Goal: Task Accomplishment & Management: Manage account settings

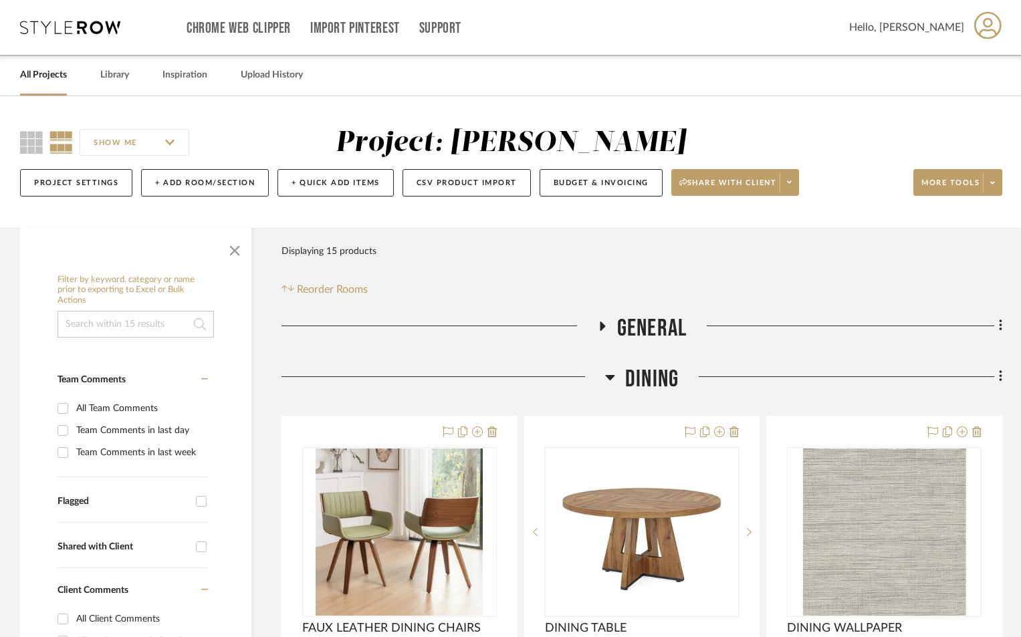
click at [611, 376] on icon at bounding box center [609, 377] width 9 height 5
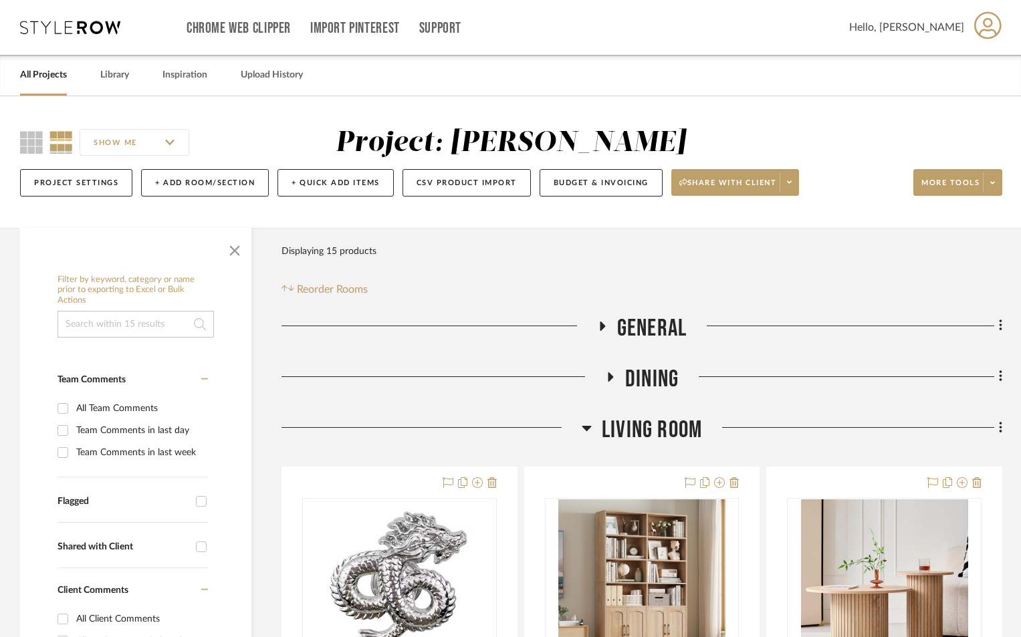
click at [586, 429] on icon at bounding box center [586, 428] width 9 height 5
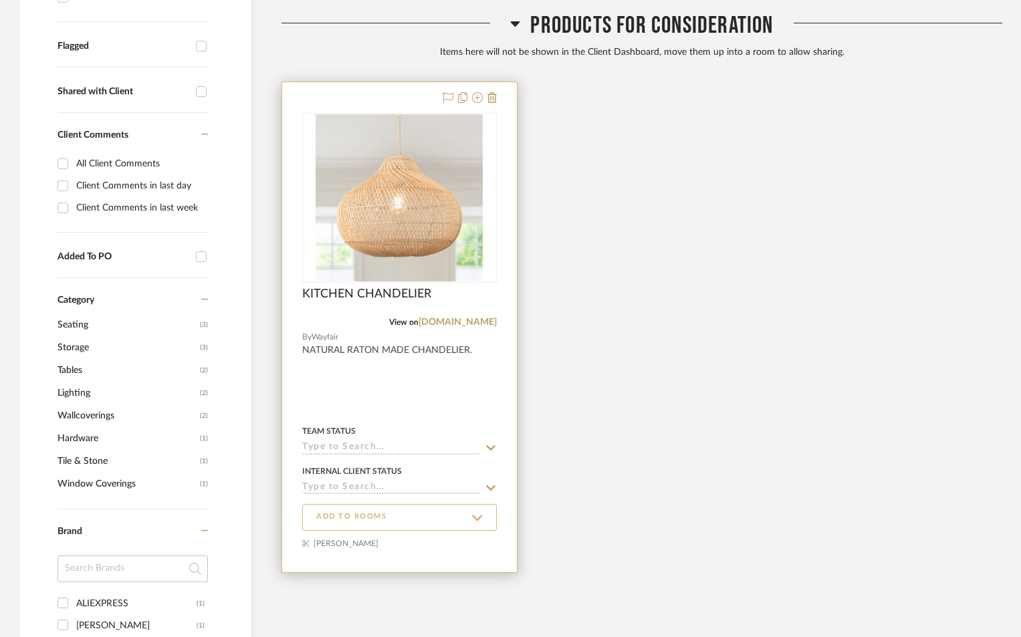
scroll to position [669, 0]
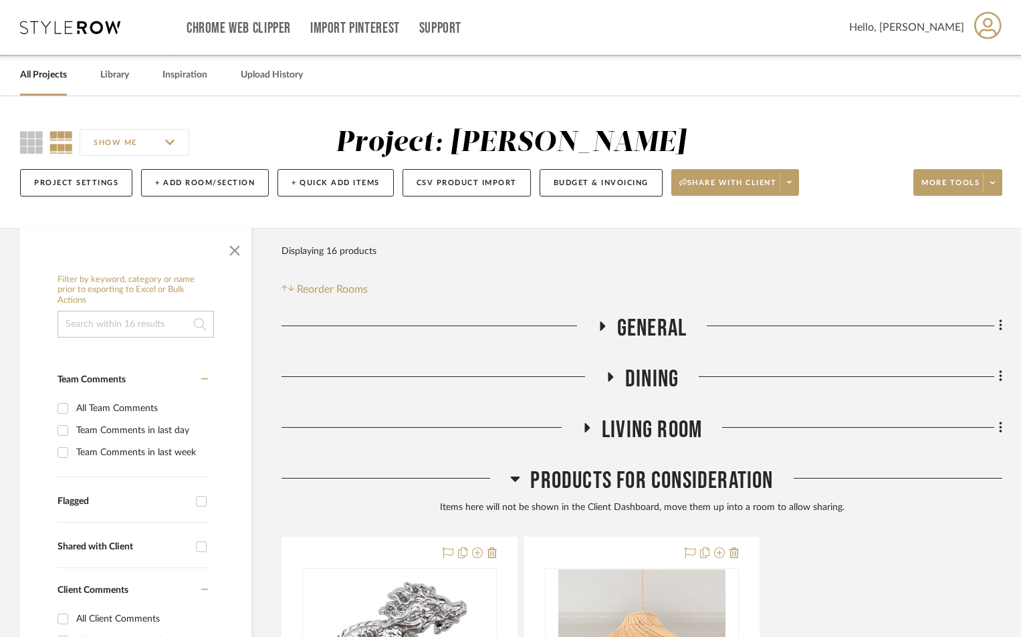
click at [586, 428] on icon at bounding box center [587, 427] width 5 height 9
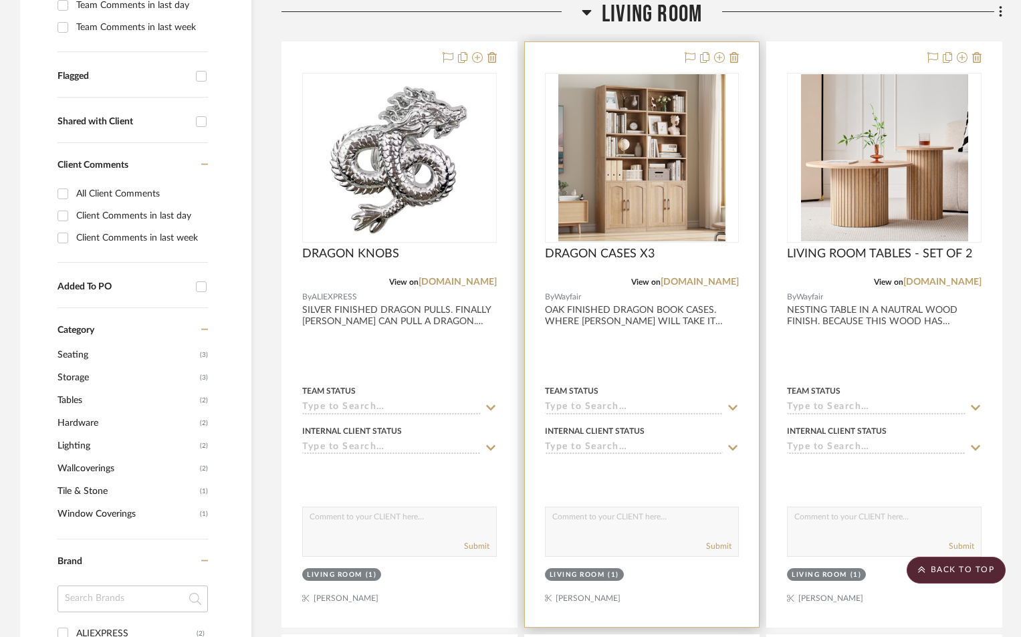
scroll to position [446, 0]
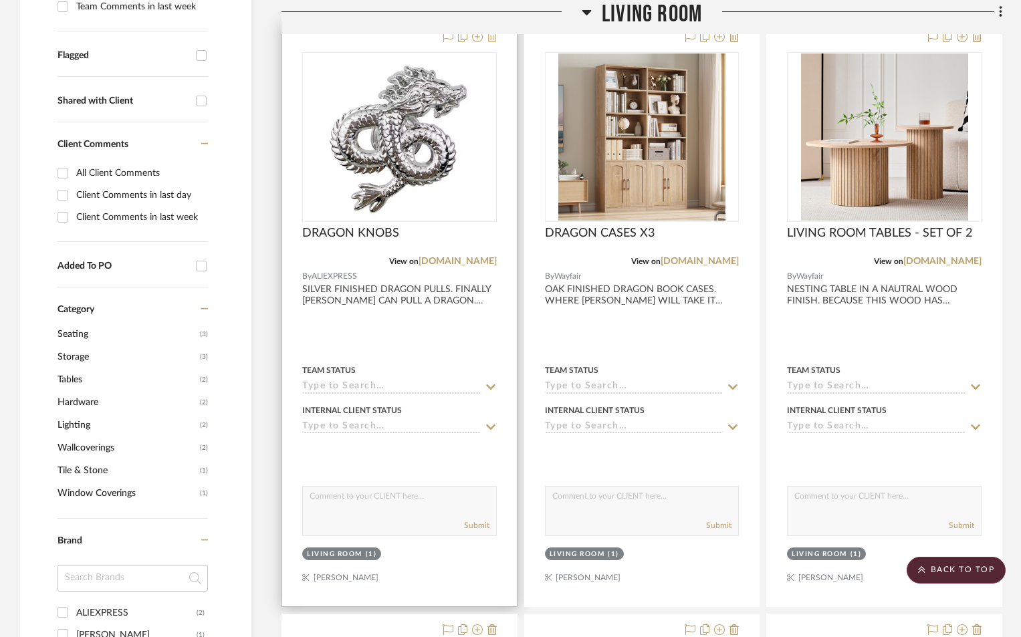
click at [494, 39] on icon at bounding box center [492, 36] width 9 height 11
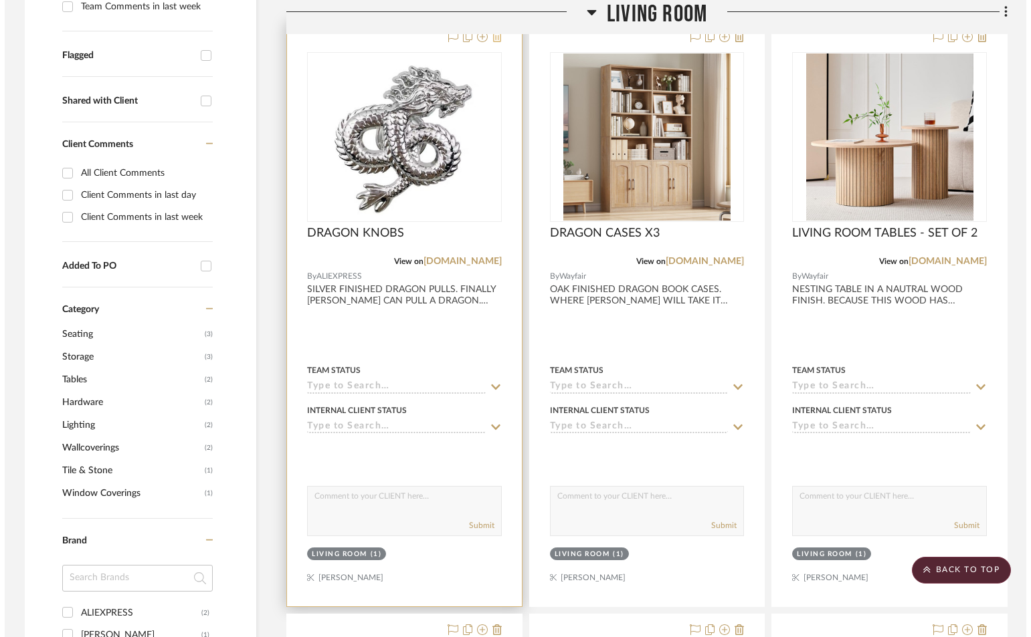
scroll to position [0, 0]
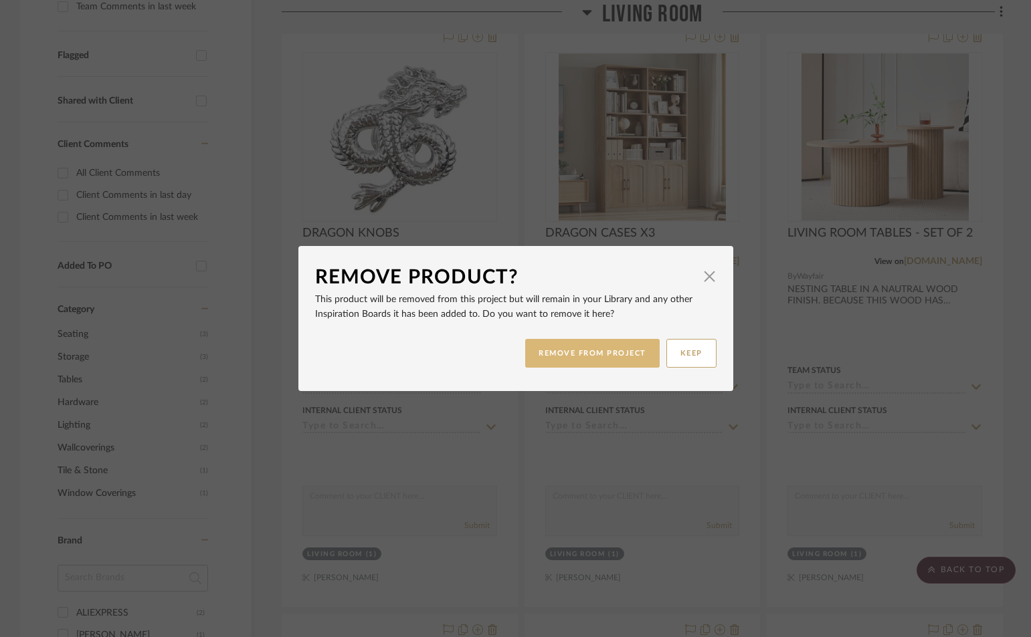
click at [625, 350] on button "REMOVE FROM PROJECT" at bounding box center [592, 353] width 134 height 29
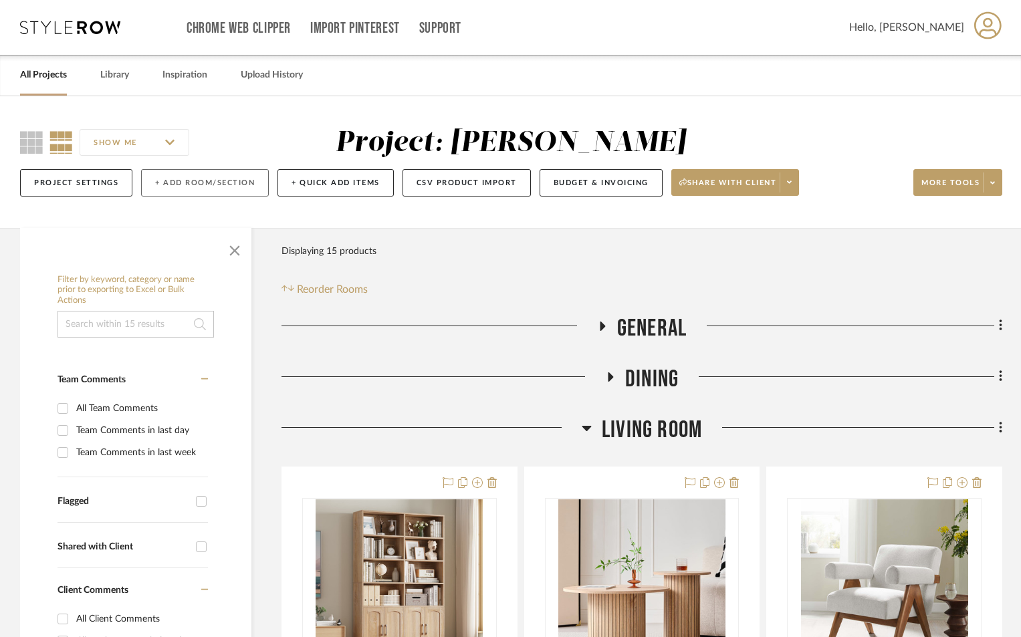
click at [187, 180] on button "+ Add Room/Section" at bounding box center [205, 182] width 128 height 27
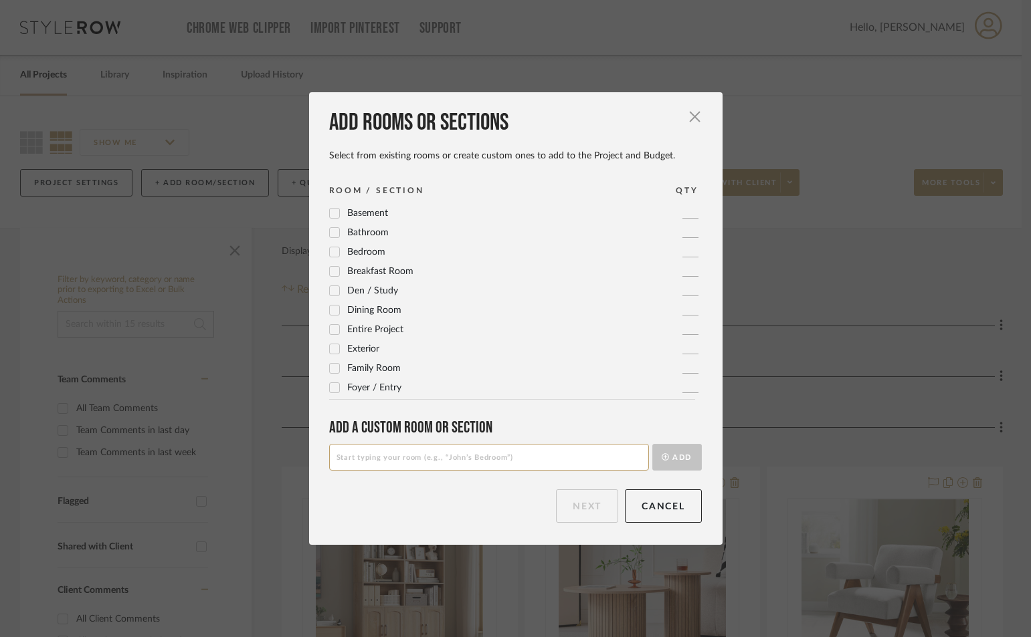
drag, startPoint x: 385, startPoint y: 452, endPoint x: 379, endPoint y: 446, distance: 8.1
click at [381, 450] on input at bounding box center [489, 457] width 320 height 27
type input "KITCHEN"
click at [652, 444] on button "Add" at bounding box center [676, 457] width 49 height 27
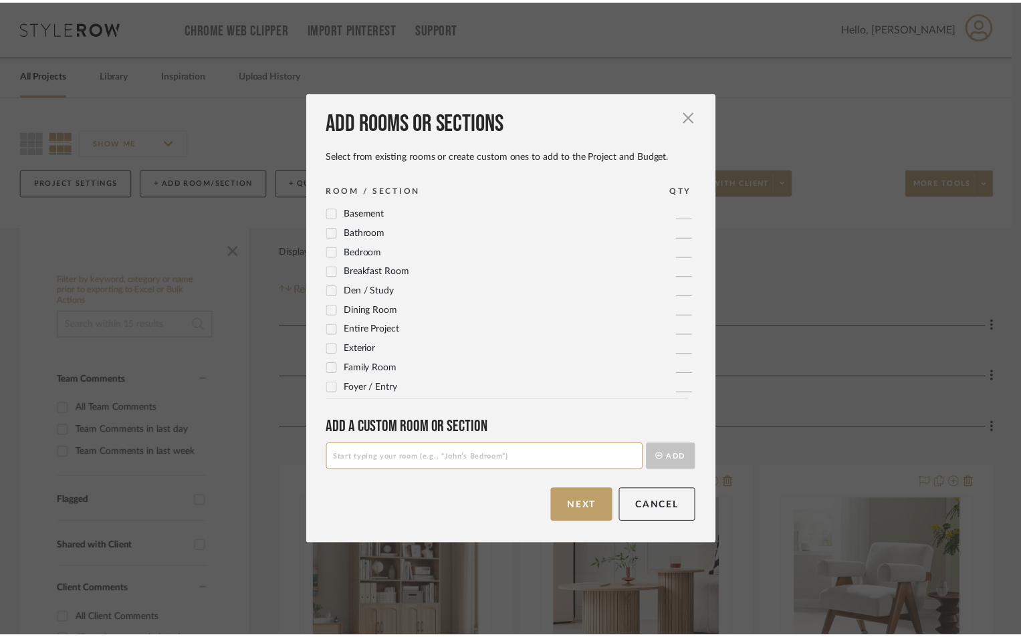
scroll to position [349, 0]
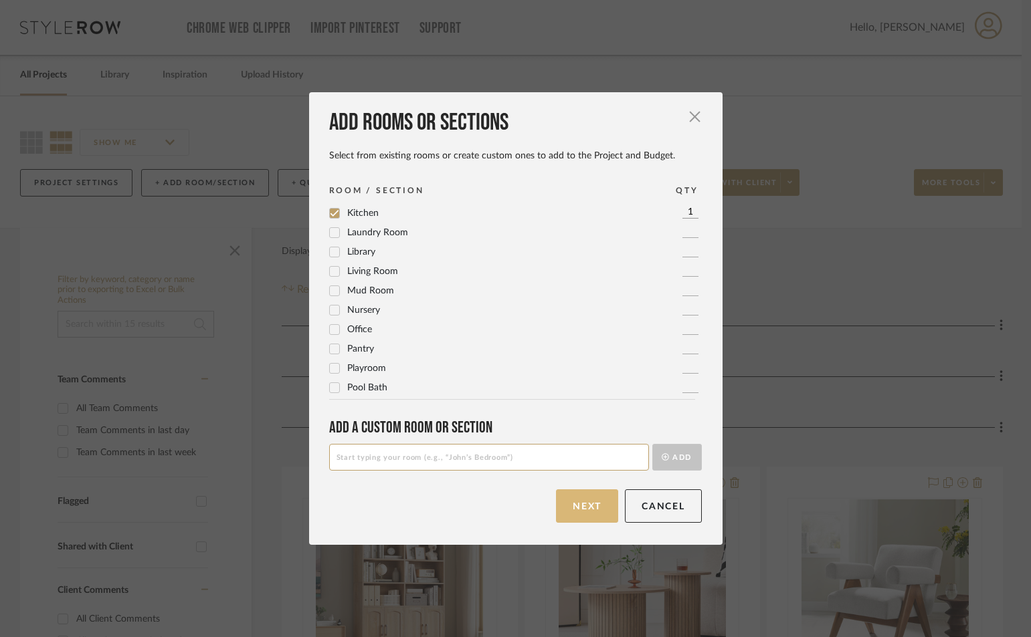
click at [589, 502] on button "Next" at bounding box center [587, 506] width 62 height 33
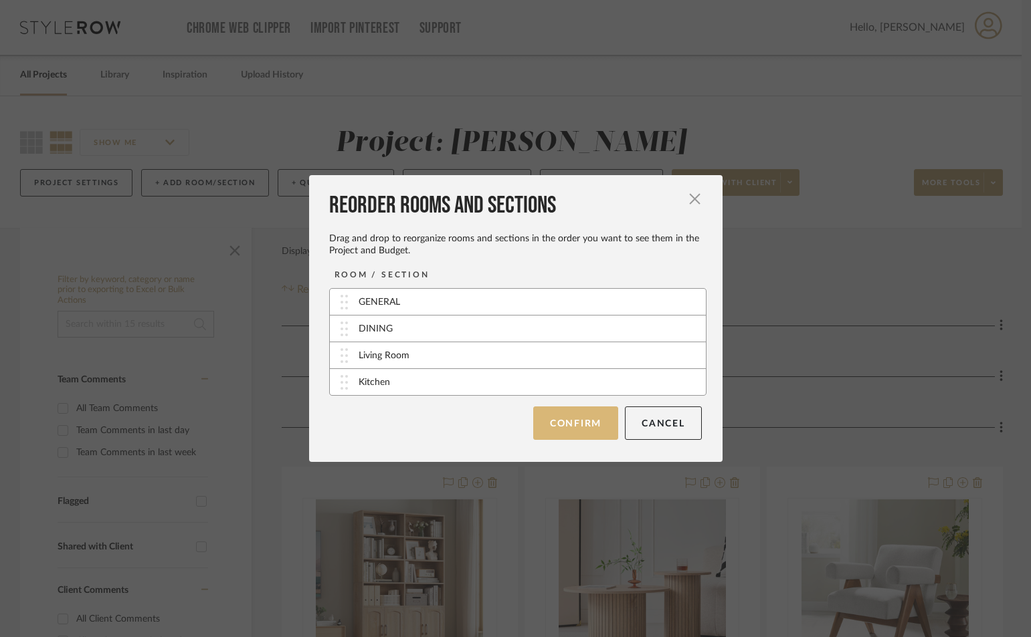
click at [596, 431] on button "Confirm" at bounding box center [575, 423] width 85 height 33
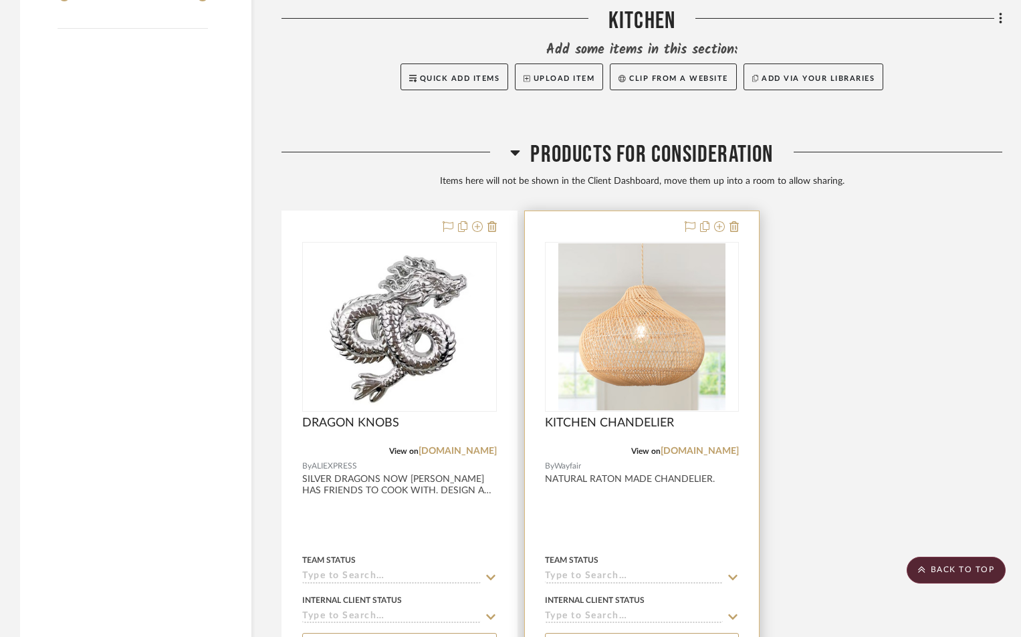
scroll to position [1498, 0]
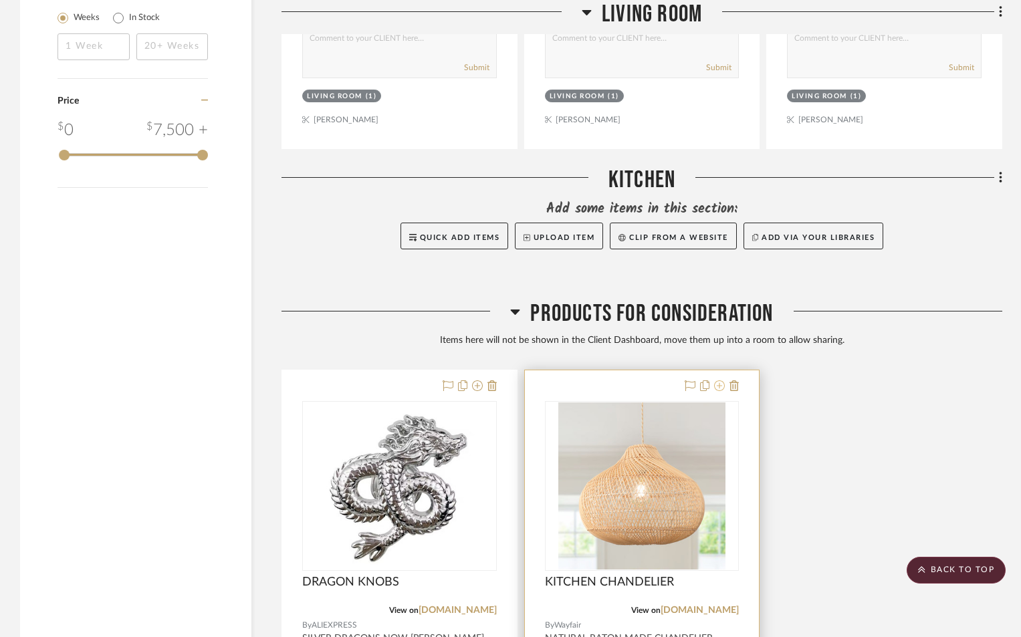
click at [721, 389] on icon at bounding box center [719, 386] width 11 height 11
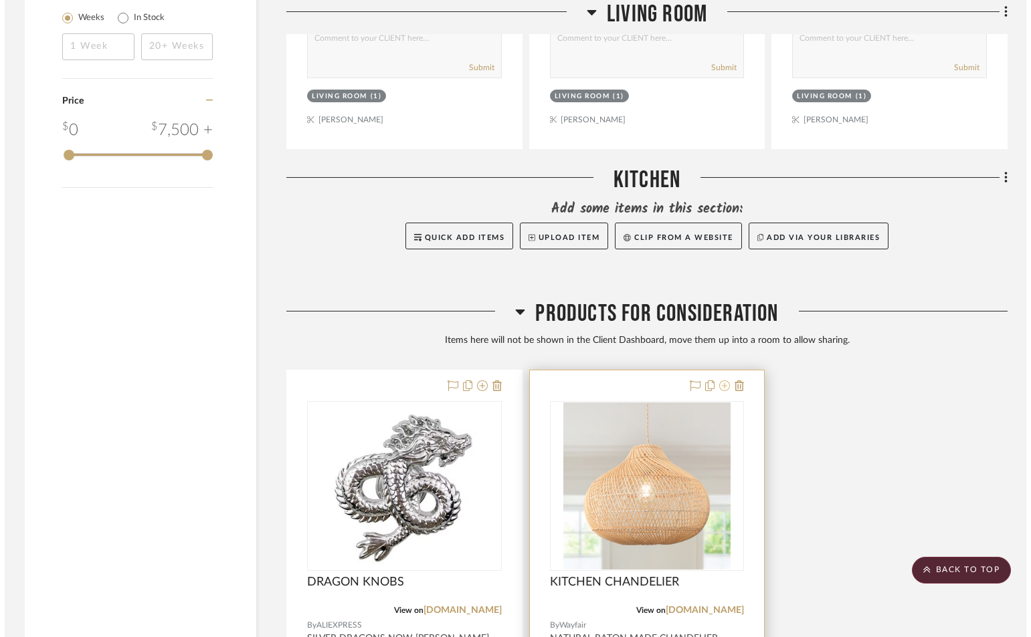
scroll to position [0, 0]
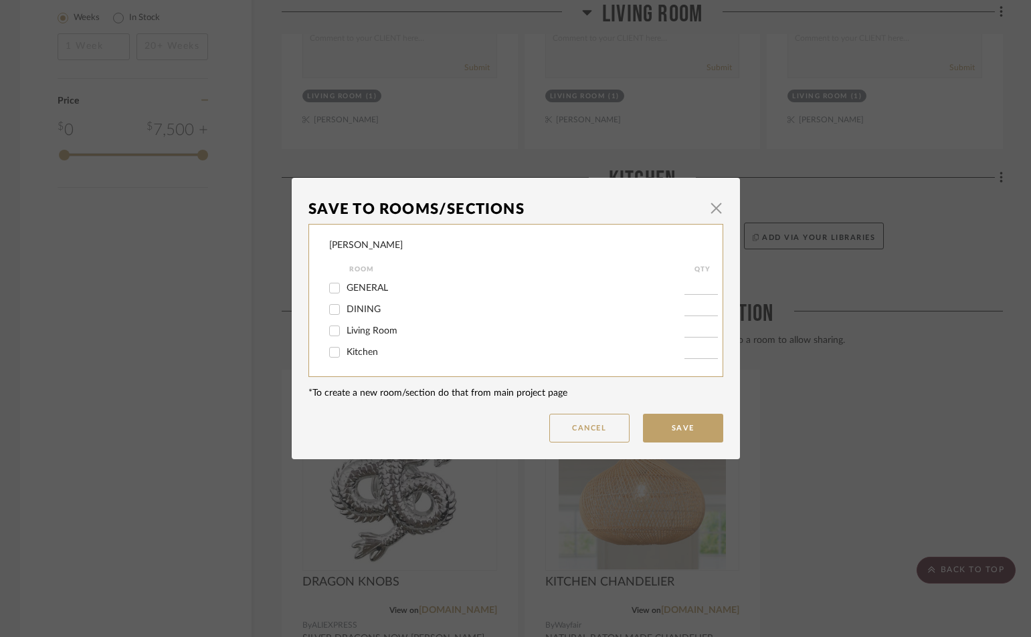
drag, startPoint x: 363, startPoint y: 348, endPoint x: 722, endPoint y: 433, distance: 369.6
click at [363, 349] on span "Kitchen" at bounding box center [361, 352] width 31 height 9
click at [345, 349] on input "Kitchen" at bounding box center [334, 352] width 21 height 21
checkbox input "true"
type input "1"
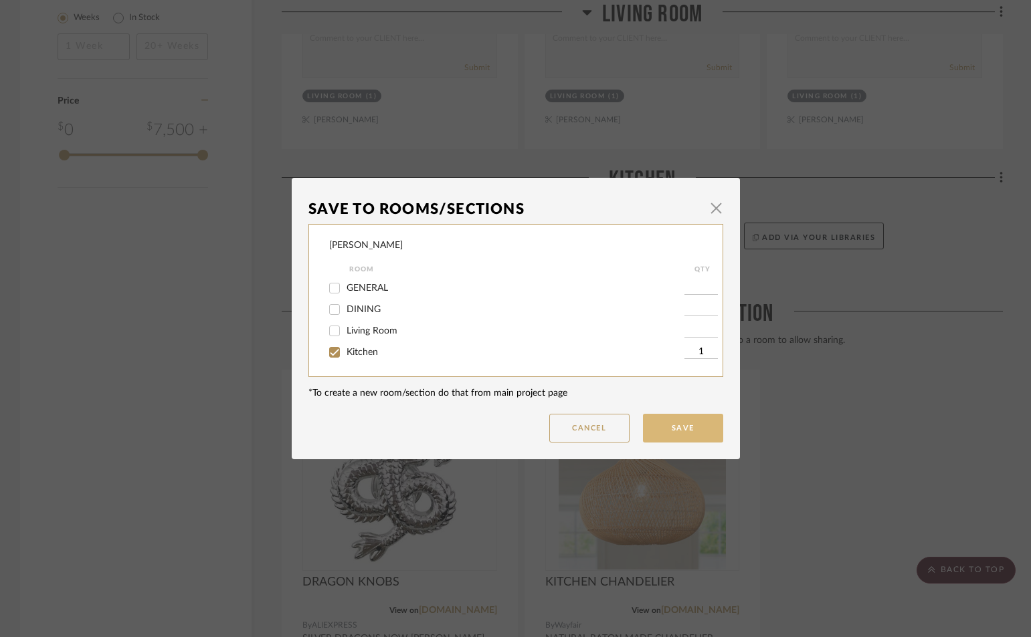
click at [690, 430] on button "Save" at bounding box center [683, 428] width 80 height 29
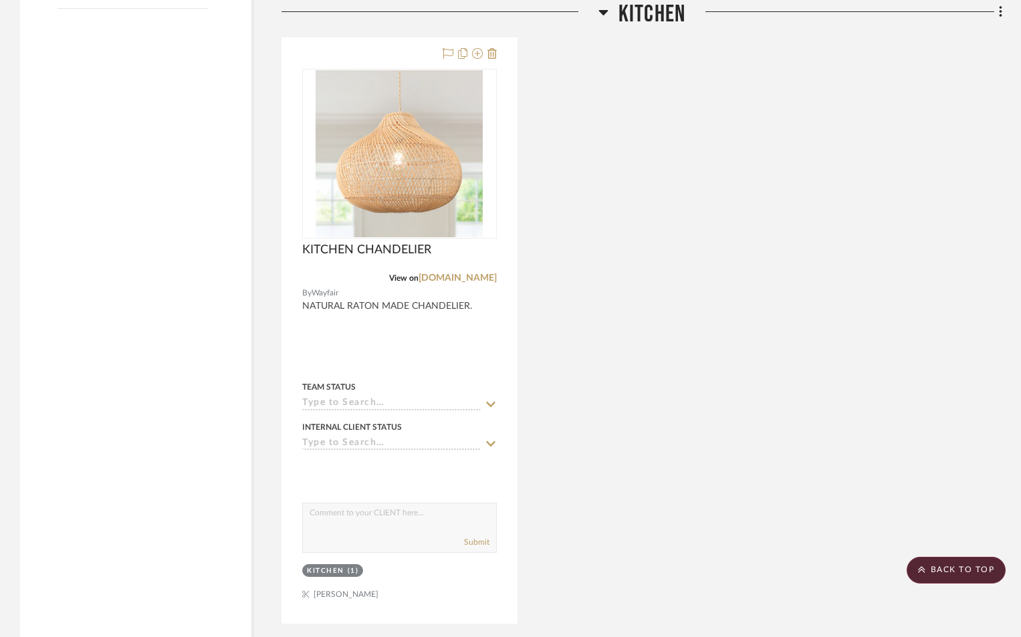
scroll to position [1944, 0]
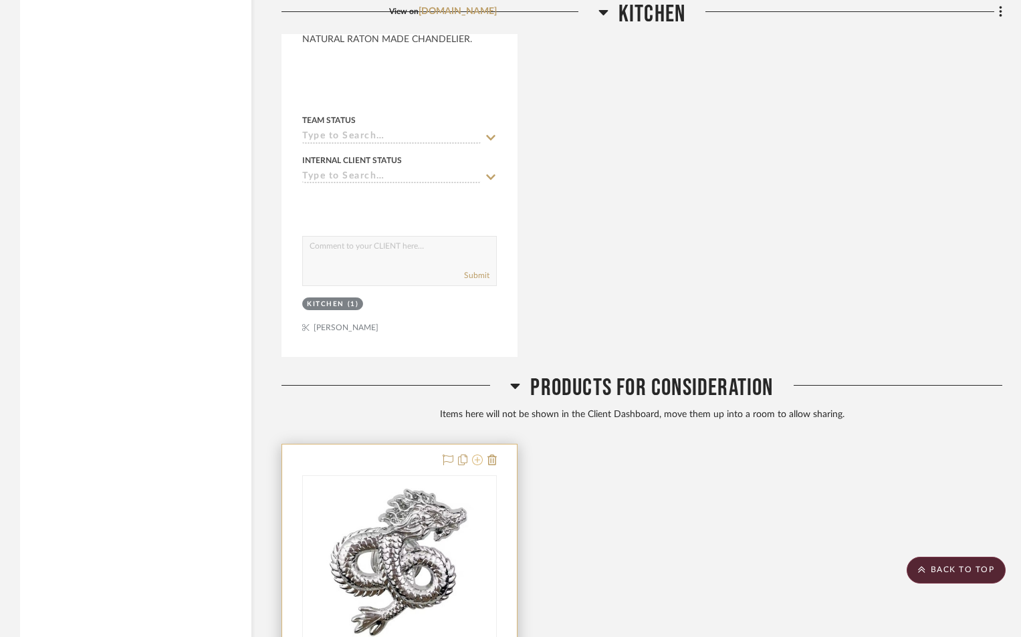
click at [480, 462] on icon at bounding box center [477, 460] width 11 height 11
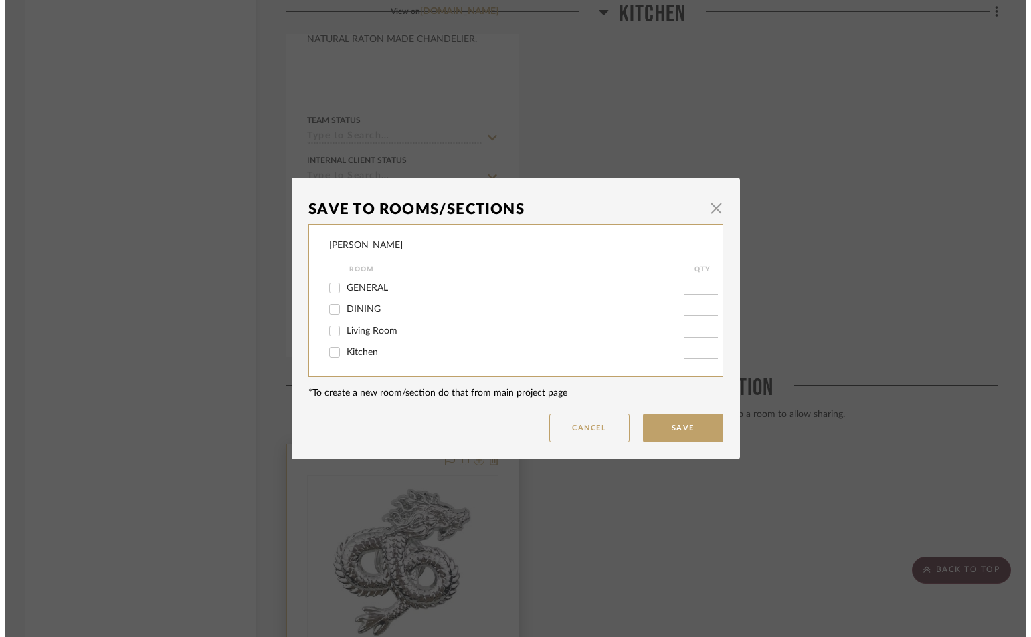
scroll to position [0, 0]
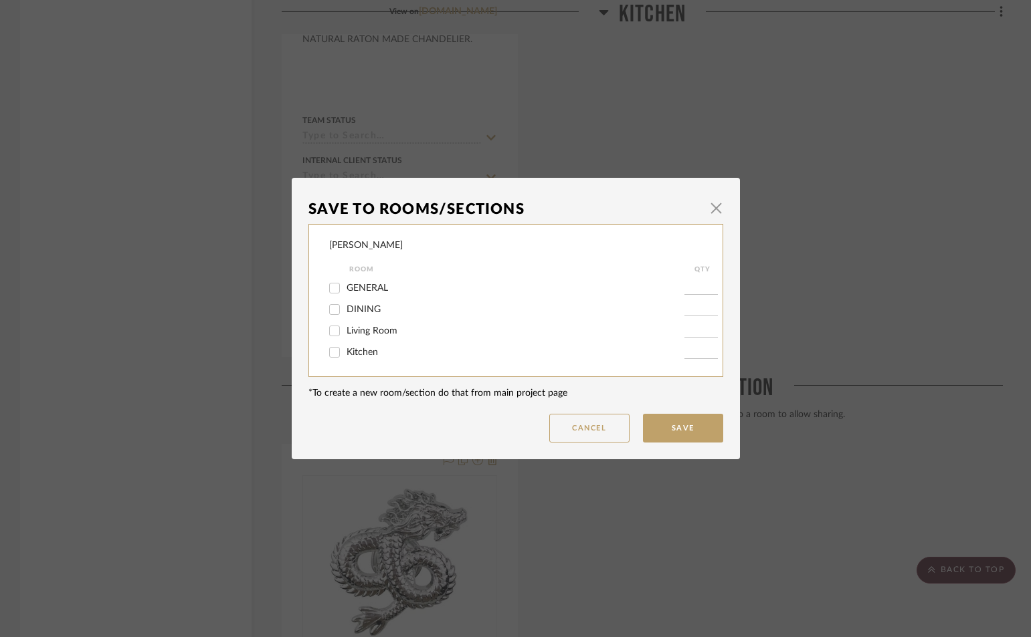
click at [373, 347] on label "Kitchen" at bounding box center [515, 352] width 338 height 11
click at [345, 346] on input "Kitchen" at bounding box center [334, 352] width 21 height 21
checkbox input "true"
type input "1"
click at [674, 431] on button "Save" at bounding box center [683, 428] width 80 height 29
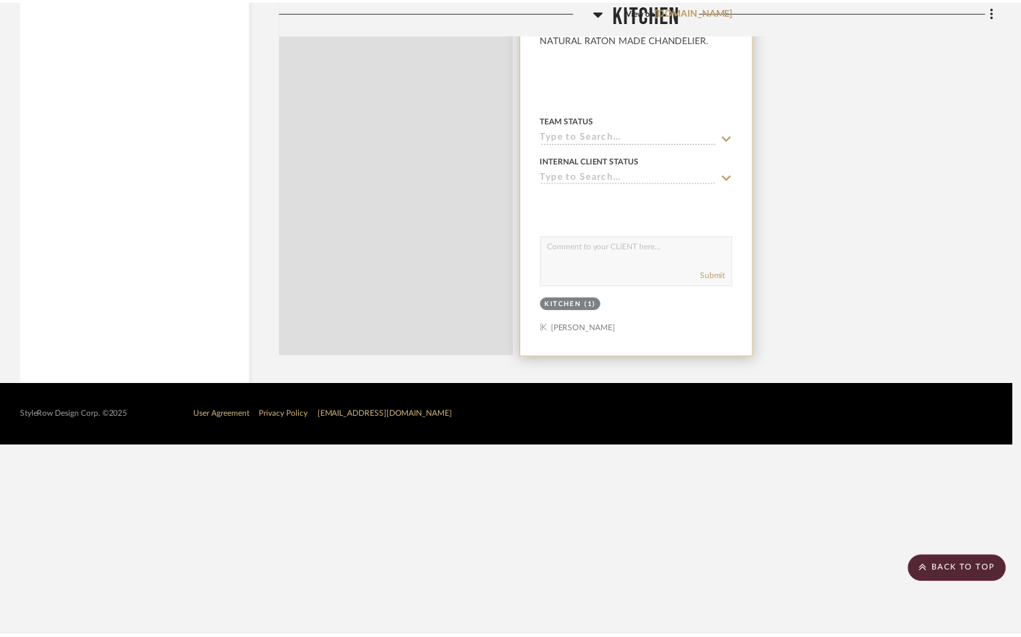
scroll to position [1752, 0]
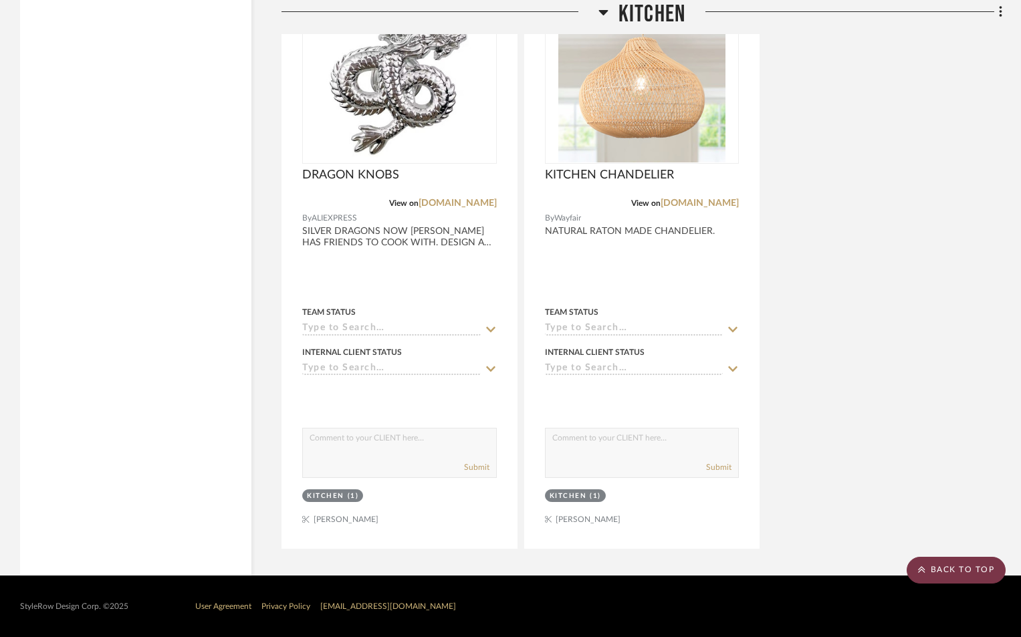
click at [977, 569] on scroll-to-top-button "BACK TO TOP" at bounding box center [956, 570] width 99 height 27
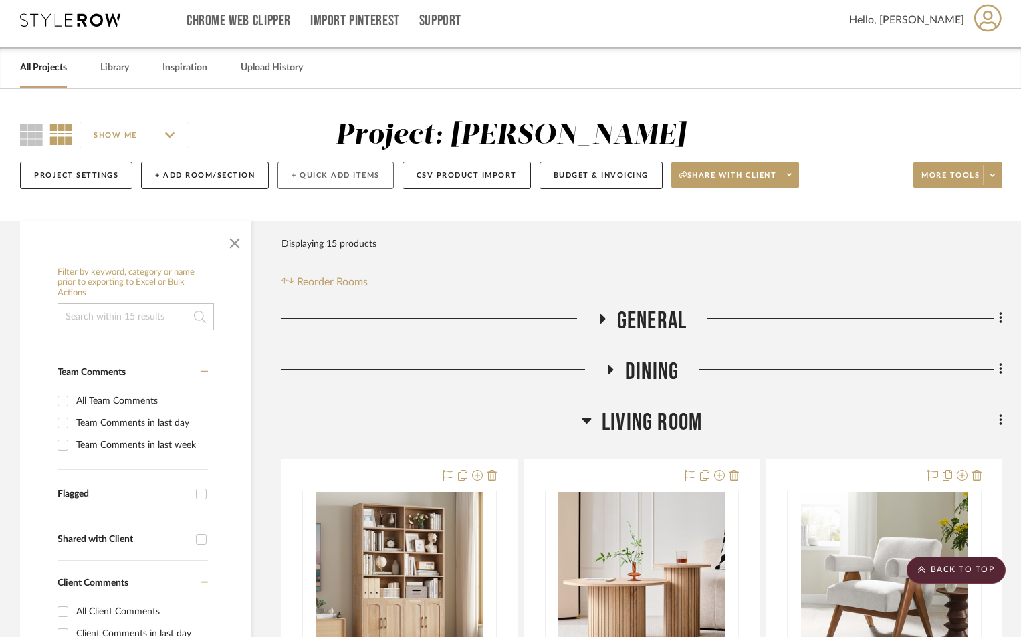
scroll to position [0, 0]
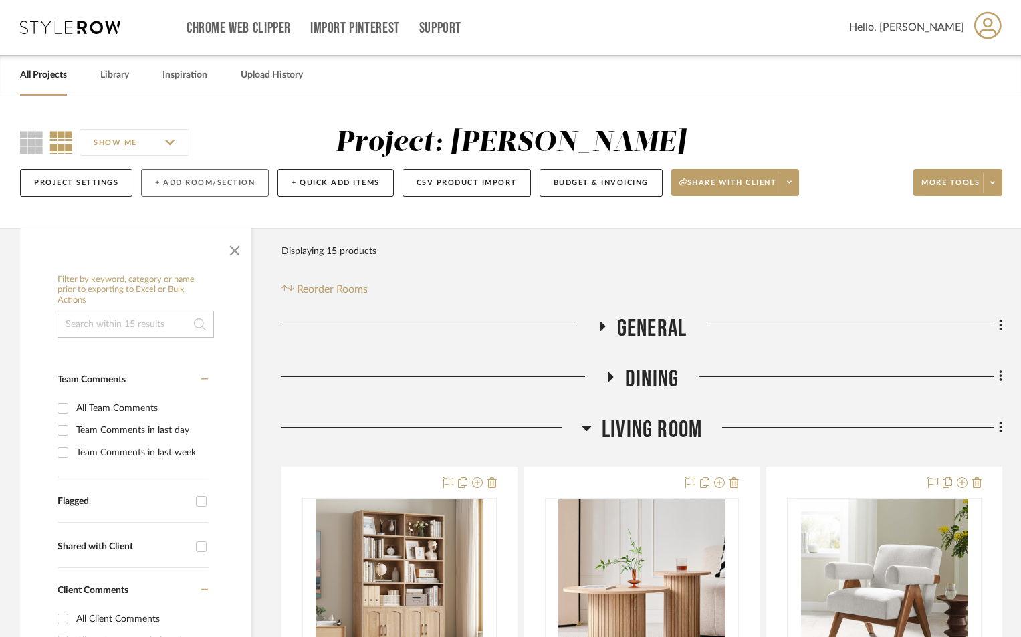
click at [210, 173] on button "+ Add Room/Section" at bounding box center [205, 182] width 128 height 27
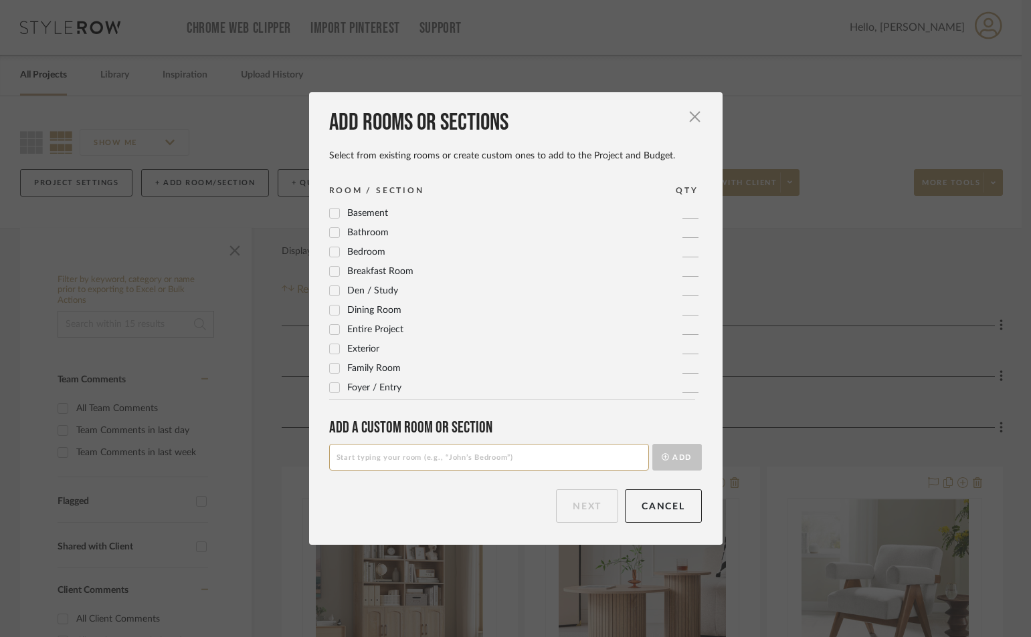
drag, startPoint x: 483, startPoint y: 458, endPoint x: 504, endPoint y: 459, distance: 21.4
click at [487, 455] on input at bounding box center [489, 457] width 320 height 27
type input "GUEST / OFFICE"
click at [662, 449] on button "Add" at bounding box center [676, 457] width 49 height 27
click at [569, 503] on button "Next" at bounding box center [587, 506] width 62 height 33
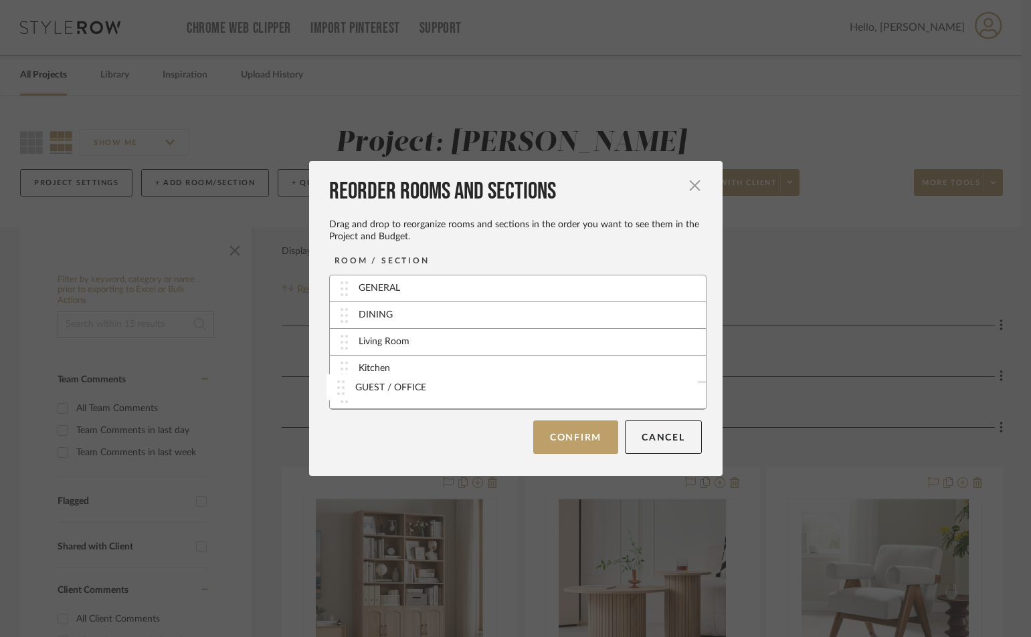
click at [468, 401] on div "GUEST / OFFICE" at bounding box center [518, 396] width 376 height 27
click at [585, 434] on button "Confirm" at bounding box center [575, 436] width 85 height 33
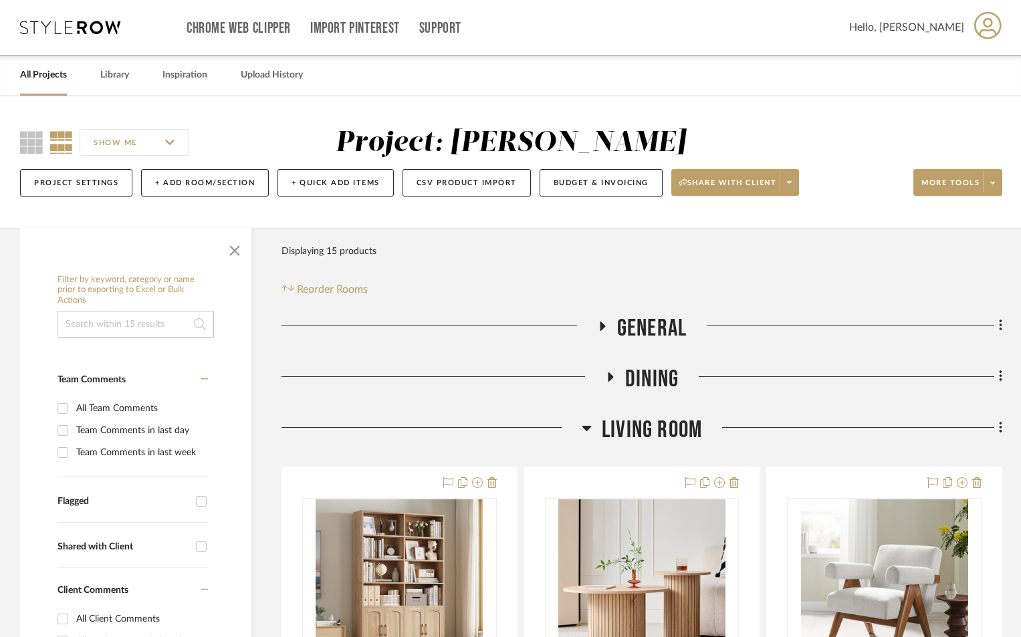
click at [591, 427] on icon at bounding box center [586, 428] width 9 height 5
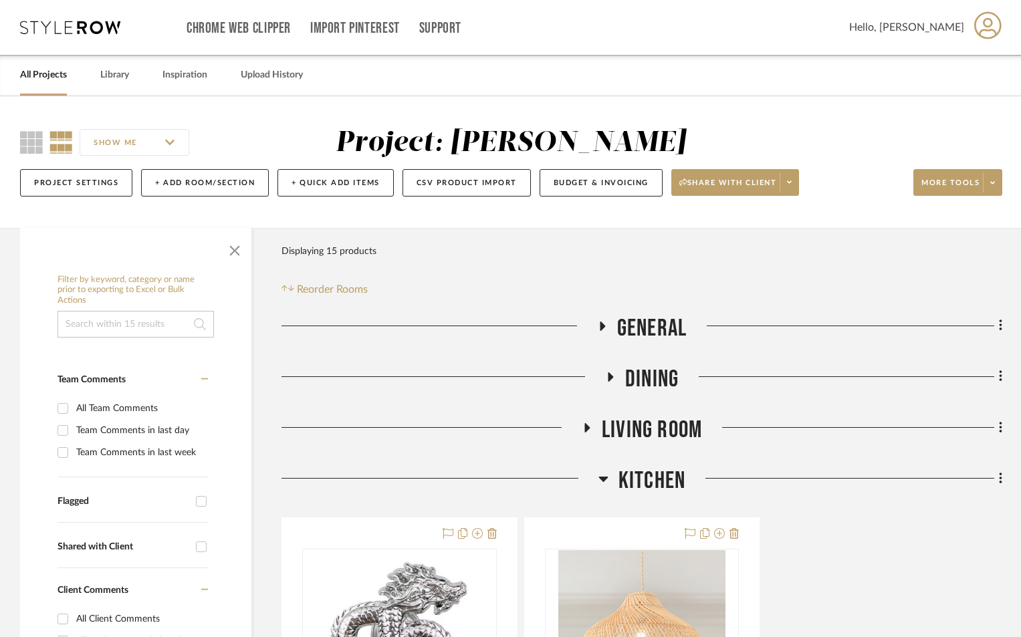
click at [603, 478] on icon at bounding box center [603, 479] width 9 height 5
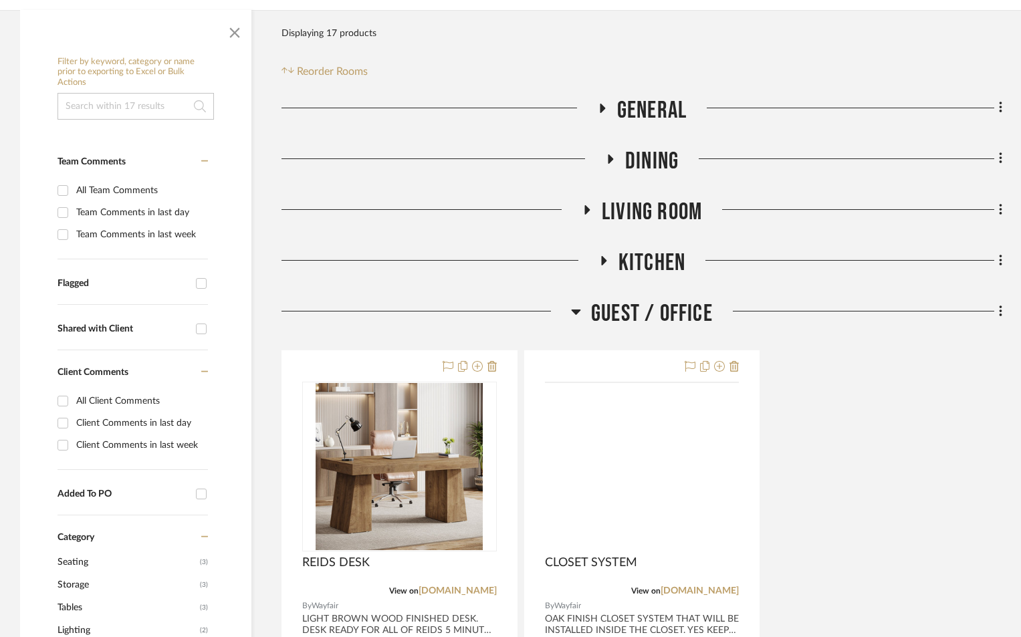
scroll to position [223, 0]
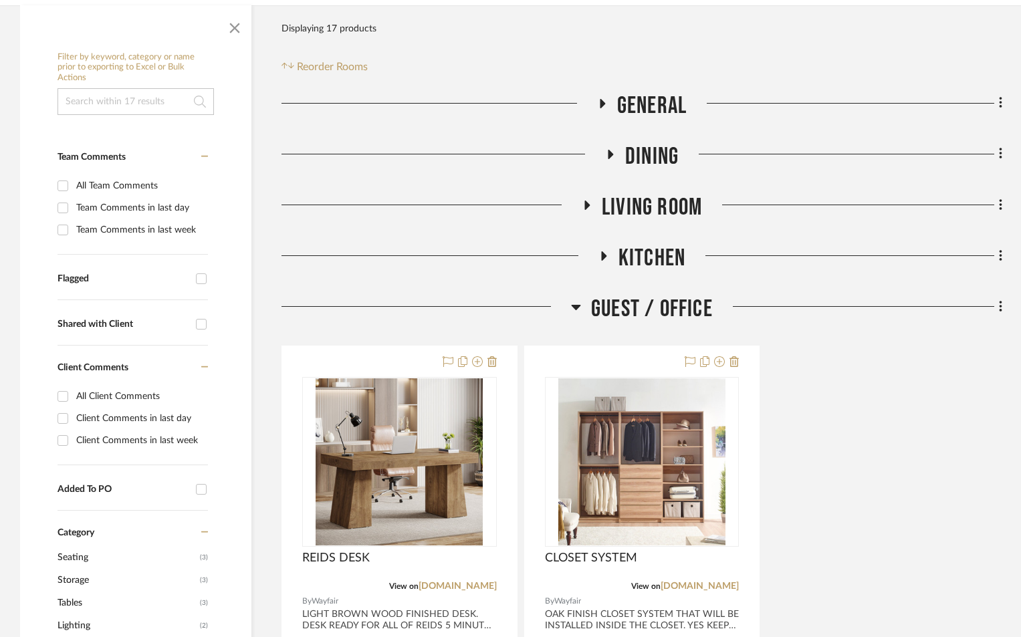
click at [602, 260] on icon at bounding box center [603, 255] width 5 height 9
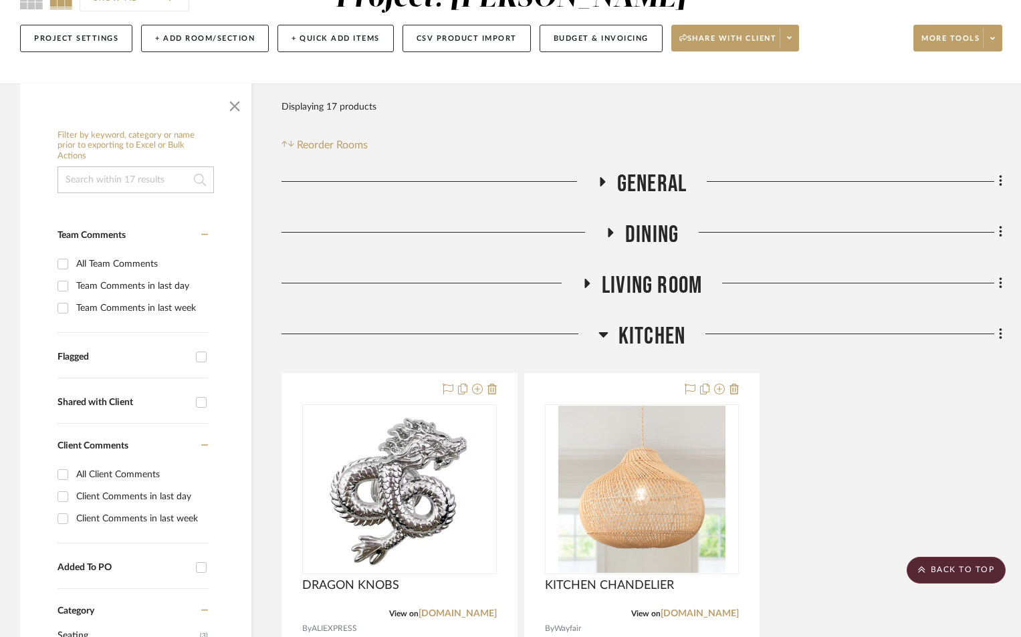
scroll to position [134, 0]
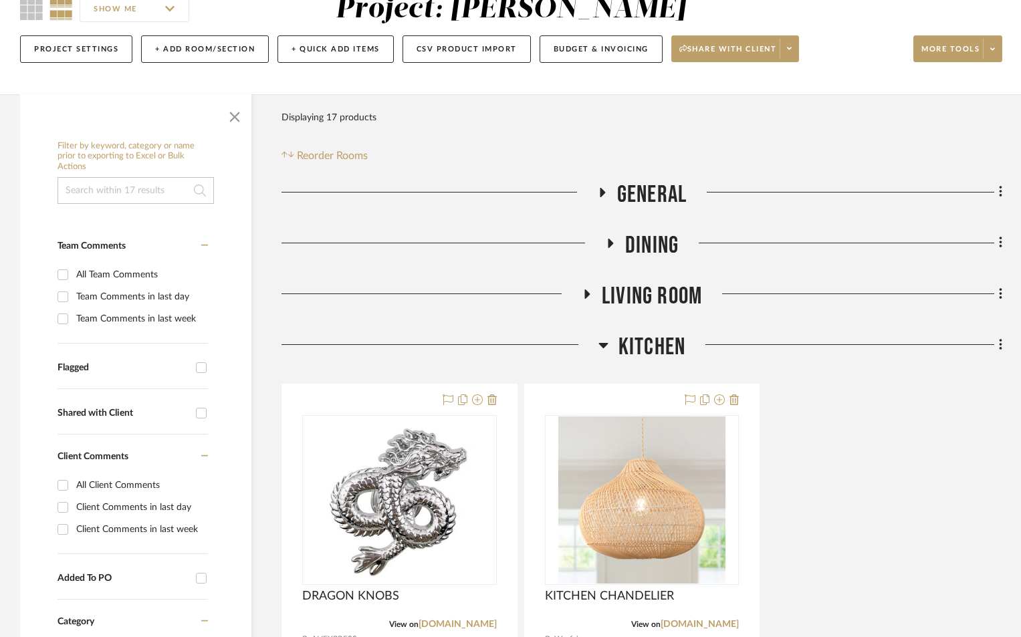
click at [592, 292] on icon at bounding box center [587, 294] width 16 height 10
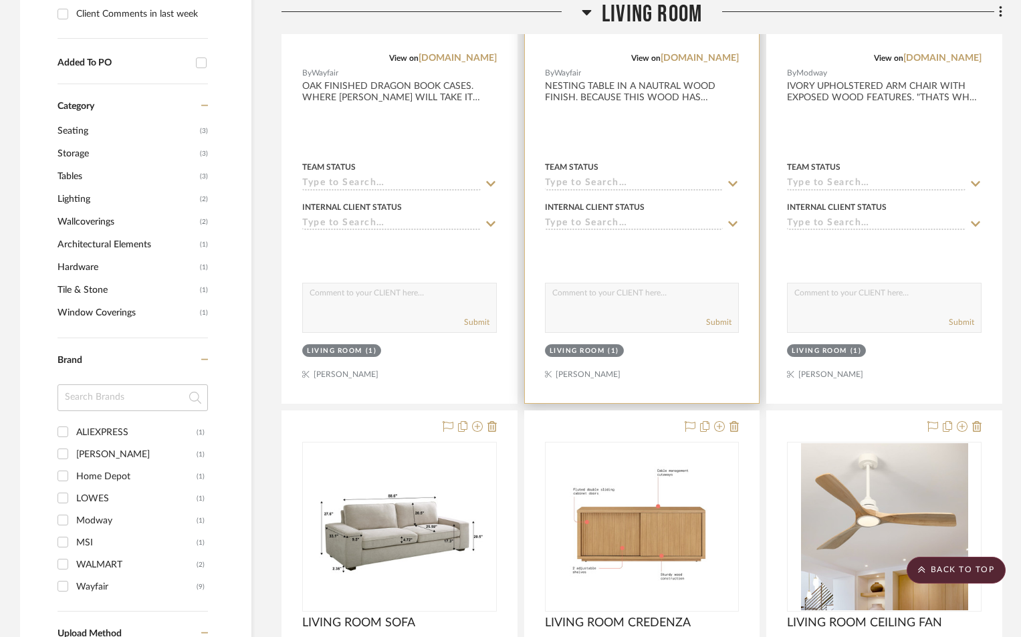
scroll to position [803, 0]
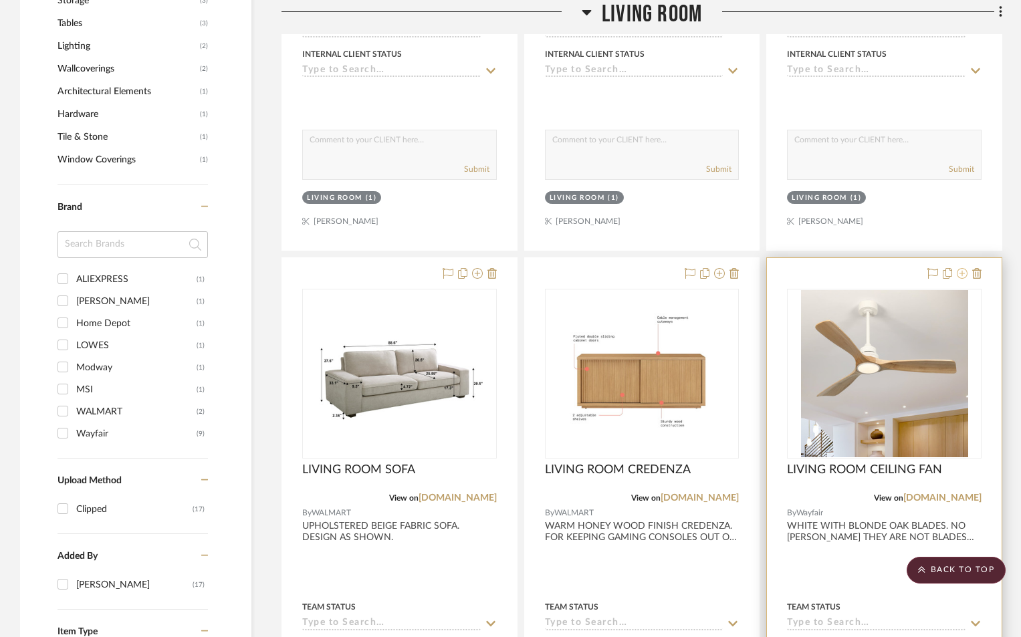
click at [964, 274] on icon at bounding box center [962, 273] width 11 height 11
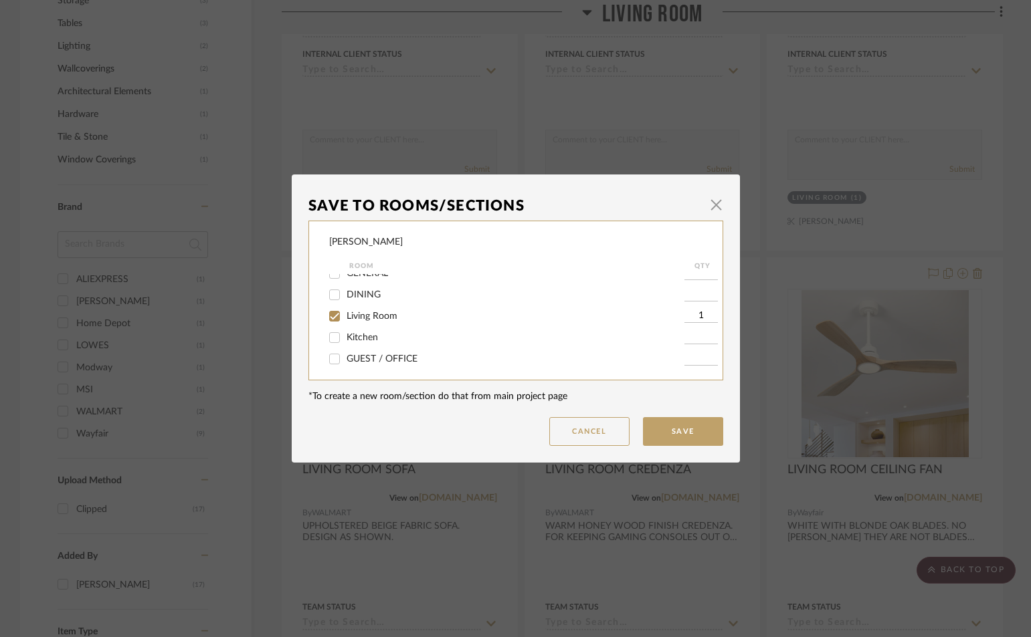
scroll to position [15, 0]
drag, startPoint x: 423, startPoint y: 349, endPoint x: 414, endPoint y: 354, distance: 9.9
click at [421, 350] on div "GUEST / OFFICE" at bounding box center [506, 355] width 355 height 21
click at [402, 357] on span "GUEST / OFFICE" at bounding box center [381, 355] width 71 height 9
click at [345, 357] on input "GUEST / OFFICE" at bounding box center [334, 355] width 21 height 21
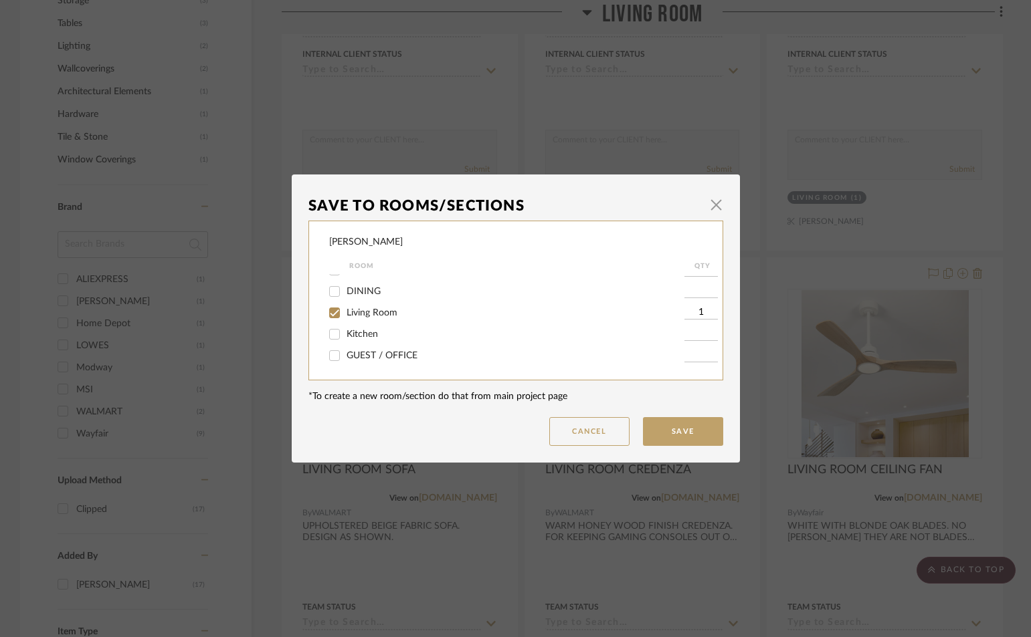
checkbox input "true"
type input "1"
click at [653, 429] on button "Save" at bounding box center [683, 431] width 80 height 29
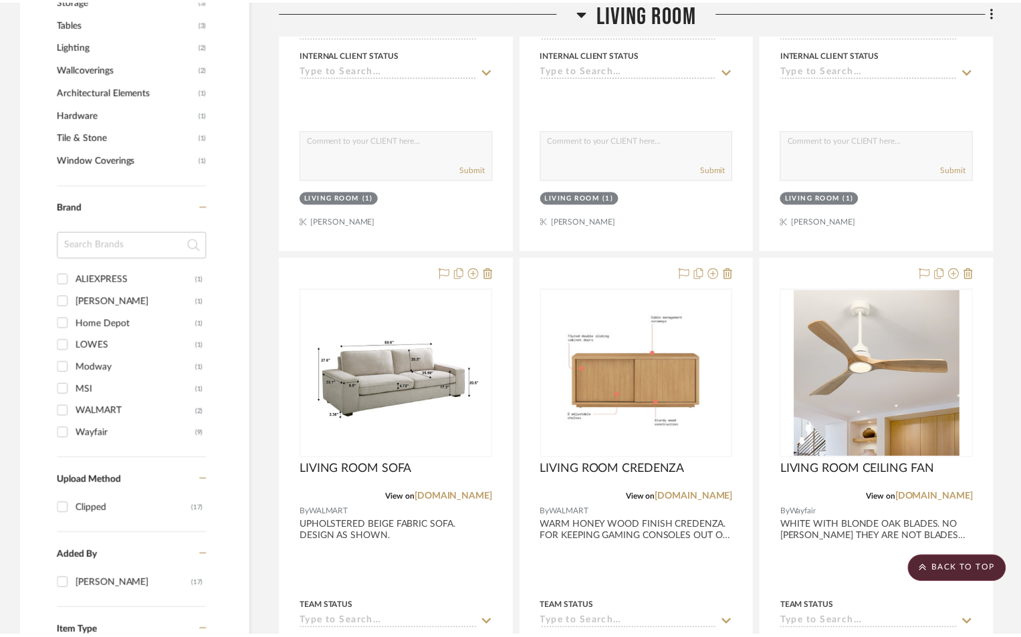
scroll to position [803, 0]
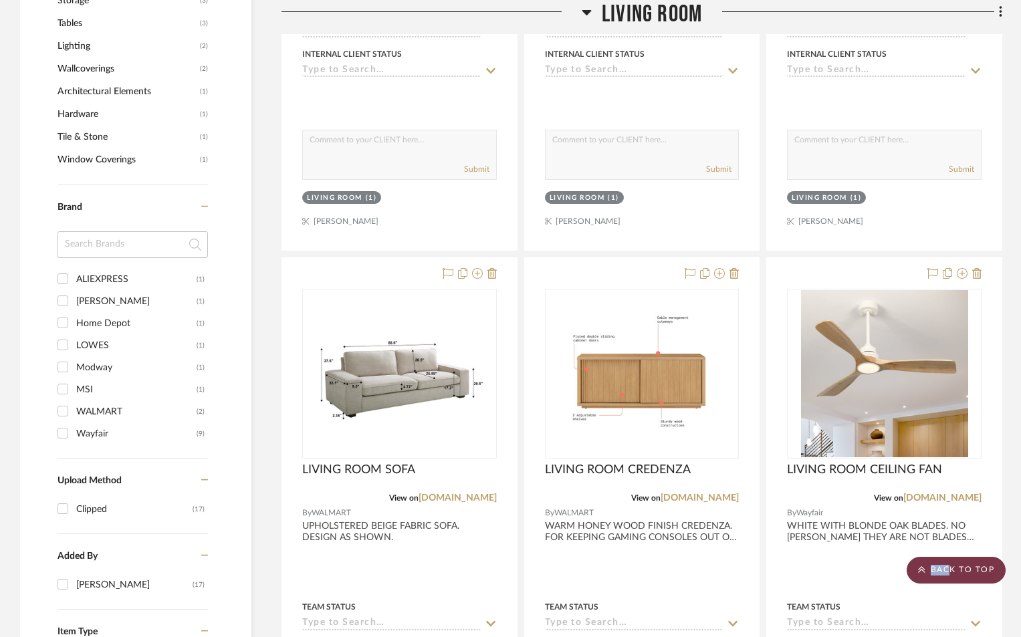
drag, startPoint x: 950, startPoint y: 574, endPoint x: 897, endPoint y: 539, distance: 63.3
click at [950, 573] on scroll-to-top-button "BACK TO TOP" at bounding box center [956, 570] width 99 height 27
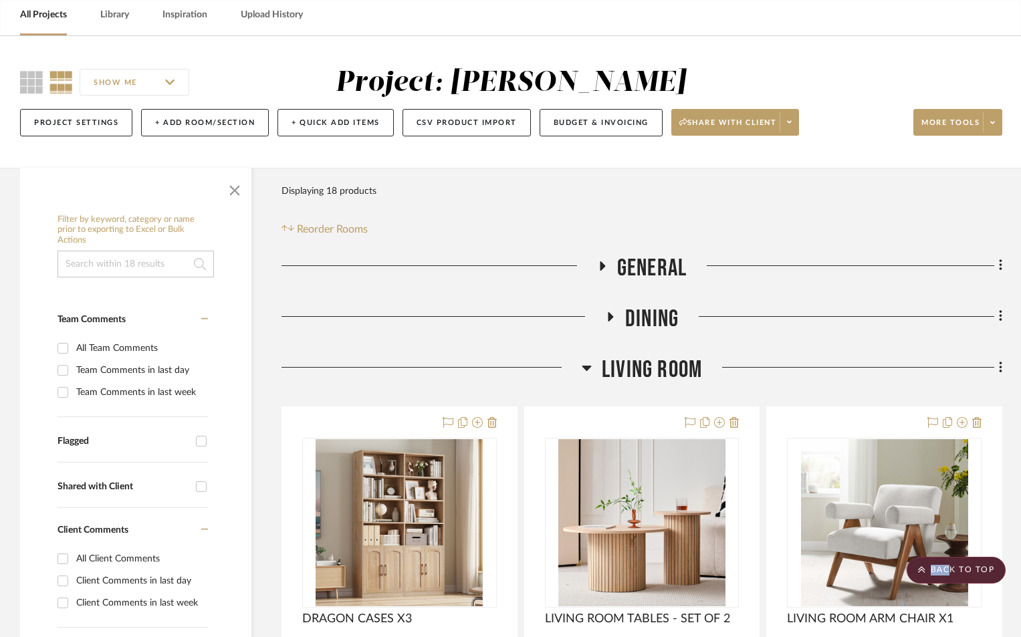
scroll to position [0, 0]
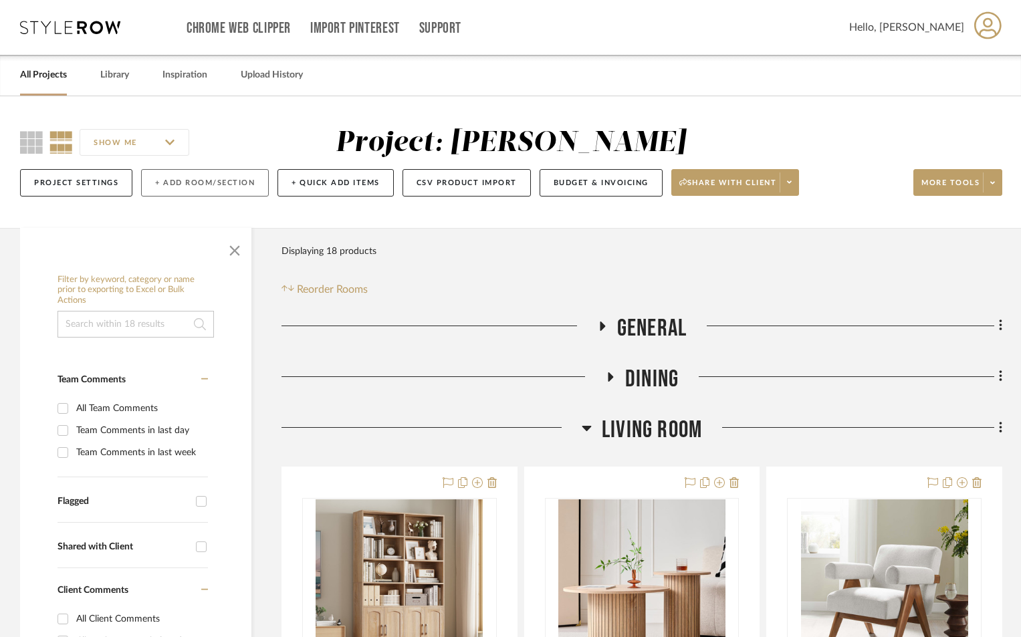
click at [224, 178] on button "+ Add Room/Section" at bounding box center [205, 182] width 128 height 27
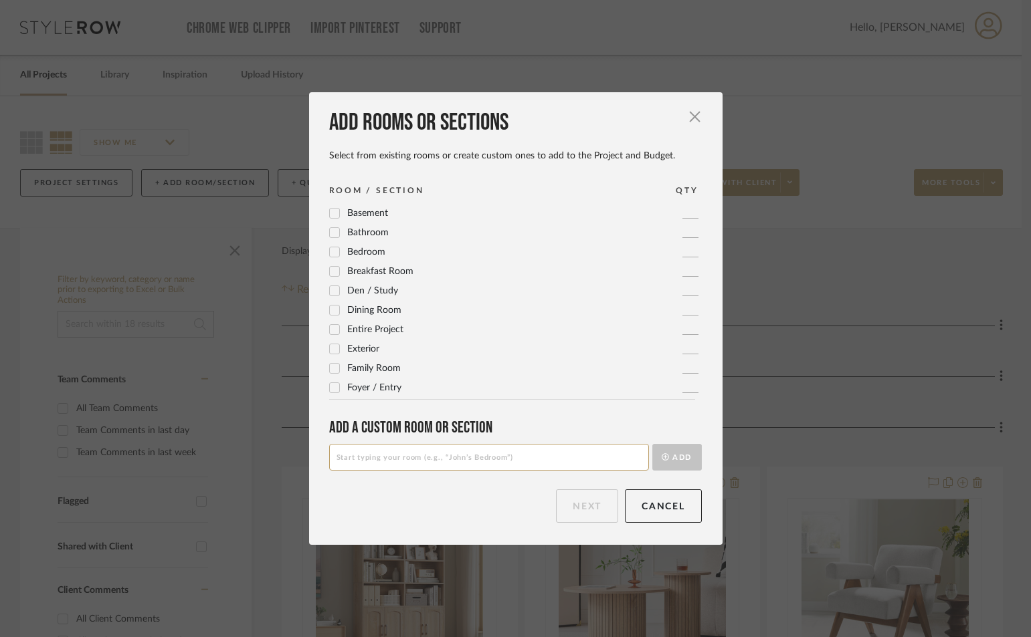
drag, startPoint x: 499, startPoint y: 455, endPoint x: 509, endPoint y: 427, distance: 29.2
click at [499, 450] on input at bounding box center [489, 457] width 320 height 27
type input "MASTER SUITE"
click at [652, 444] on button "Add" at bounding box center [676, 457] width 49 height 27
click at [583, 503] on button "Next" at bounding box center [587, 506] width 62 height 33
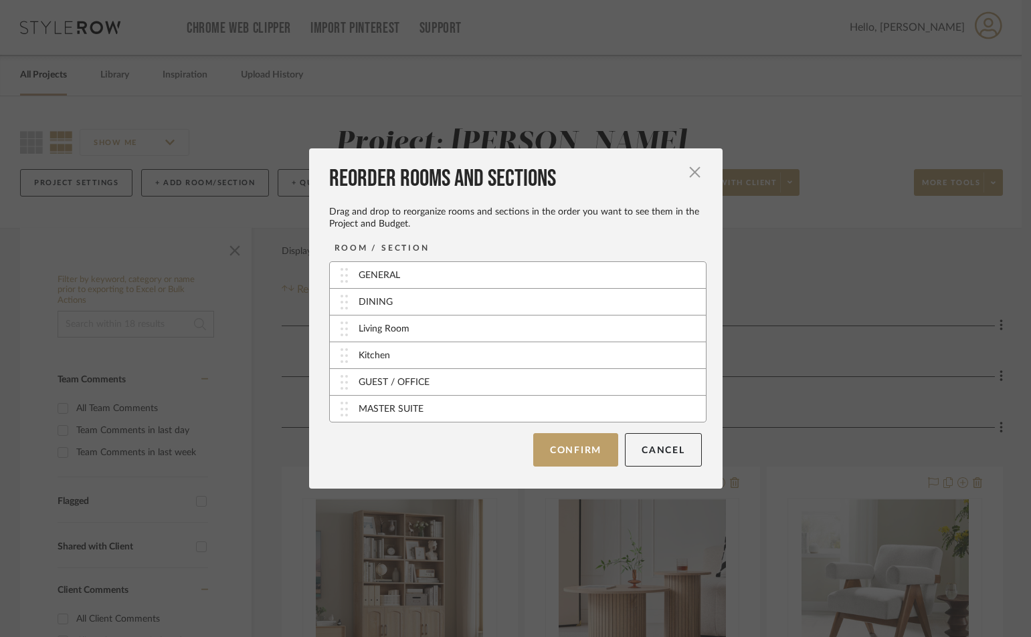
drag, startPoint x: 546, startPoint y: 445, endPoint x: 435, endPoint y: 369, distance: 134.7
click at [545, 445] on button "Confirm" at bounding box center [575, 449] width 85 height 33
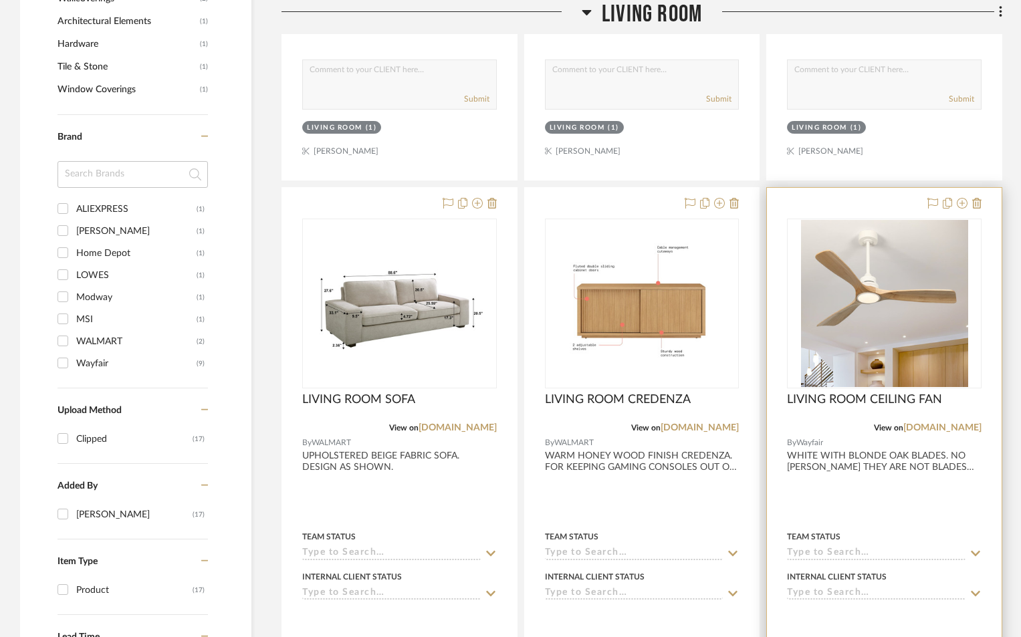
scroll to position [892, 0]
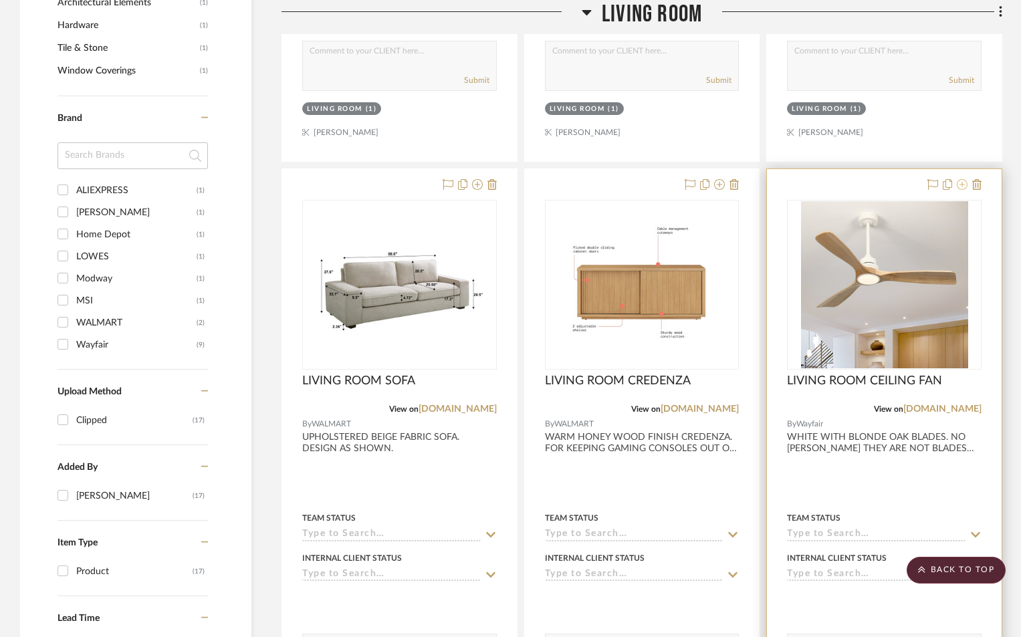
click at [961, 187] on icon at bounding box center [962, 184] width 11 height 11
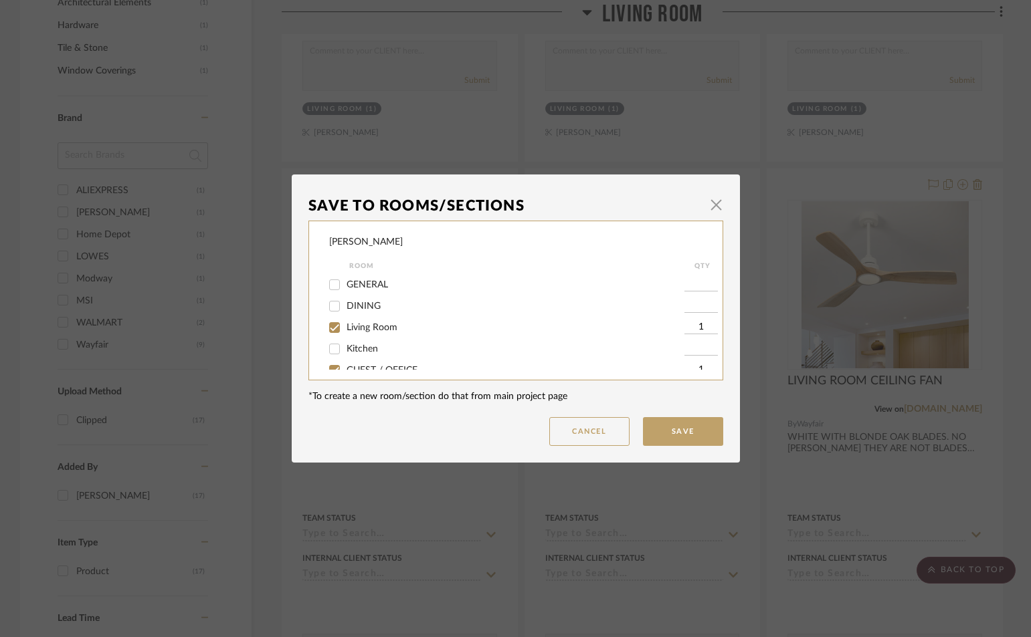
scroll to position [36, 0]
click at [380, 351] on span "MASTER SUITE" at bounding box center [378, 355] width 65 height 9
drag, startPoint x: 328, startPoint y: 356, endPoint x: 403, endPoint y: 375, distance: 77.2
click at [329, 357] on input "MASTER SUITE" at bounding box center [334, 355] width 21 height 21
checkbox input "true"
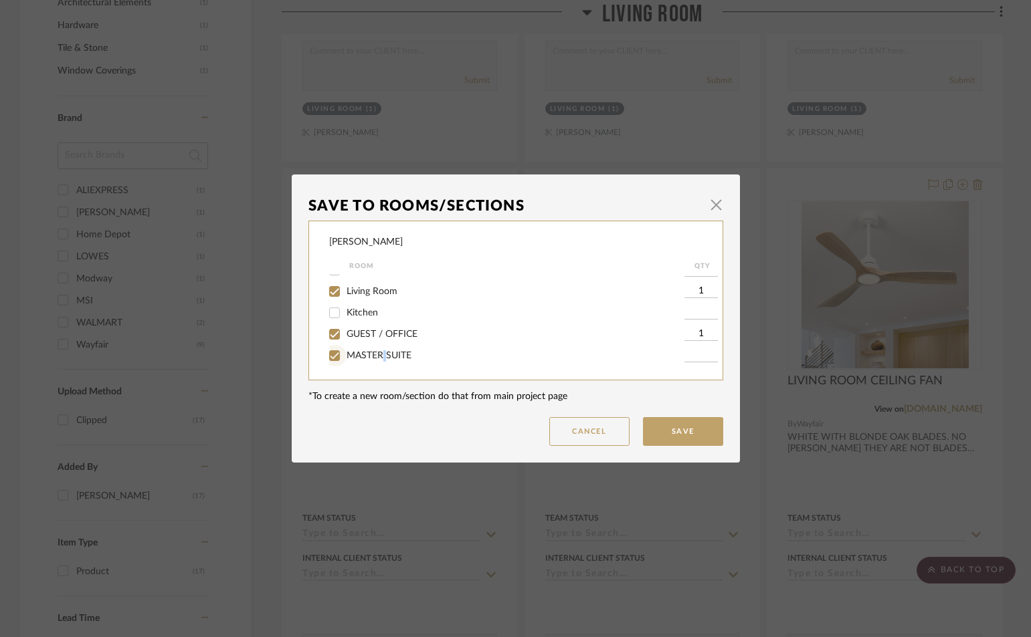
type input "1"
click at [678, 429] on button "Save" at bounding box center [683, 431] width 80 height 29
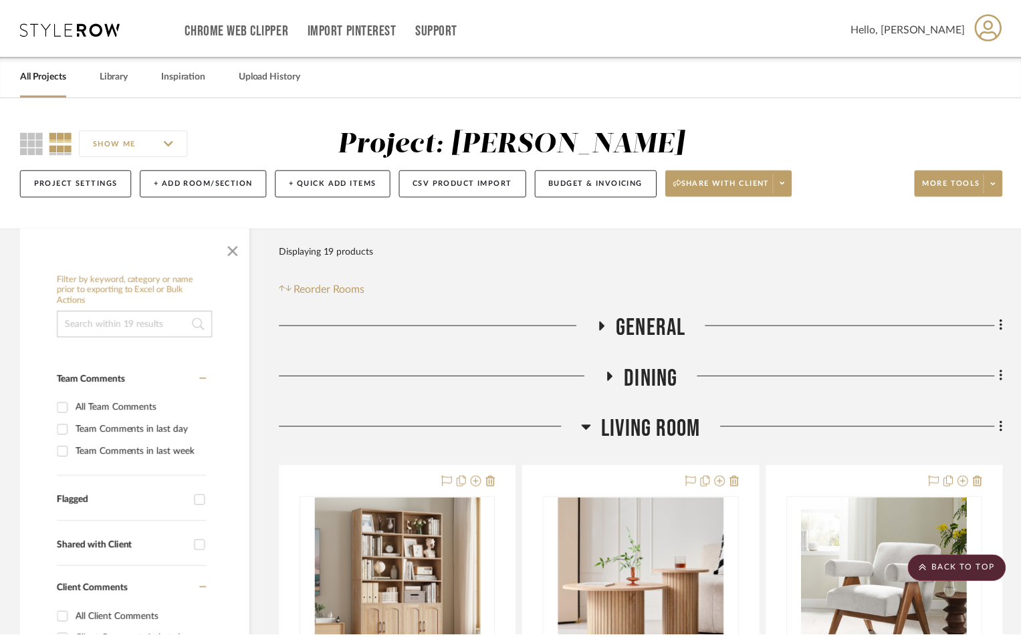
scroll to position [892, 0]
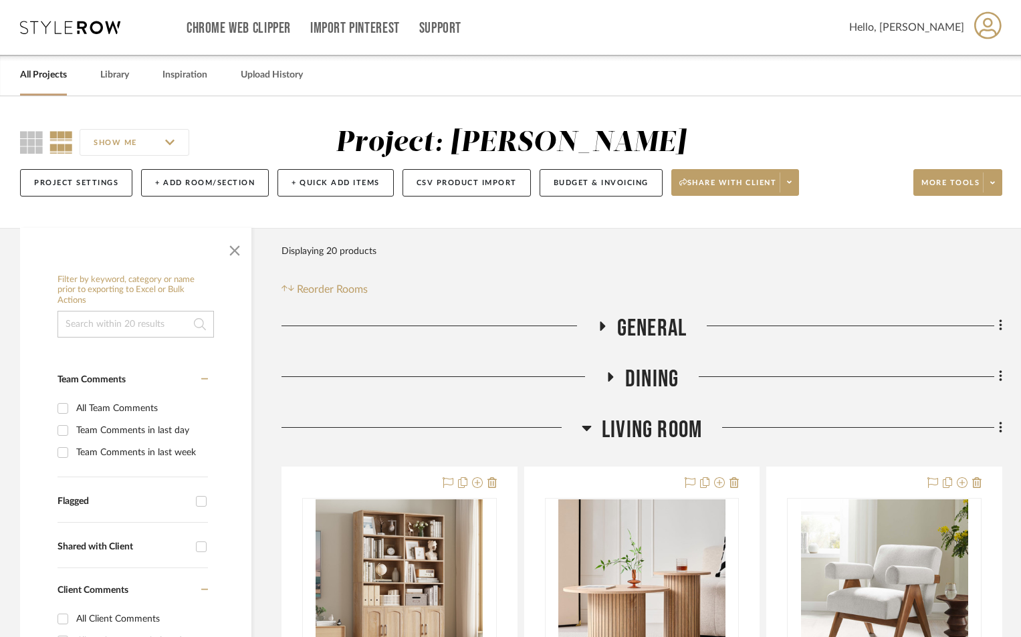
click at [589, 423] on icon at bounding box center [587, 428] width 10 height 16
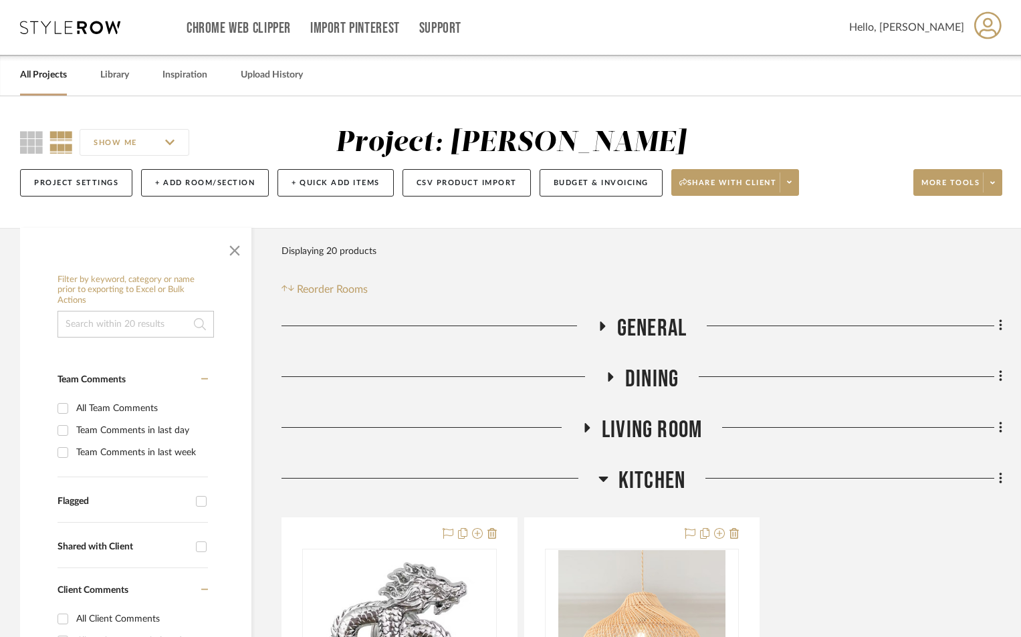
click at [600, 483] on icon at bounding box center [604, 479] width 10 height 16
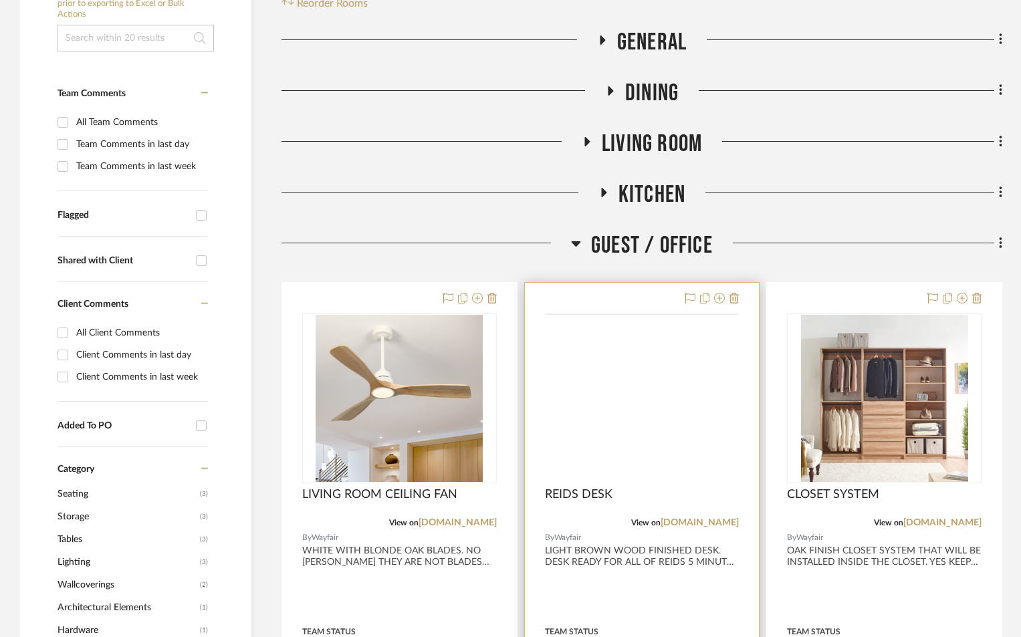
scroll to position [312, 0]
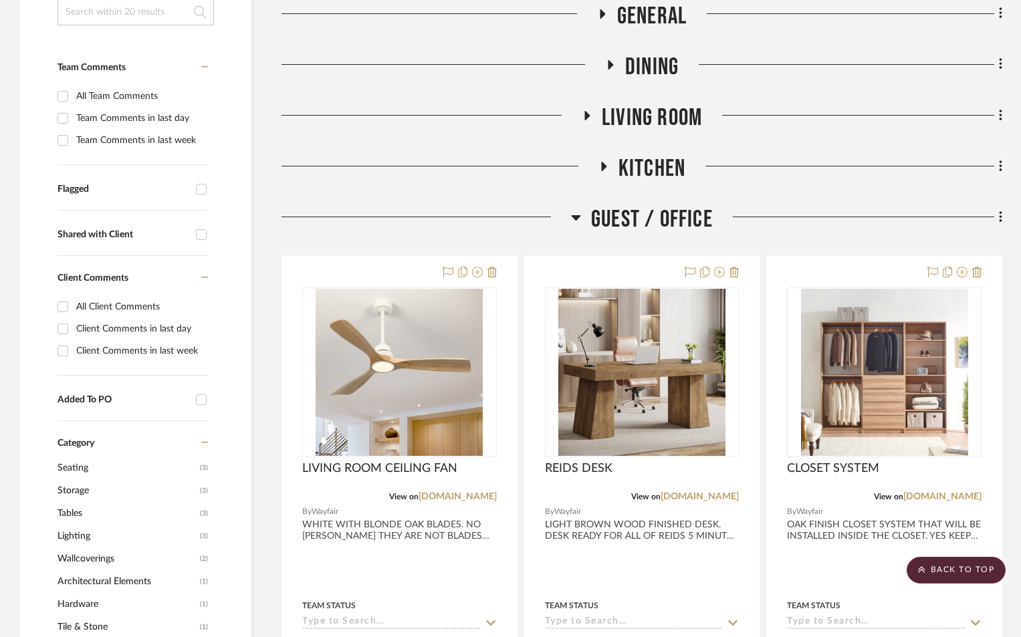
click at [575, 213] on icon at bounding box center [576, 217] width 10 height 16
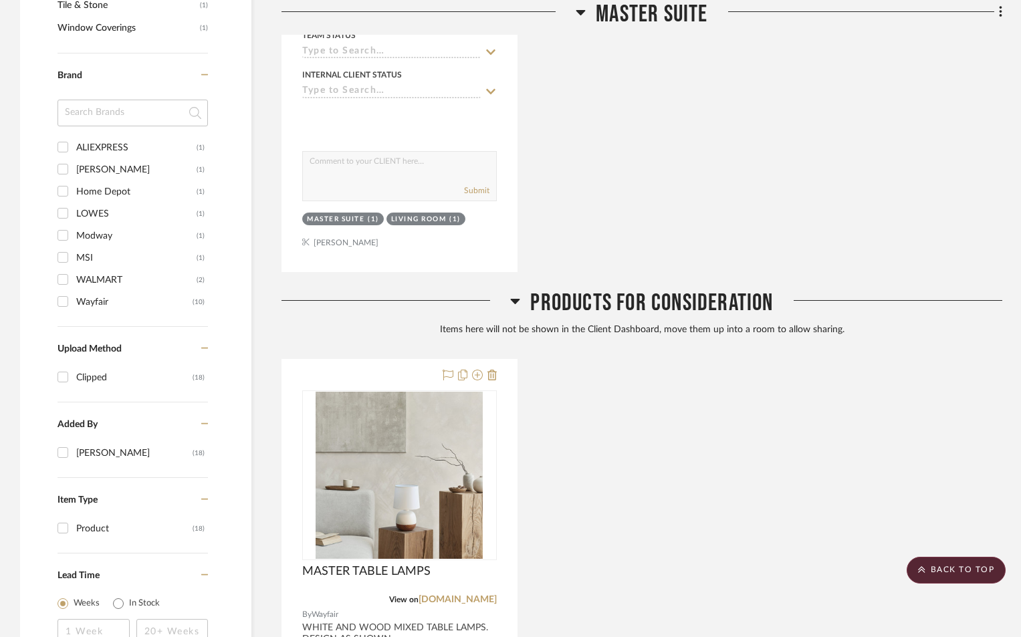
scroll to position [936, 0]
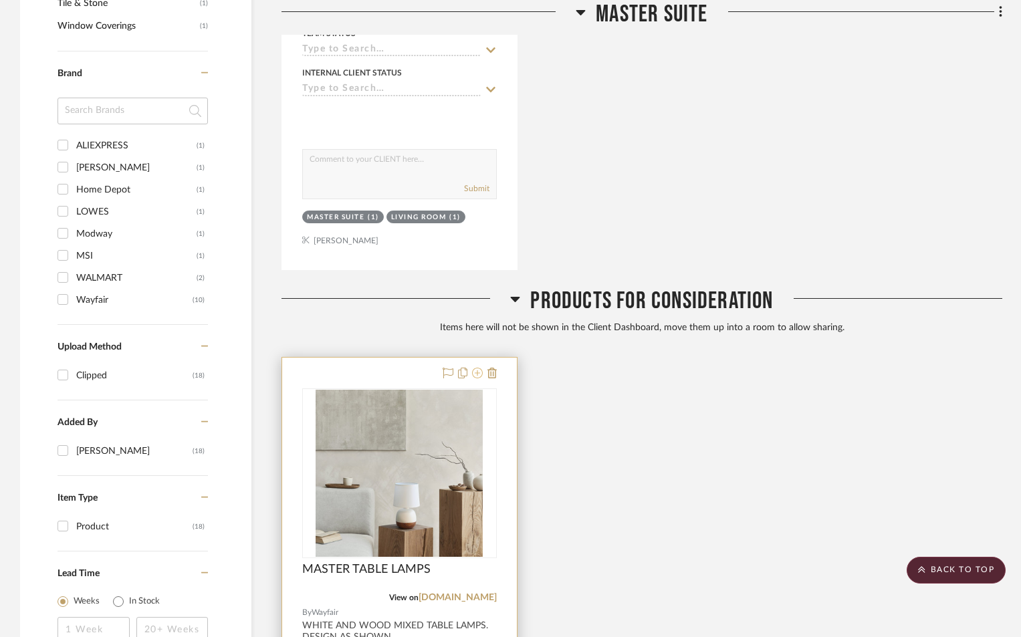
click at [478, 374] on icon at bounding box center [477, 373] width 11 height 11
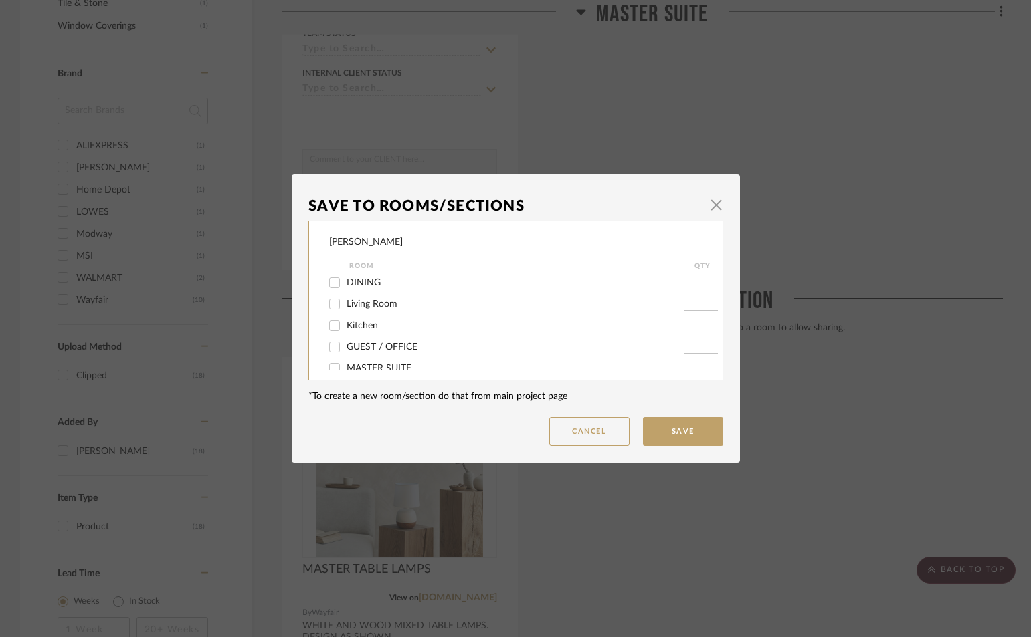
scroll to position [36, 0]
drag, startPoint x: 358, startPoint y: 351, endPoint x: 534, endPoint y: 370, distance: 176.9
click at [358, 352] on span "MASTER SUITE" at bounding box center [378, 355] width 65 height 9
click at [345, 352] on input "MASTER SUITE" at bounding box center [334, 355] width 21 height 21
checkbox input "true"
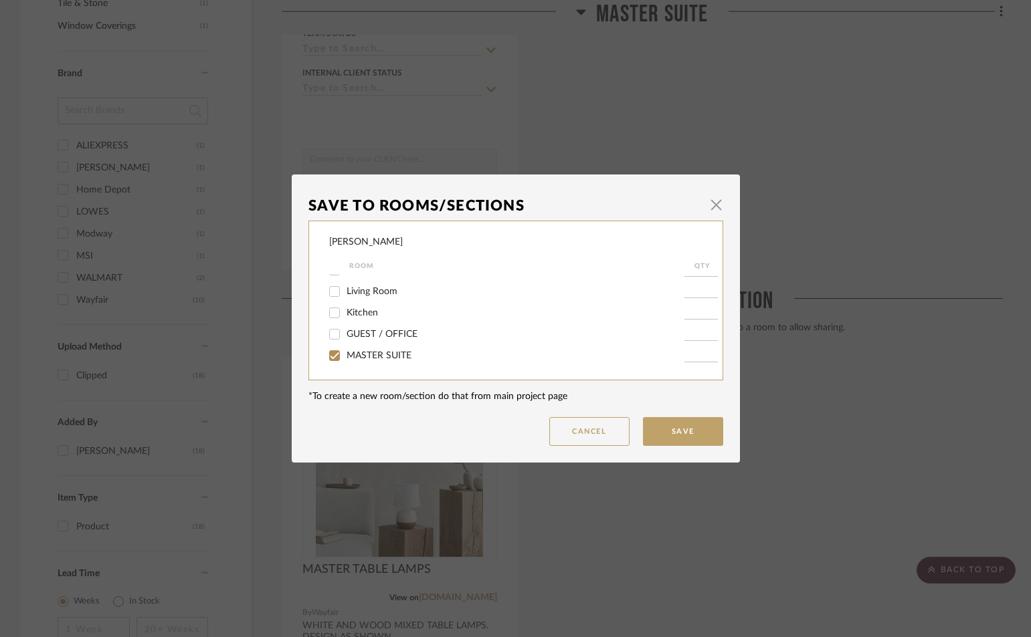
type input "1"
click at [678, 427] on button "Save" at bounding box center [683, 431] width 80 height 29
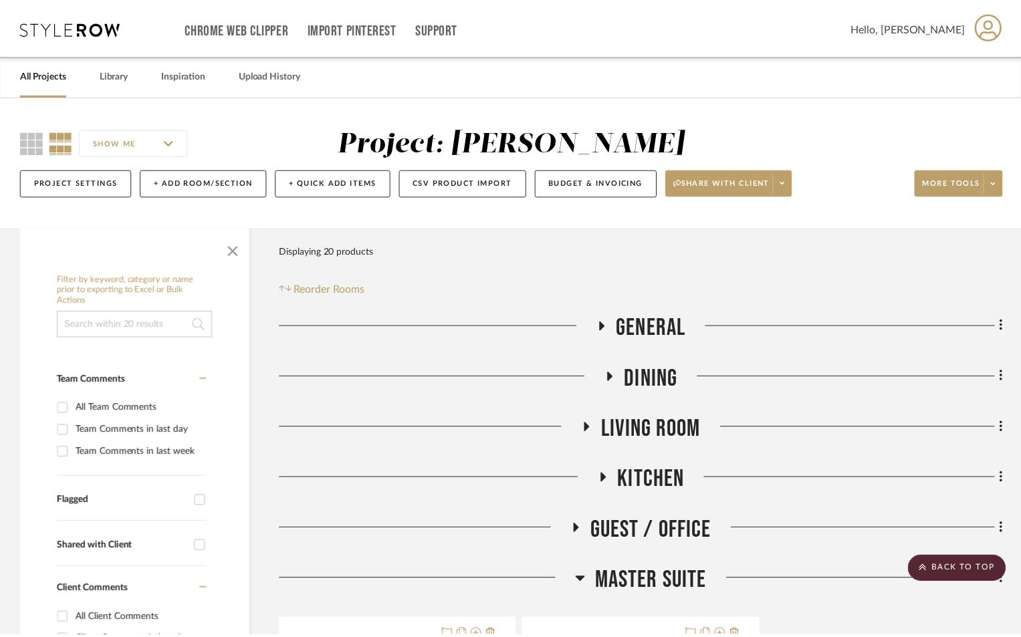
scroll to position [936, 0]
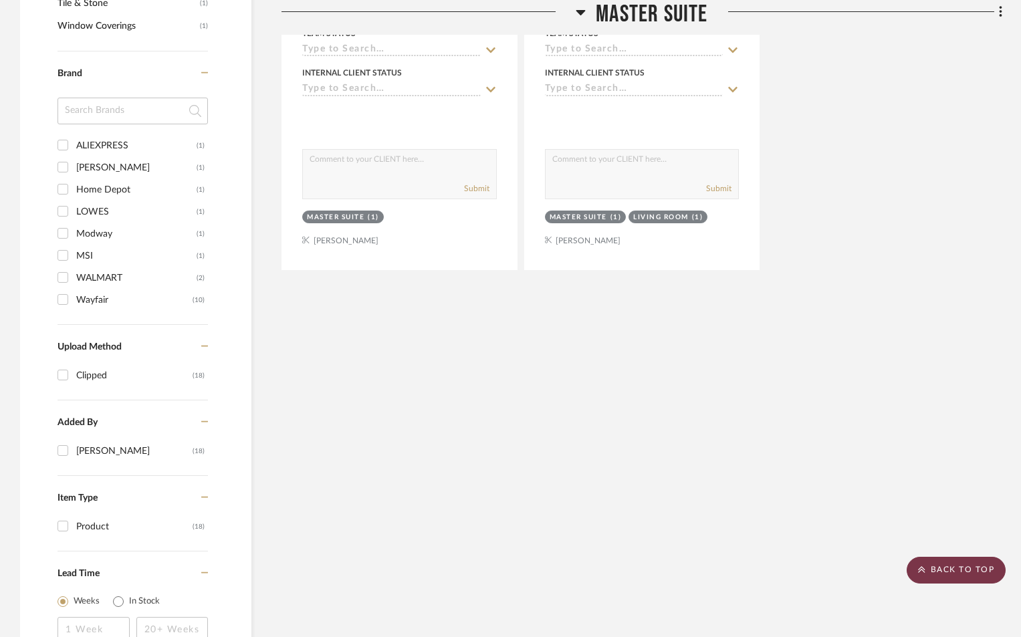
click at [972, 560] on scroll-to-top-button "BACK TO TOP" at bounding box center [956, 570] width 99 height 27
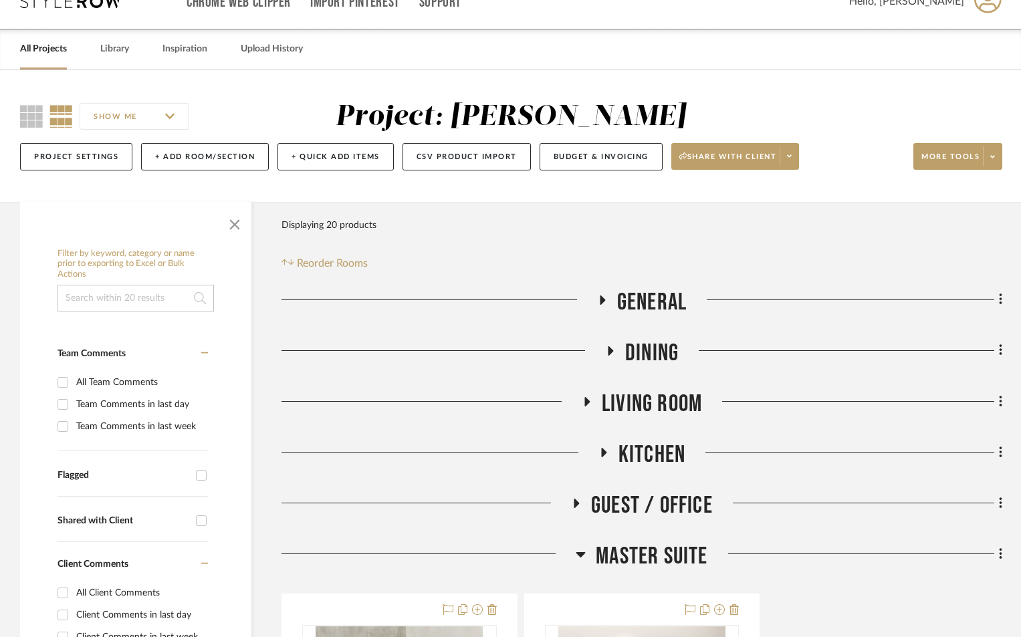
scroll to position [0, 0]
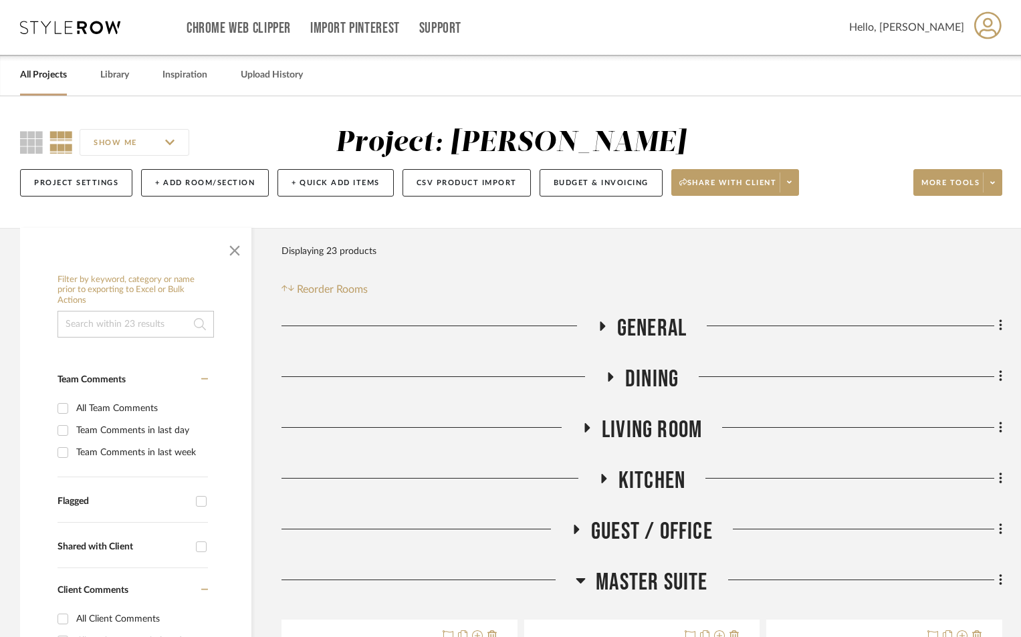
click at [606, 324] on icon at bounding box center [602, 326] width 16 height 10
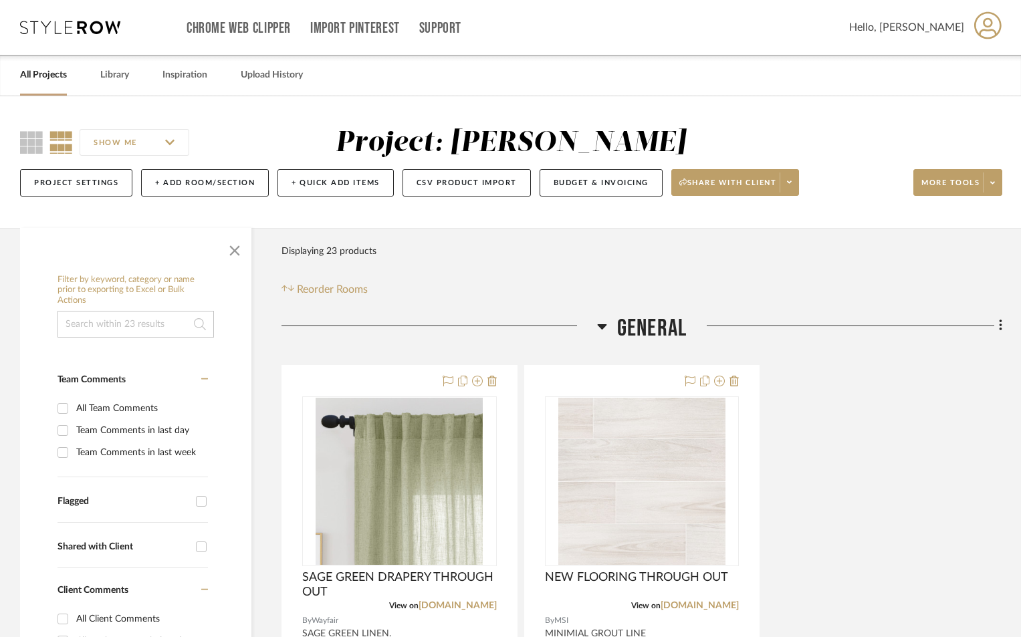
click at [1001, 326] on icon at bounding box center [1000, 325] width 3 height 11
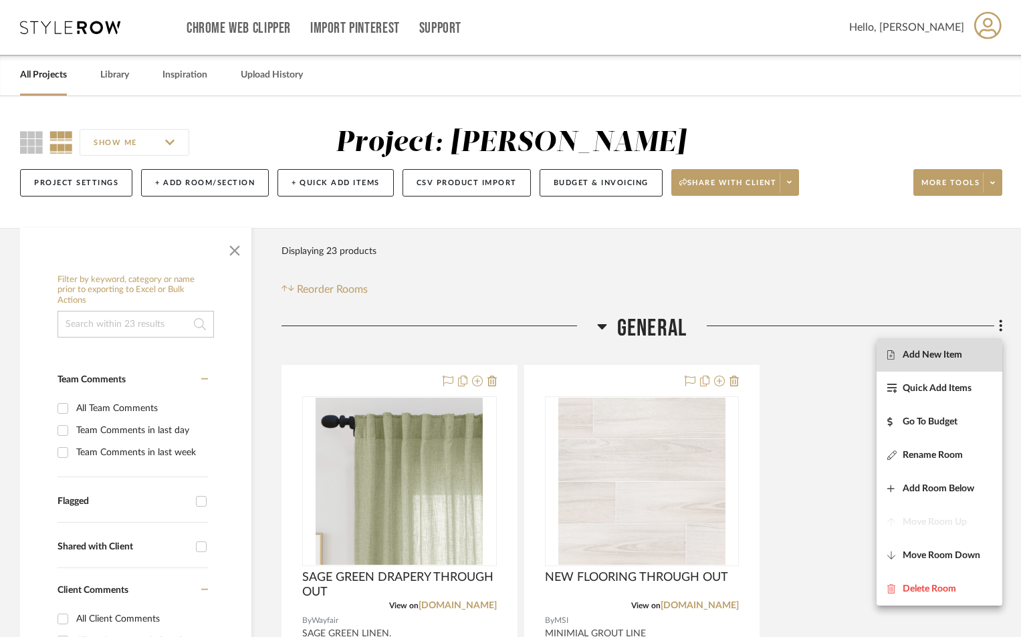
click at [926, 357] on span "Add New Item" at bounding box center [933, 354] width 60 height 11
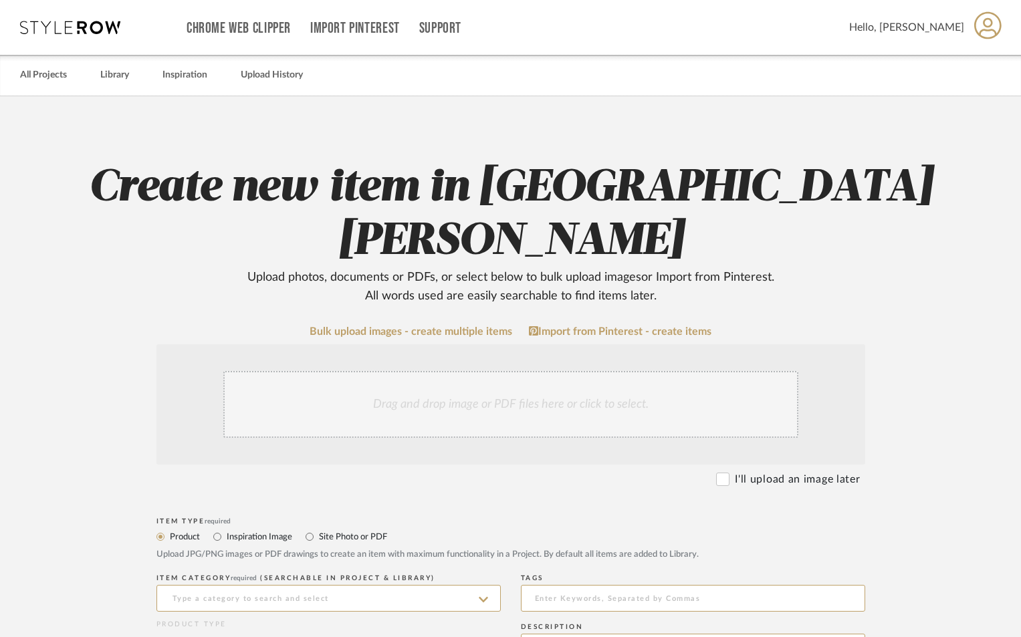
click at [476, 371] on div "Drag and drop image or PDF files here or click to select." at bounding box center [510, 404] width 575 height 67
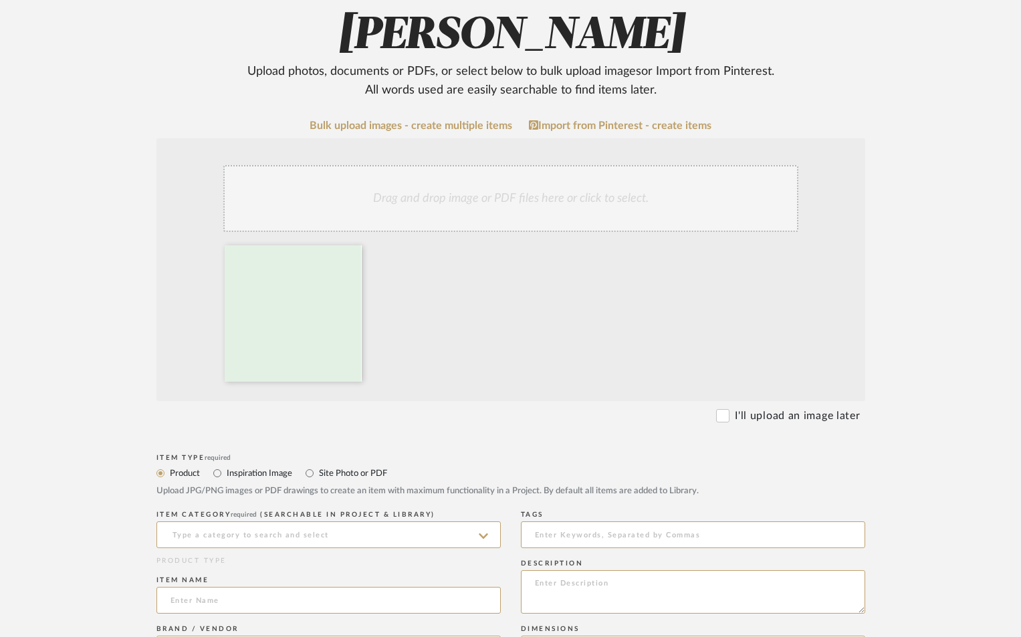
scroll to position [223, 0]
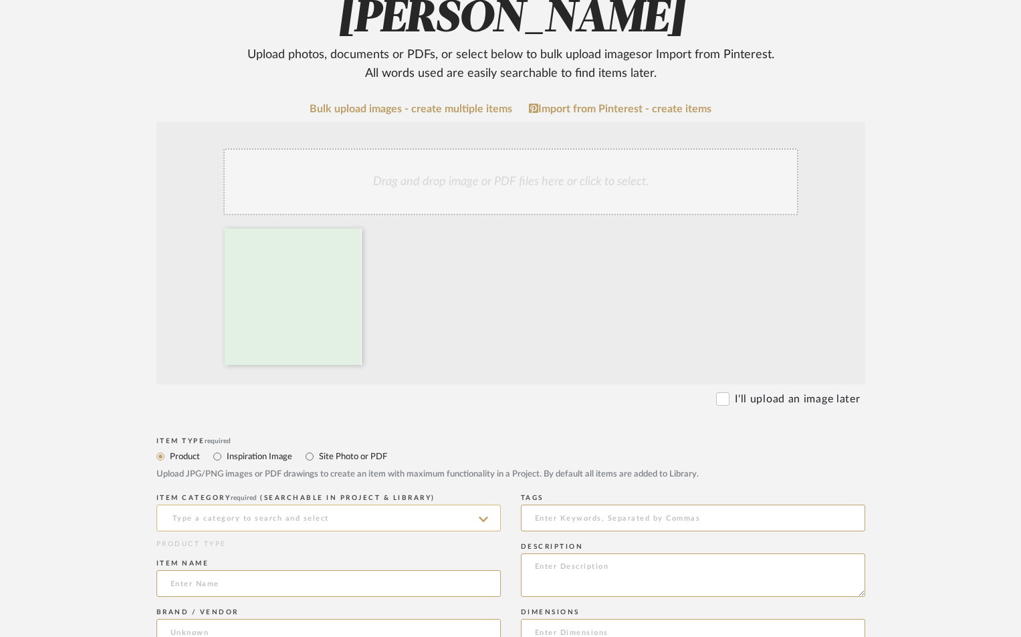
click at [348, 505] on input at bounding box center [329, 518] width 344 height 27
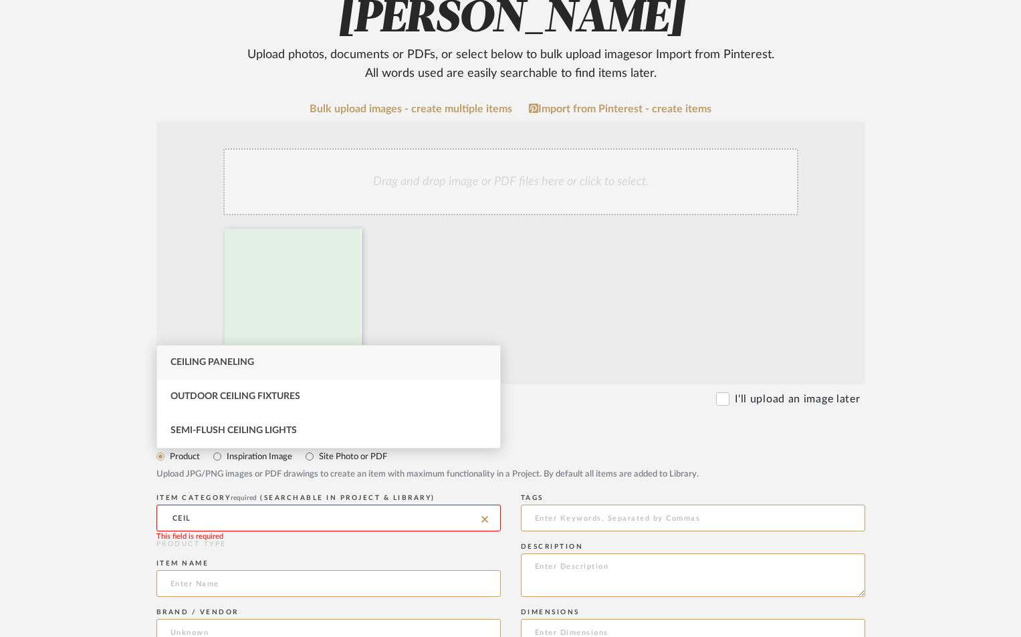
drag, startPoint x: 314, startPoint y: 371, endPoint x: 320, endPoint y: 418, distance: 47.9
click at [314, 371] on div "Ceiling Paneling" at bounding box center [328, 363] width 343 height 34
type input "Ceiling Paneling"
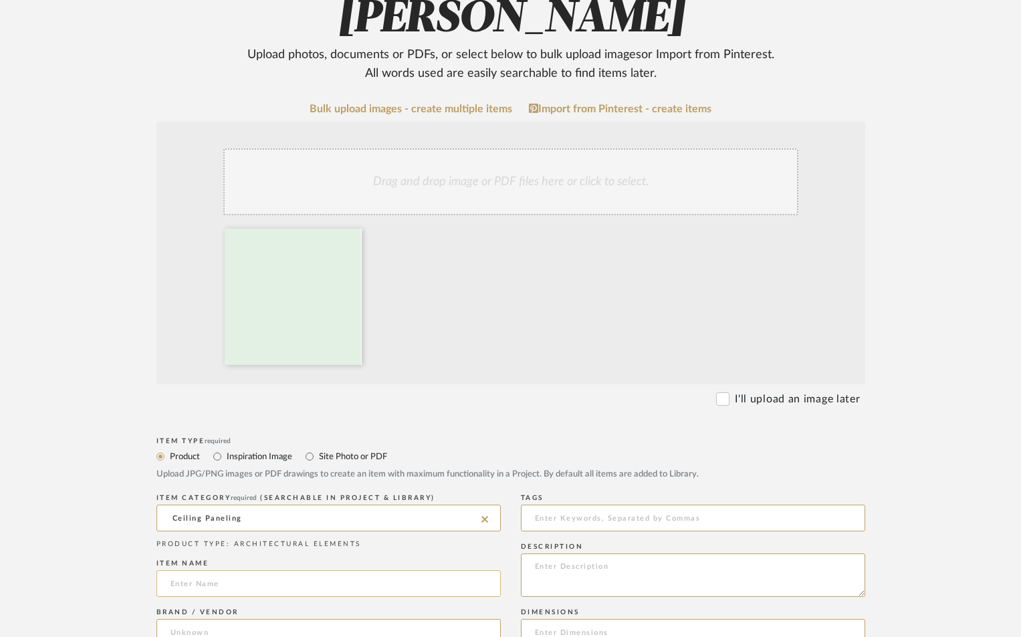
click at [279, 571] on input at bounding box center [329, 584] width 344 height 27
type input "MATTE FINISHED - STRETCHED CEILING."
click at [657, 554] on textarea at bounding box center [693, 575] width 344 height 43
drag, startPoint x: 634, startPoint y: 513, endPoint x: 404, endPoint y: 542, distance: 231.9
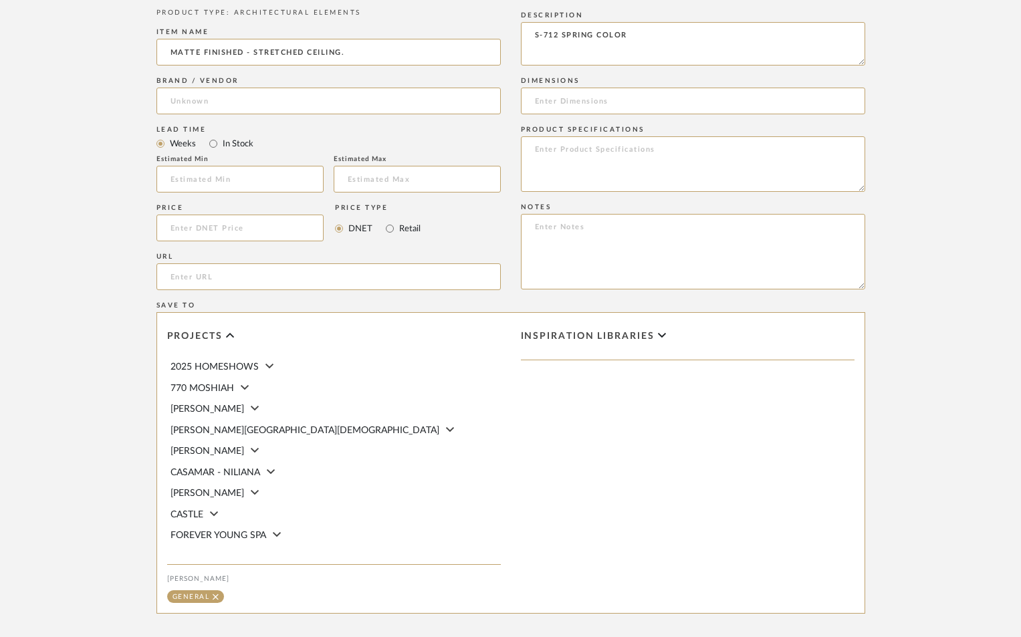
scroll to position [803, 0]
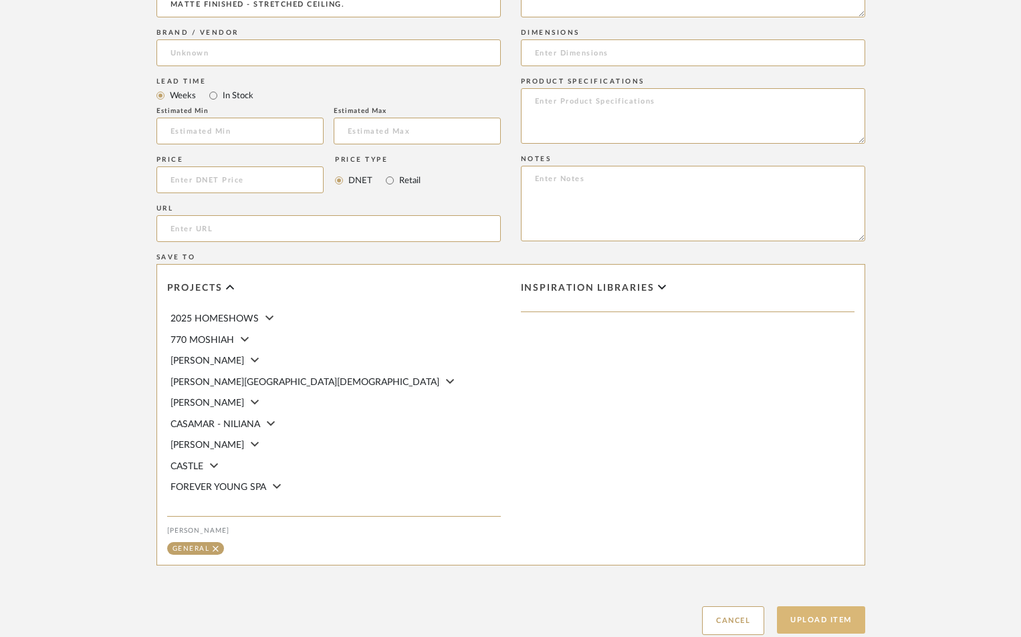
type textarea "S-712 SPRING COLOR"
click at [808, 607] on button "Upload Item" at bounding box center [821, 620] width 88 height 27
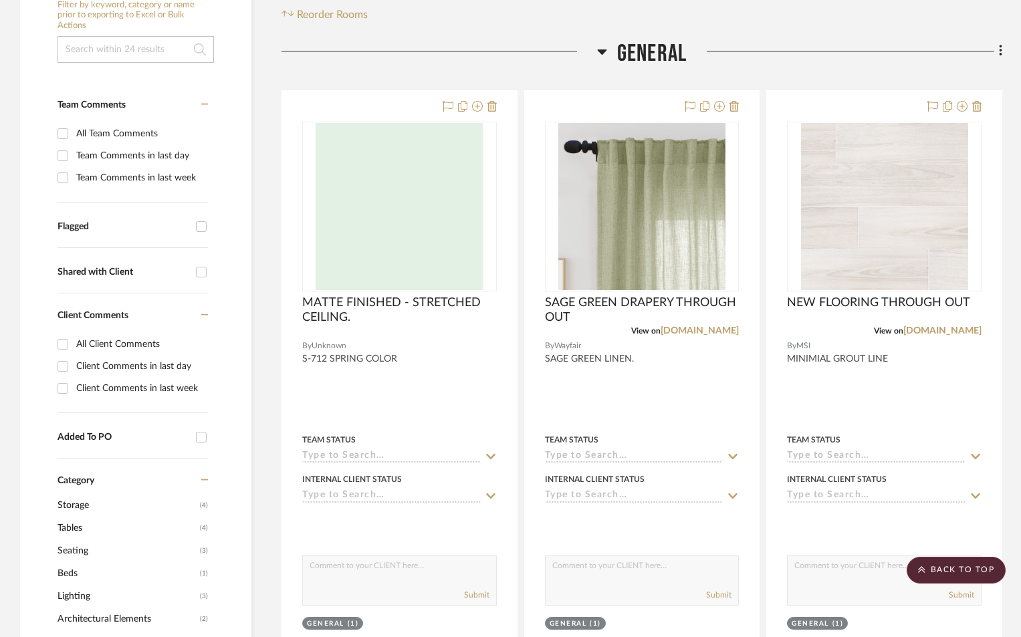
scroll to position [535, 0]
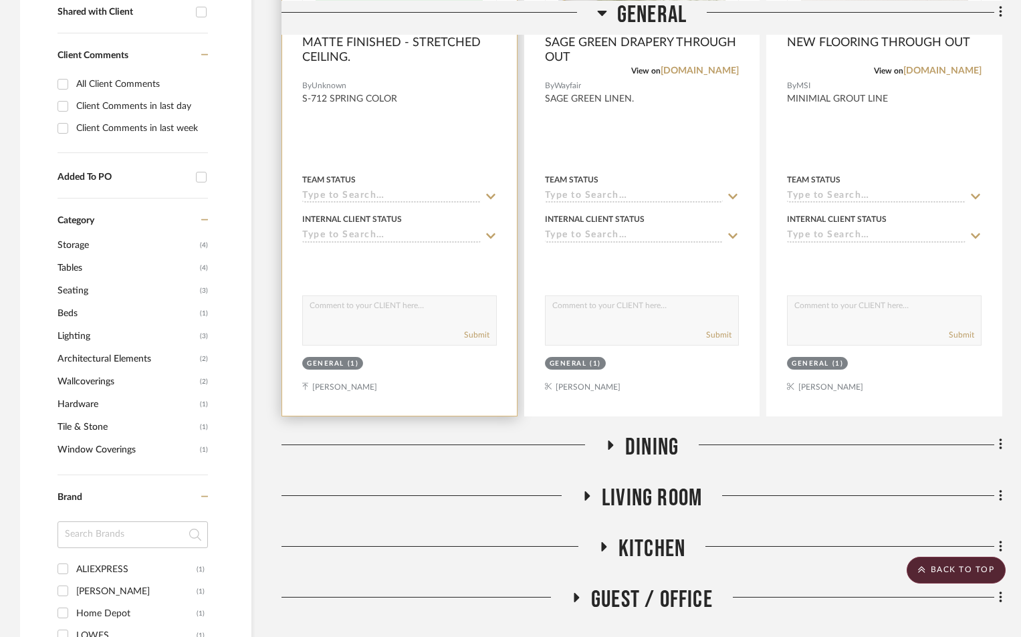
click at [368, 185] on div "Team Status" at bounding box center [399, 180] width 195 height 12
click at [370, 193] on input at bounding box center [391, 197] width 179 height 13
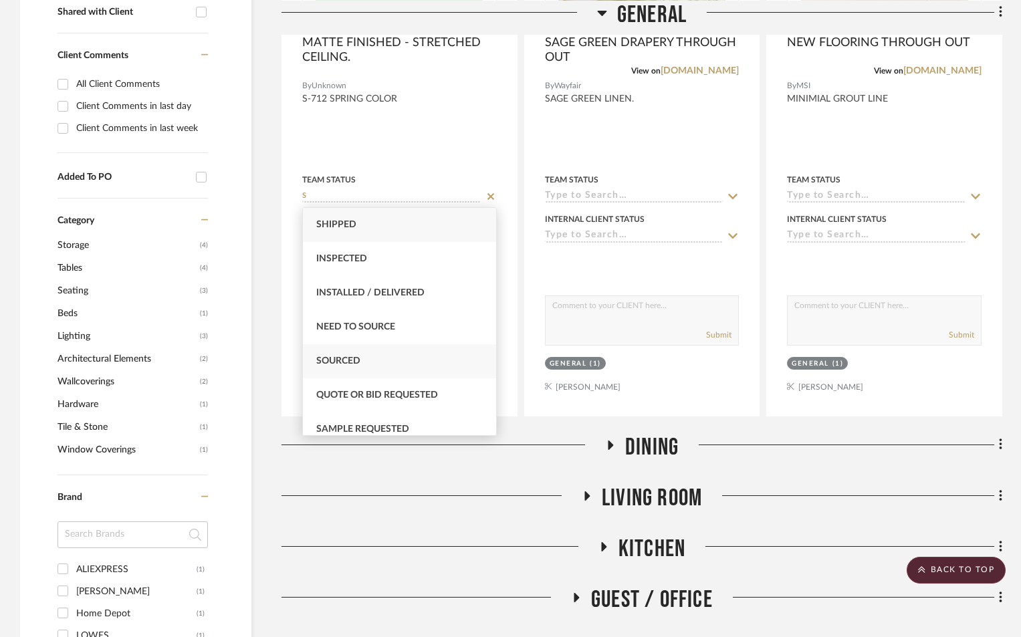
type input "S"
click at [341, 363] on span "Sourced" at bounding box center [338, 360] width 44 height 9
type input "8/28/2025"
type input "Sourced"
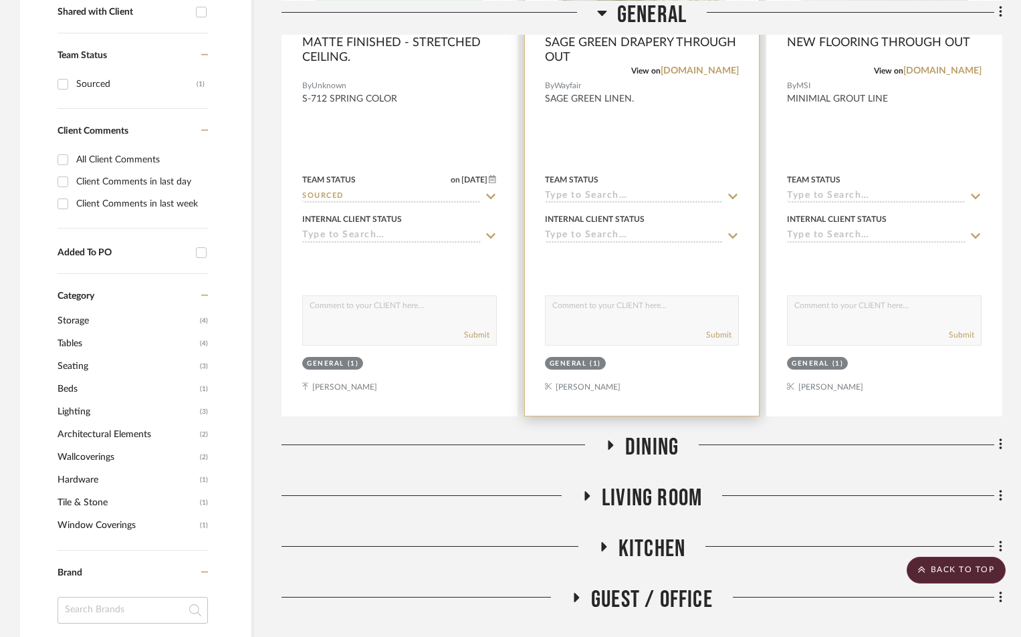
click at [567, 197] on input at bounding box center [634, 197] width 179 height 13
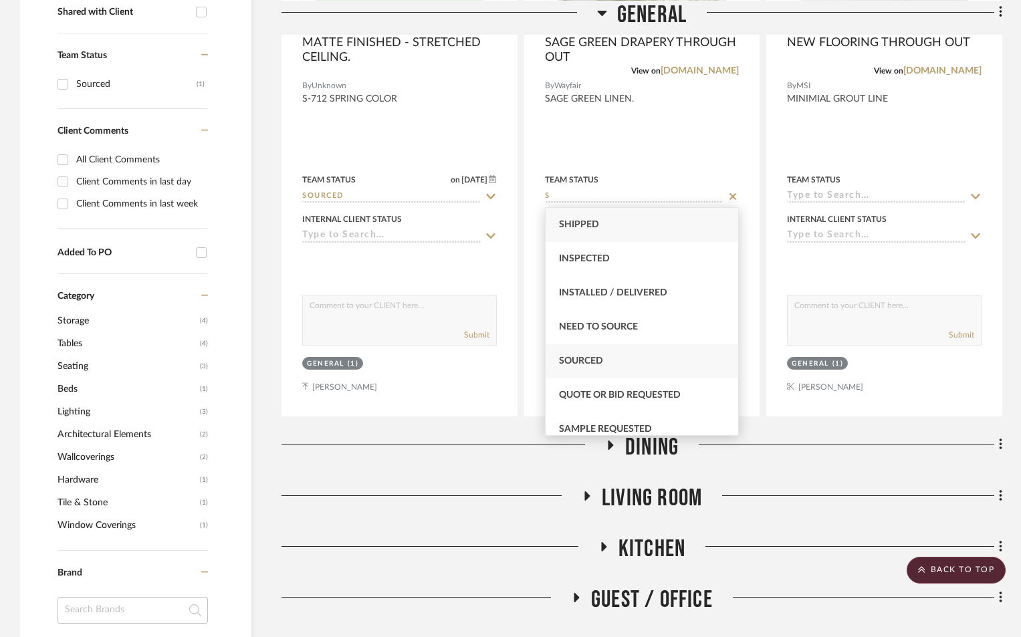
type input "S"
click at [599, 365] on span "Sourced" at bounding box center [581, 360] width 44 height 9
type input "8/28/2025"
type input "Sourced"
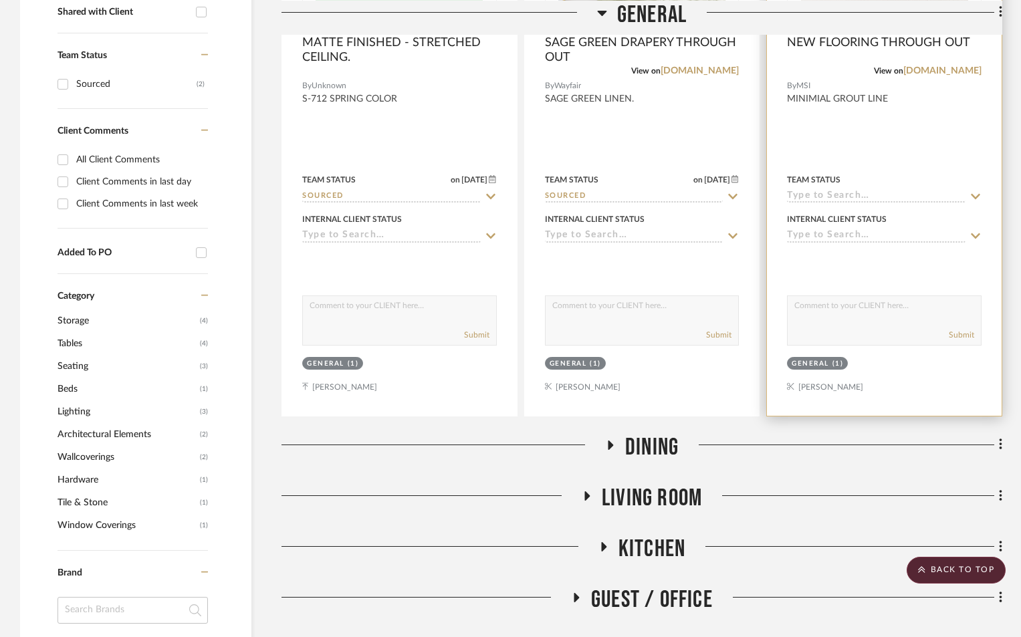
click at [819, 194] on input at bounding box center [876, 197] width 179 height 13
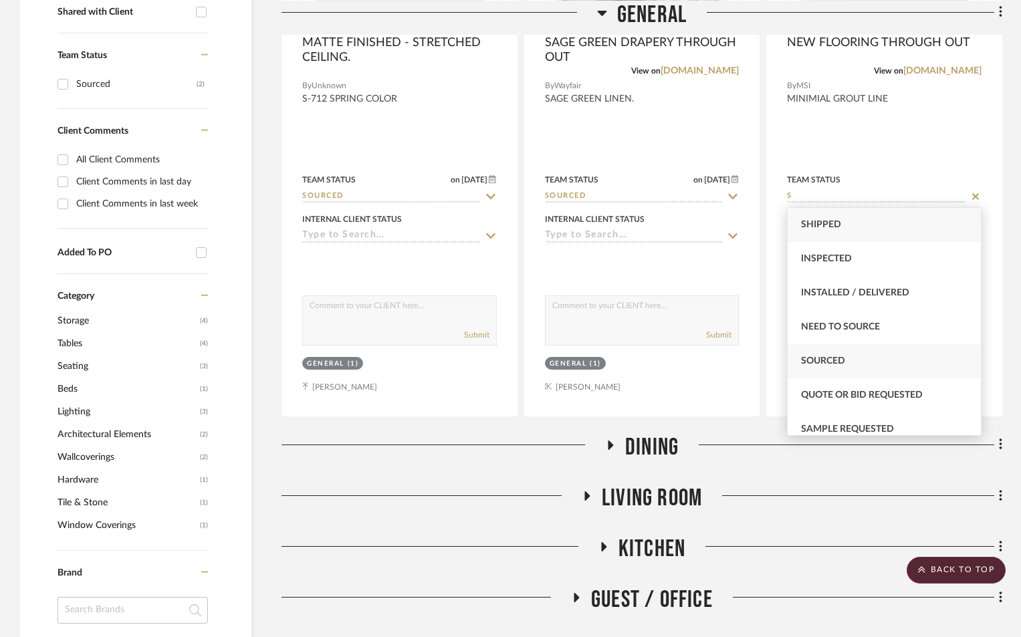
type input "S"
click at [845, 352] on div "Sourced" at bounding box center [884, 361] width 193 height 34
type input "8/28/2025"
type input "Sourced"
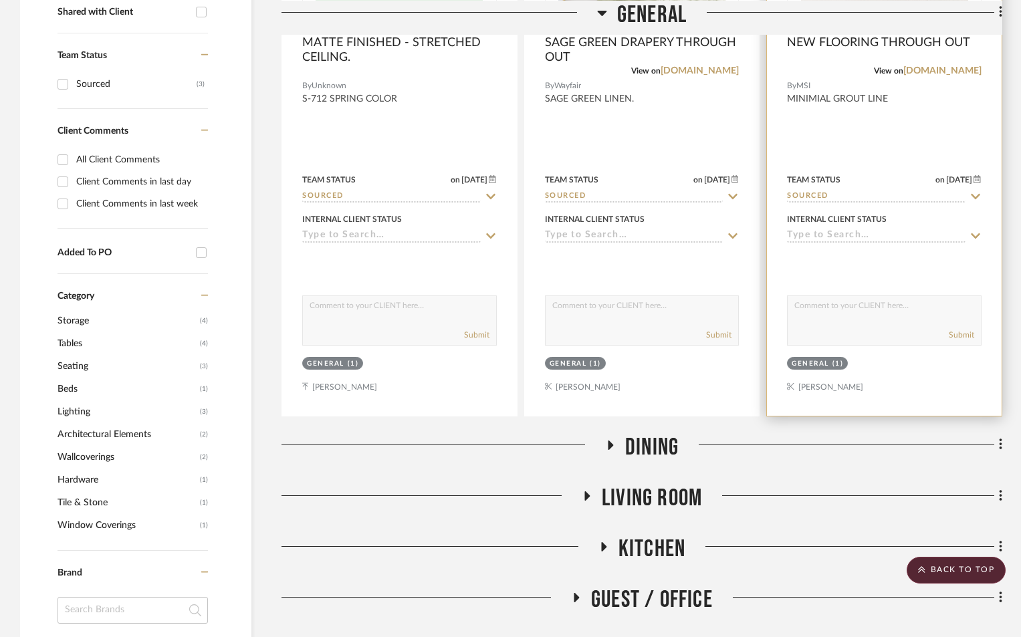
click at [615, 447] on icon at bounding box center [610, 445] width 16 height 10
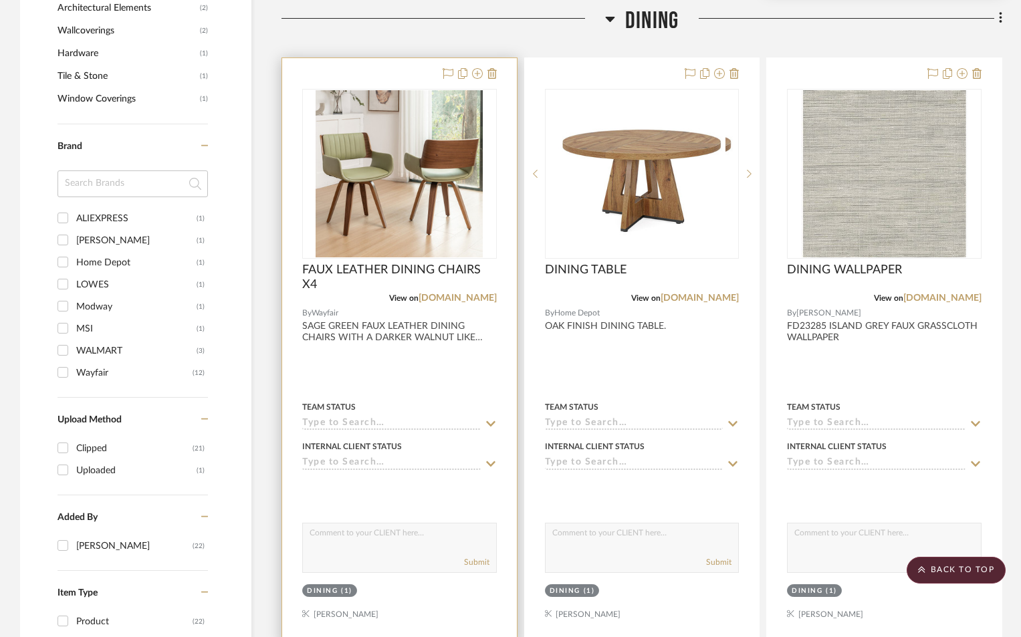
scroll to position [1115, 0]
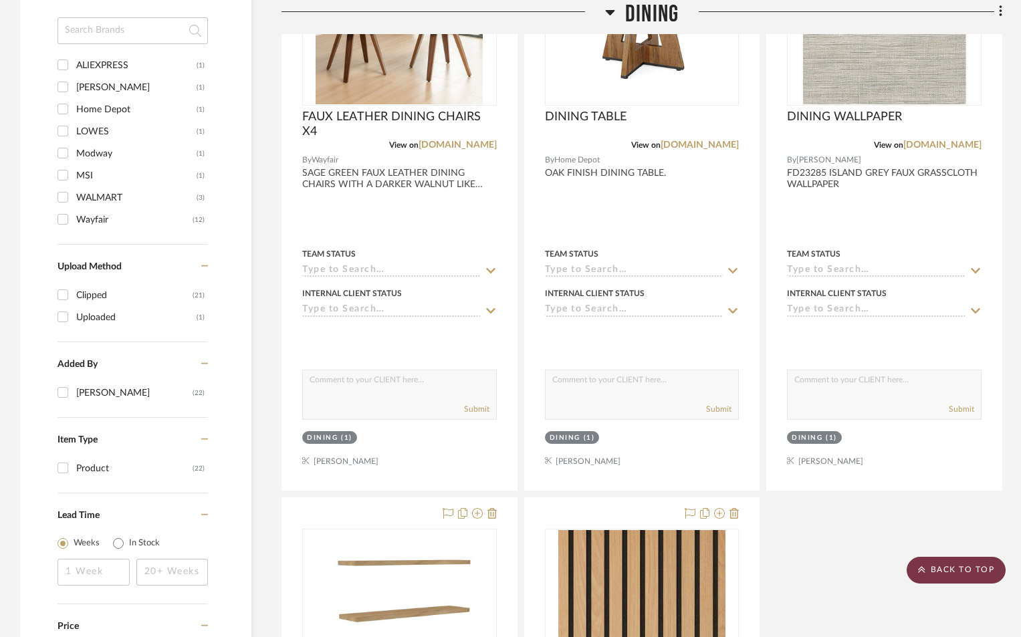
click at [956, 565] on scroll-to-top-button "BACK TO TOP" at bounding box center [956, 570] width 99 height 27
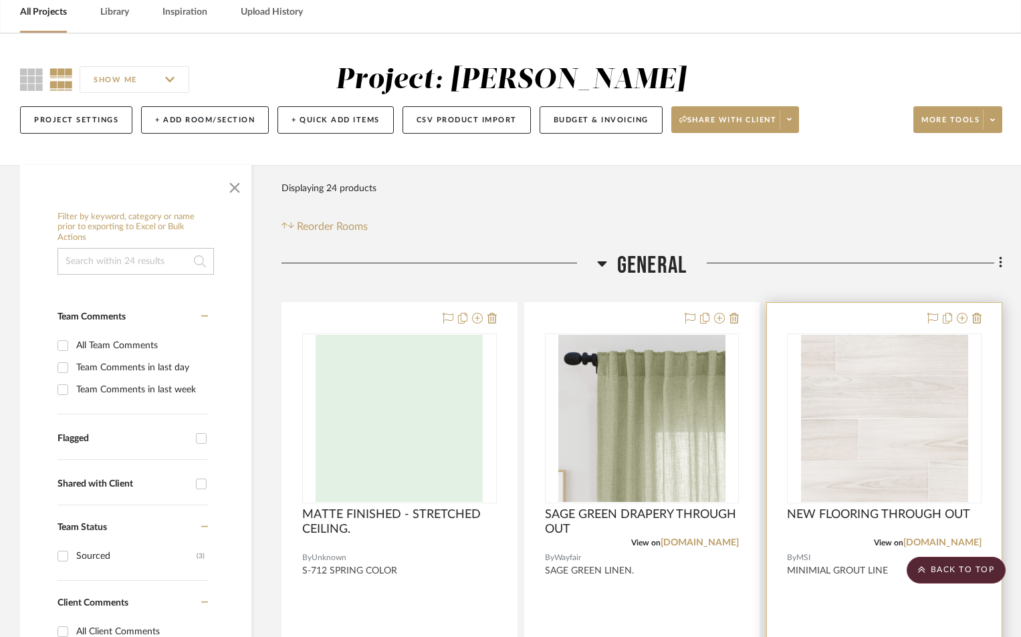
scroll to position [0, 0]
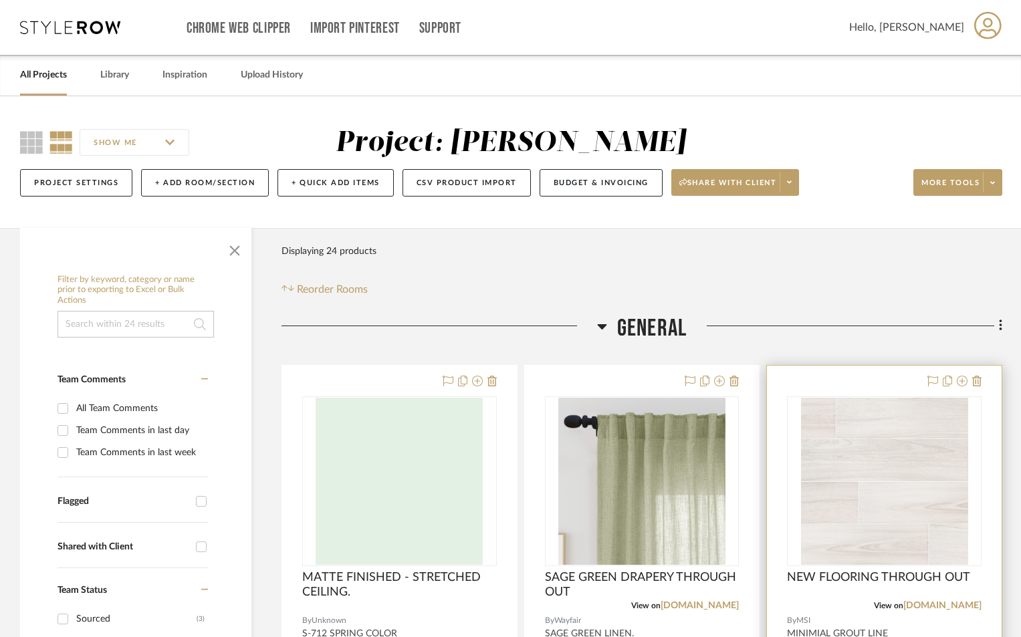
drag, startPoint x: 43, startPoint y: 64, endPoint x: 42, endPoint y: 74, distance: 10.1
click at [43, 65] on div "All Projects" at bounding box center [43, 75] width 47 height 41
click at [41, 77] on link "All Projects" at bounding box center [43, 75] width 47 height 18
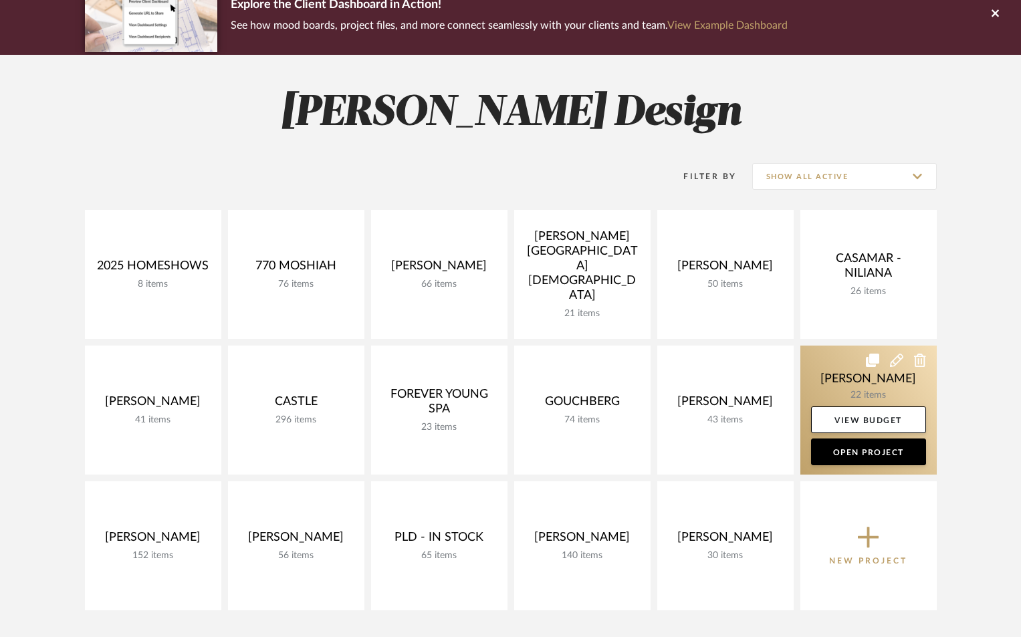
scroll to position [179, 0]
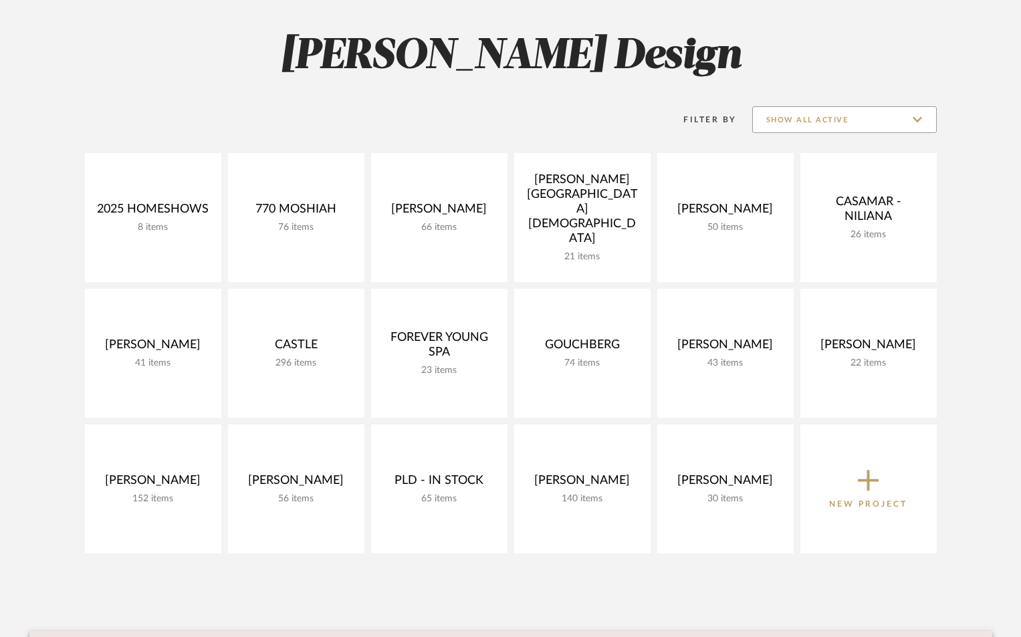
click at [874, 112] on input "Show All Active" at bounding box center [844, 119] width 185 height 27
click at [856, 152] on span "Show All Active" at bounding box center [846, 153] width 159 height 11
click at [880, 116] on input "Show All Active" at bounding box center [844, 119] width 185 height 27
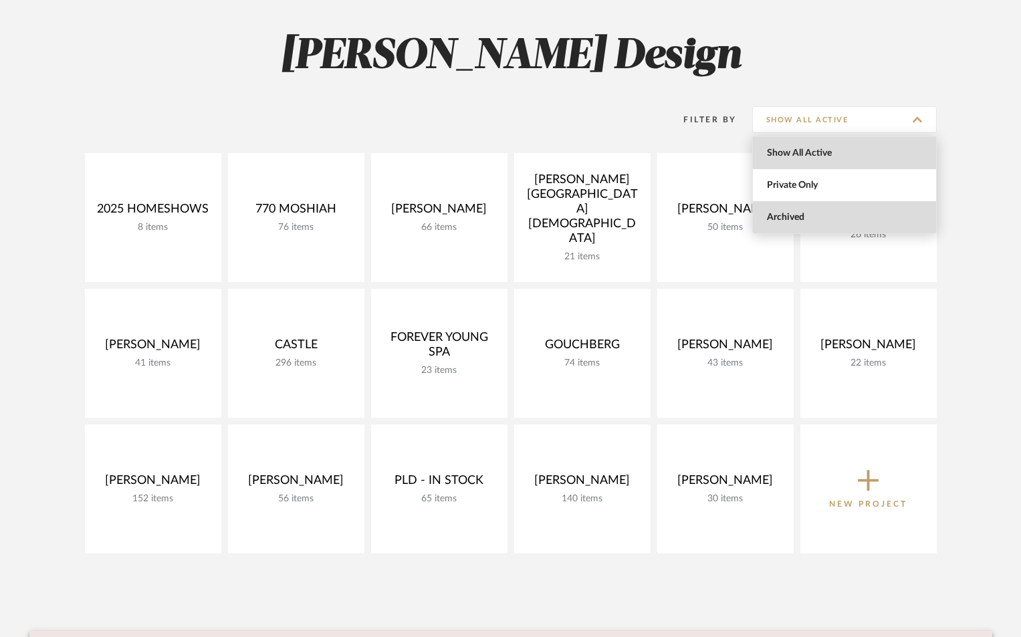
click at [857, 209] on span "Archived" at bounding box center [844, 217] width 183 height 32
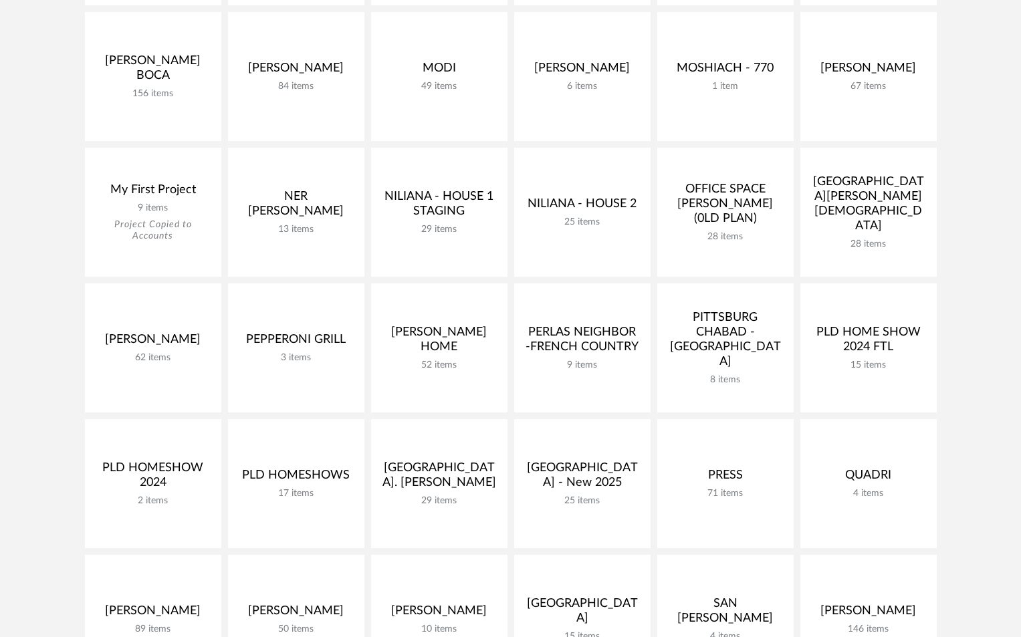
scroll to position [1694, 0]
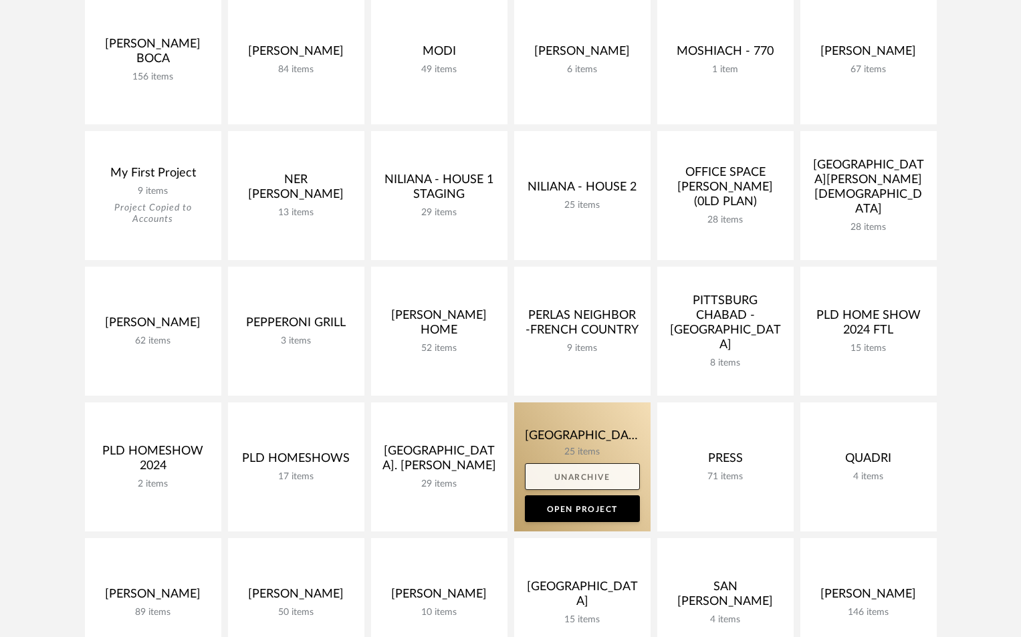
click at [605, 477] on link "Unarchive" at bounding box center [582, 477] width 115 height 27
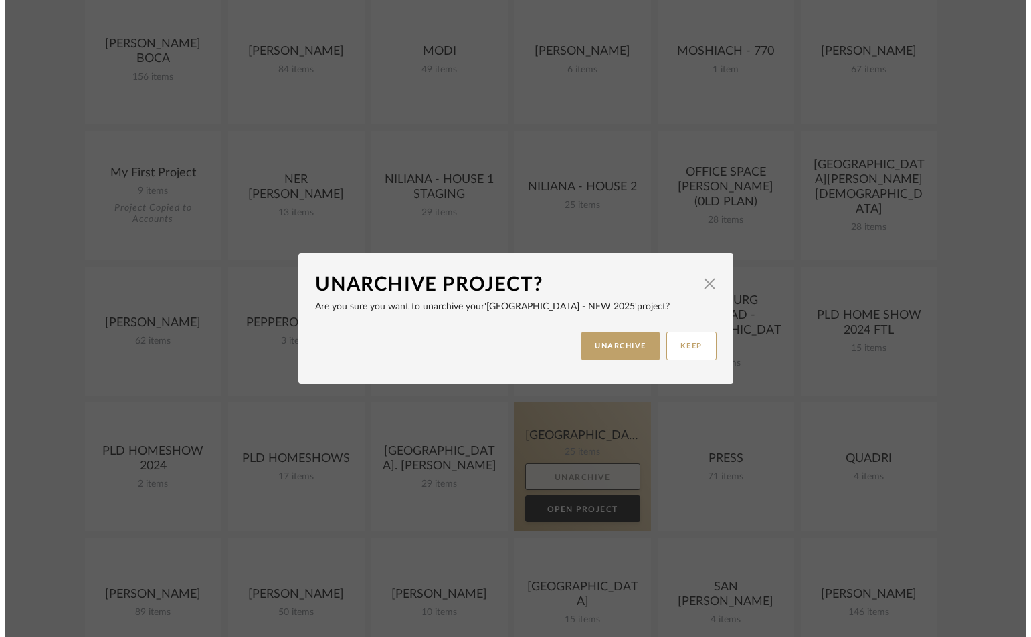
scroll to position [0, 0]
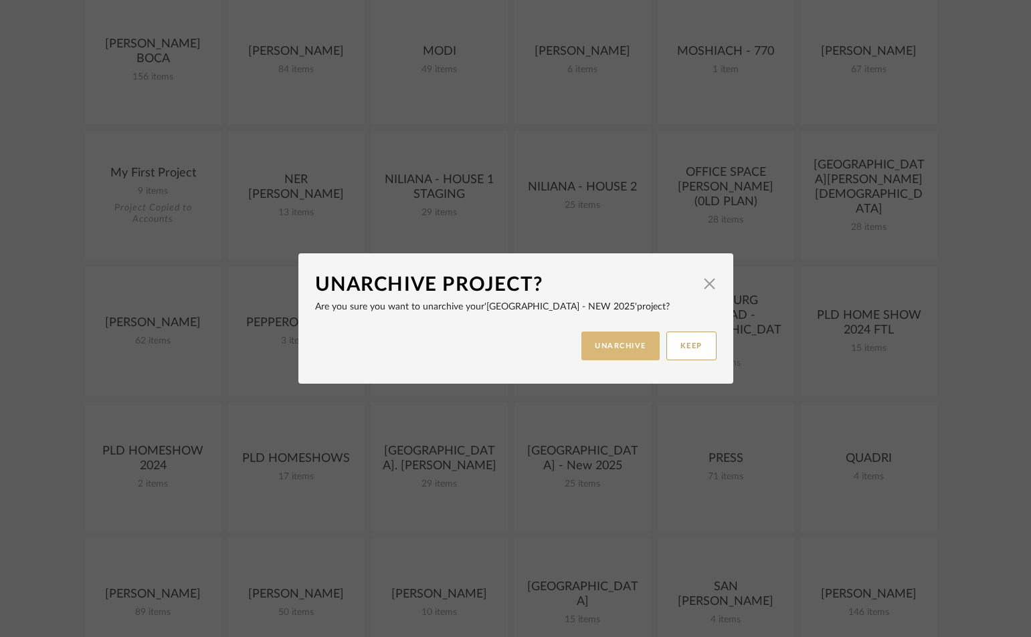
click at [605, 348] on button "UNARCHIVE" at bounding box center [620, 346] width 78 height 29
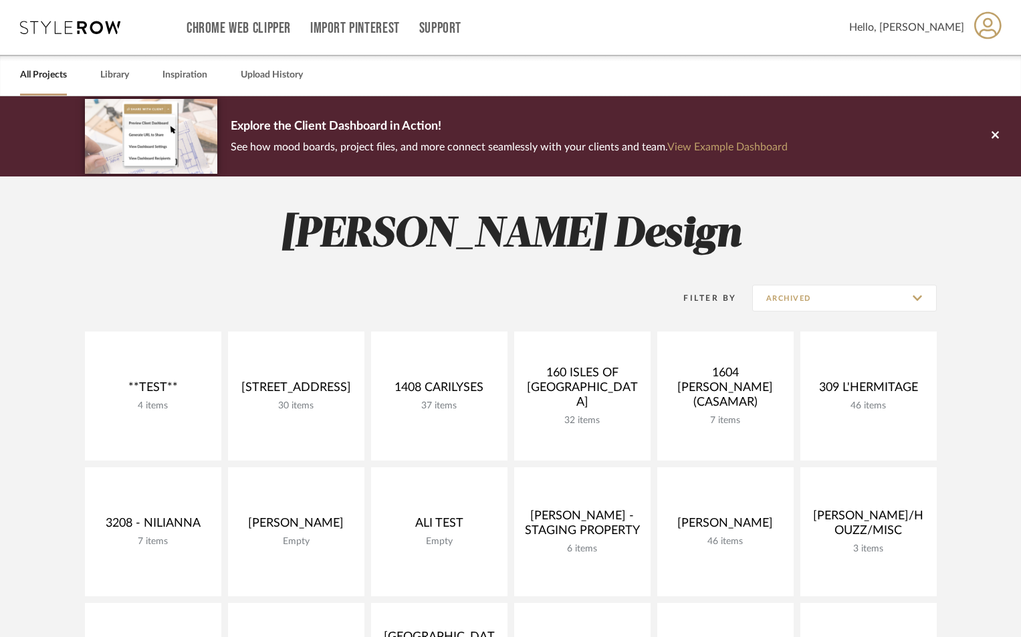
click at [41, 80] on link "All Projects" at bounding box center [43, 75] width 47 height 18
click at [872, 288] on input "Archived" at bounding box center [844, 298] width 185 height 27
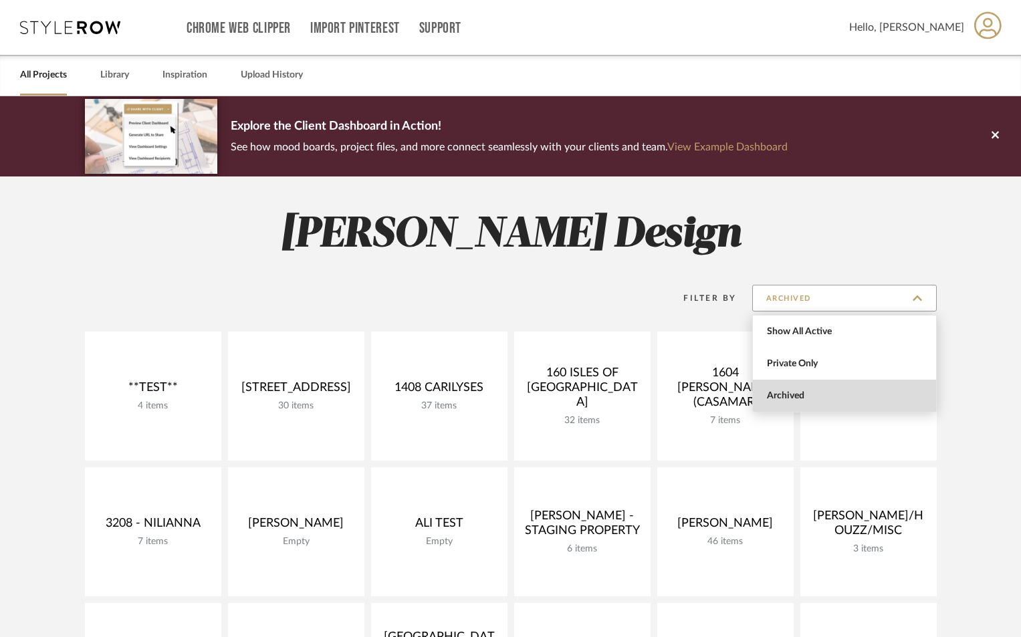
click at [872, 296] on input "Archived" at bounding box center [844, 298] width 185 height 27
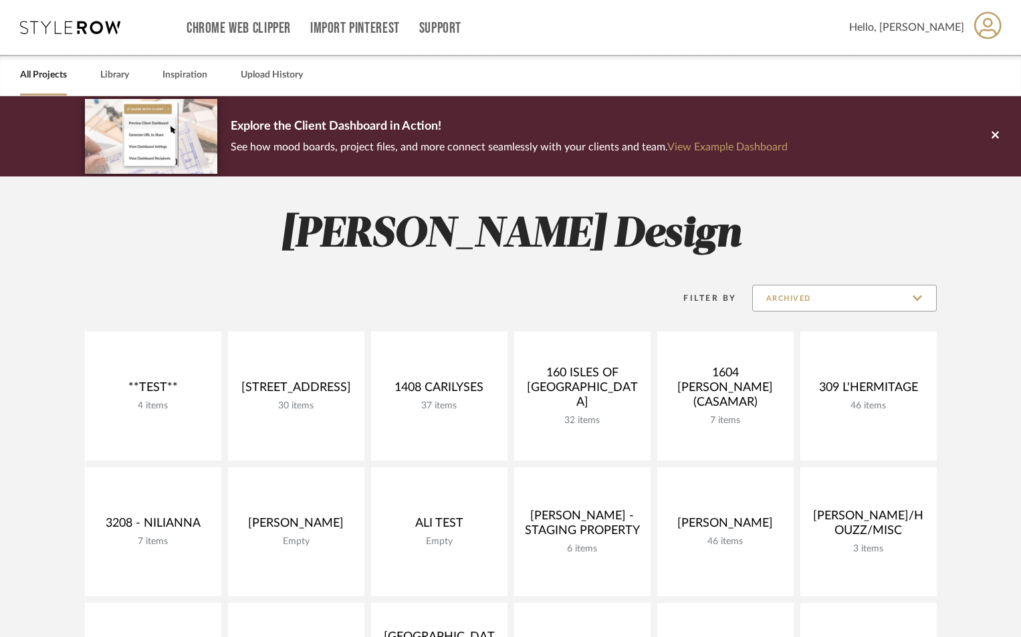
click at [855, 304] on input "Archived" at bounding box center [844, 298] width 185 height 27
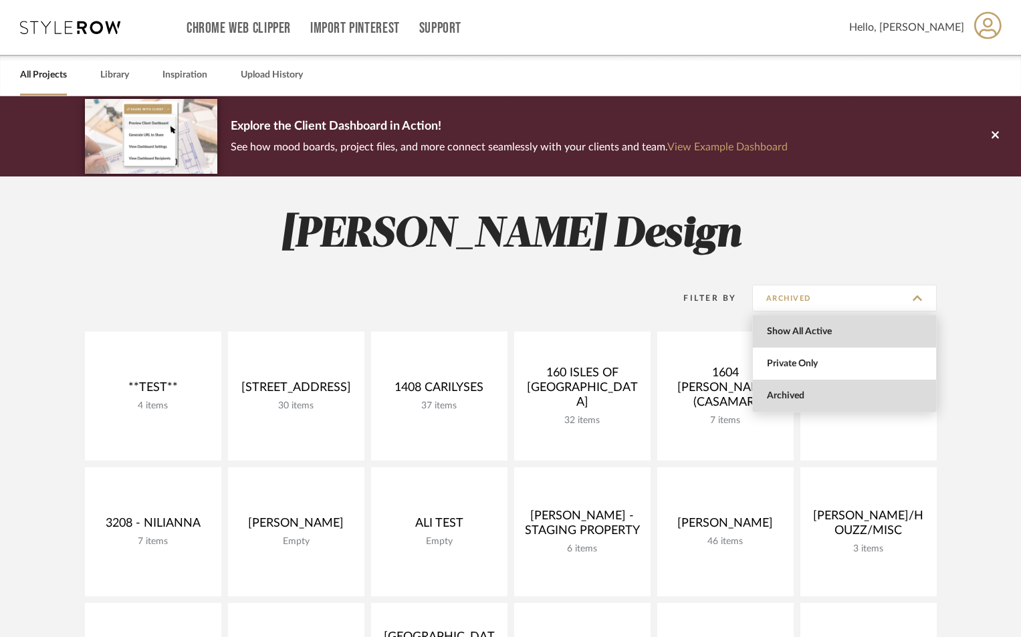
click at [845, 336] on span "Show All Active" at bounding box center [846, 331] width 159 height 11
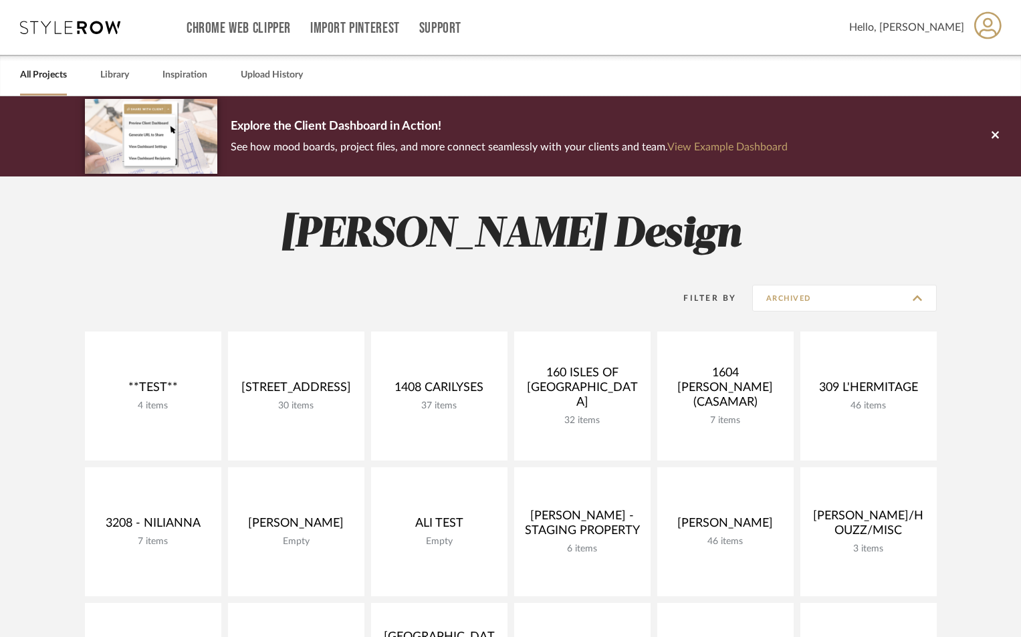
type input "Show All Active"
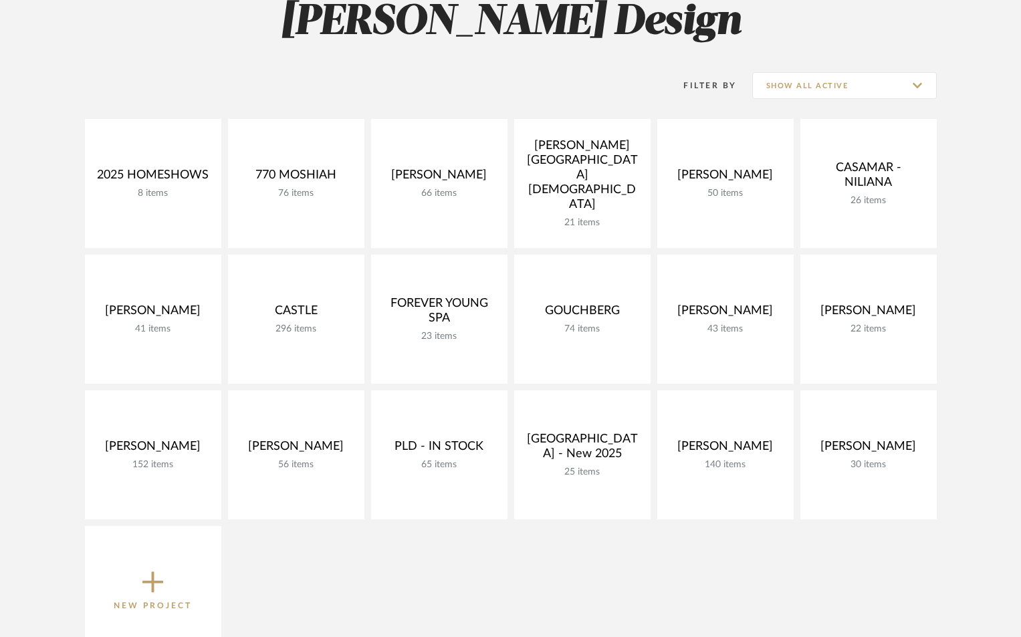
scroll to position [268, 0]
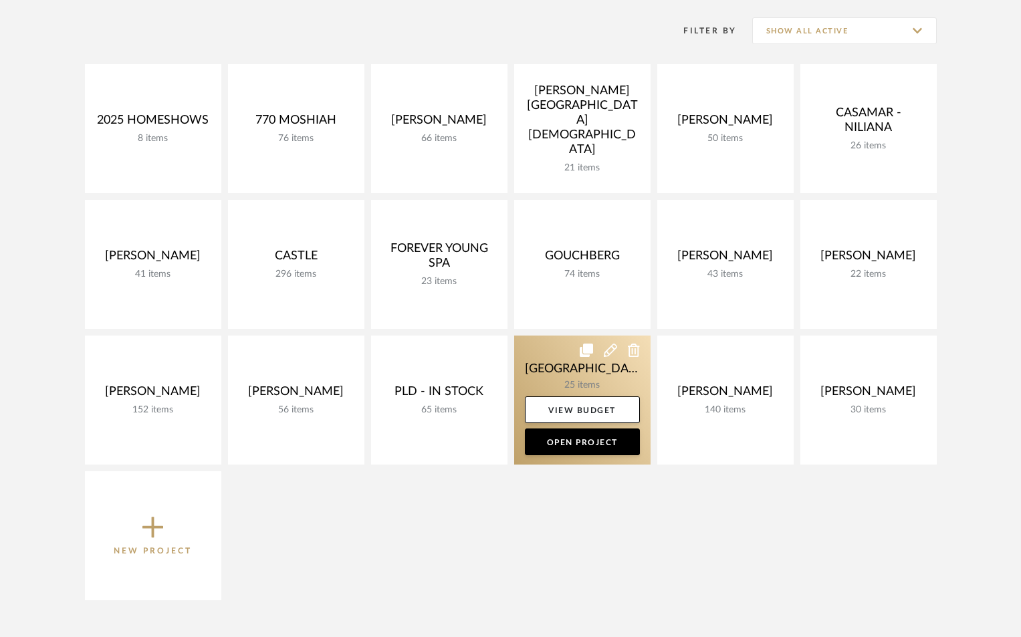
click at [609, 350] on icon at bounding box center [610, 350] width 13 height 13
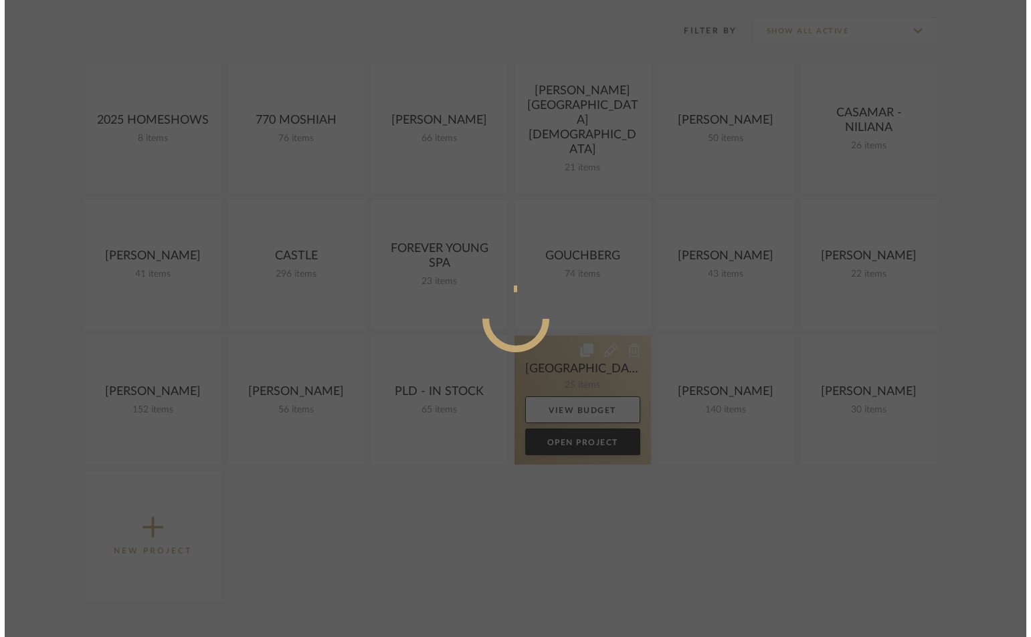
scroll to position [0, 0]
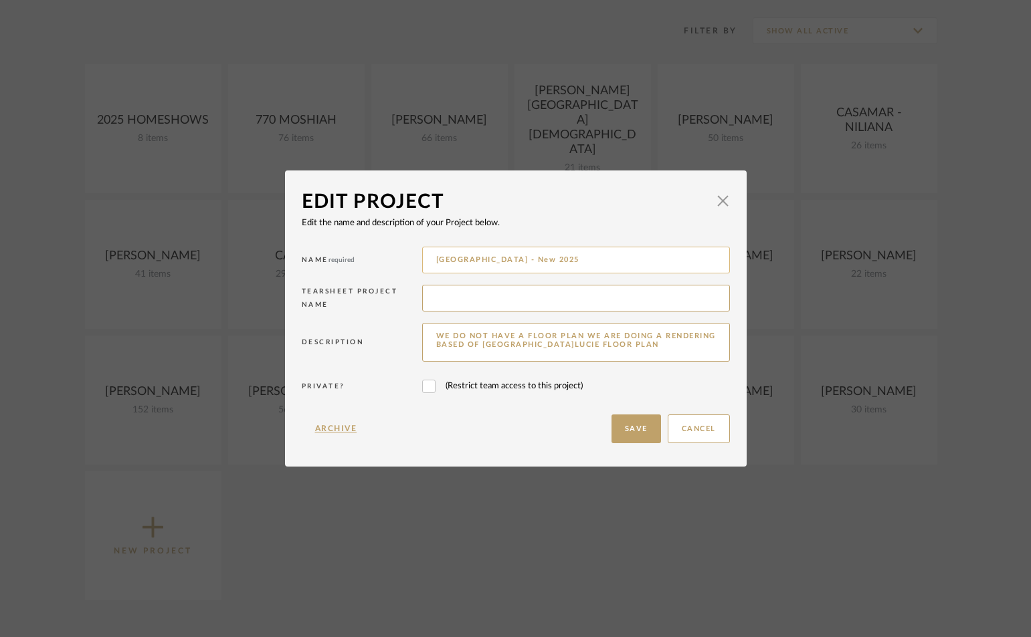
click at [431, 260] on input "Port St. Lucie - New 2025" at bounding box center [576, 260] width 308 height 27
type input "BUZZ - [GEOGRAPHIC_DATA] - New 2025"
click at [638, 428] on button "Save" at bounding box center [635, 429] width 49 height 29
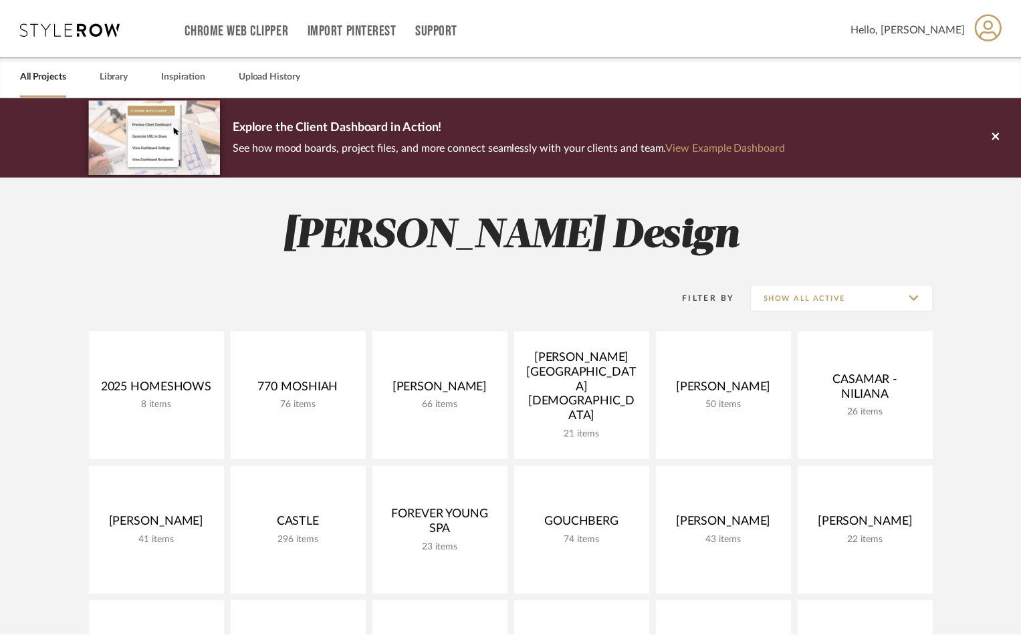
scroll to position [268, 0]
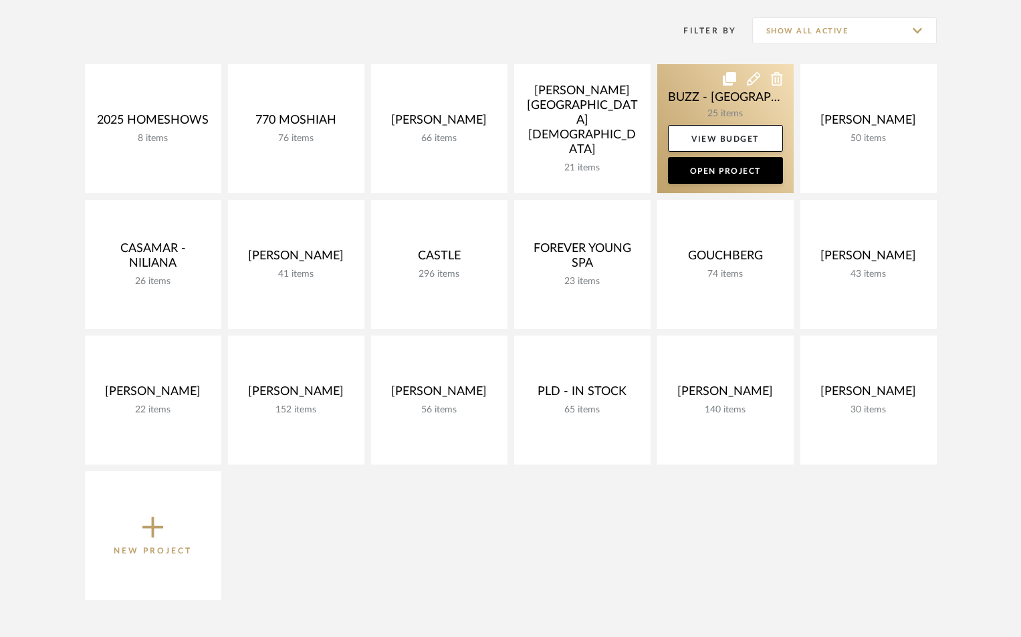
click at [696, 105] on link at bounding box center [725, 128] width 136 height 129
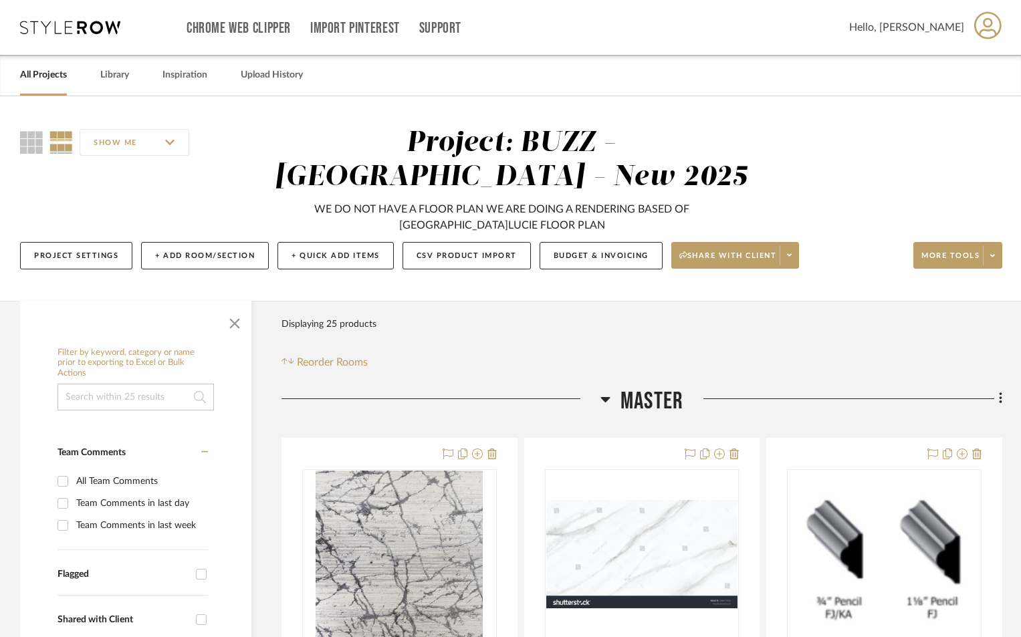
click at [607, 396] on icon at bounding box center [606, 399] width 10 height 16
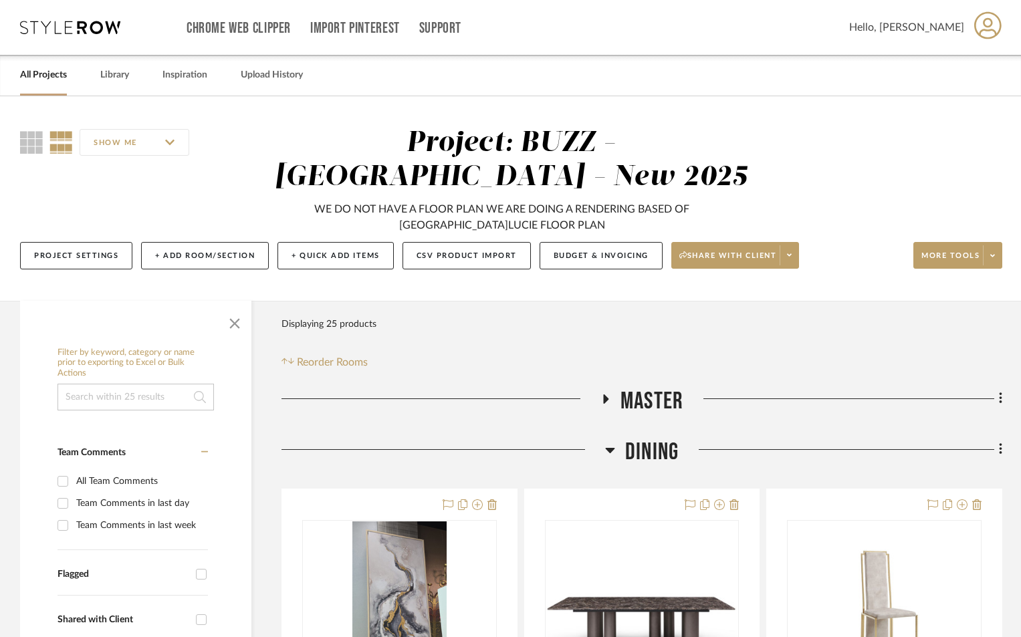
click at [609, 453] on icon at bounding box center [610, 450] width 10 height 16
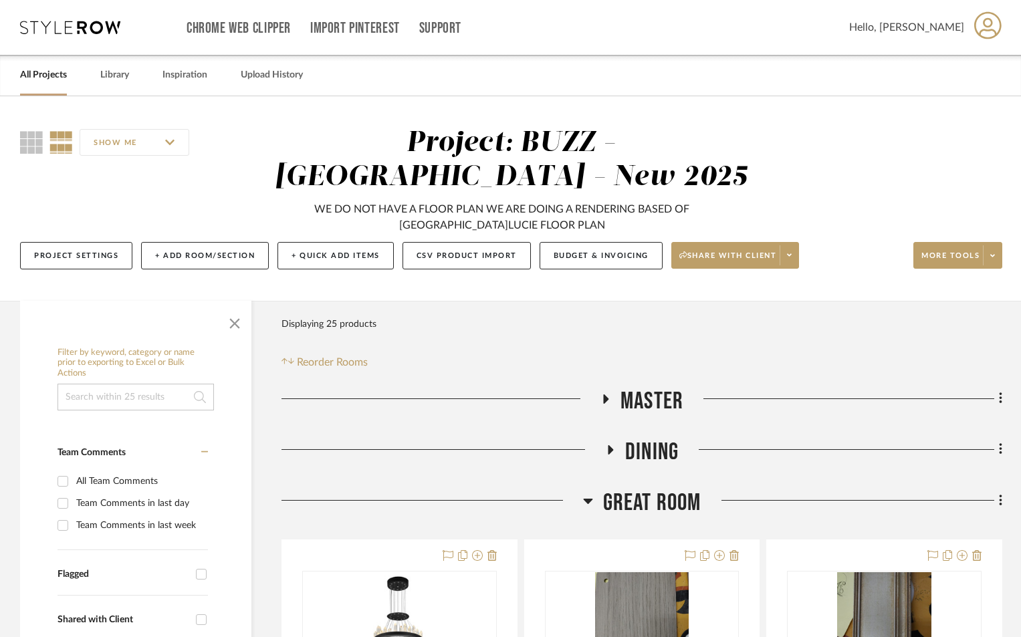
scroll to position [45, 0]
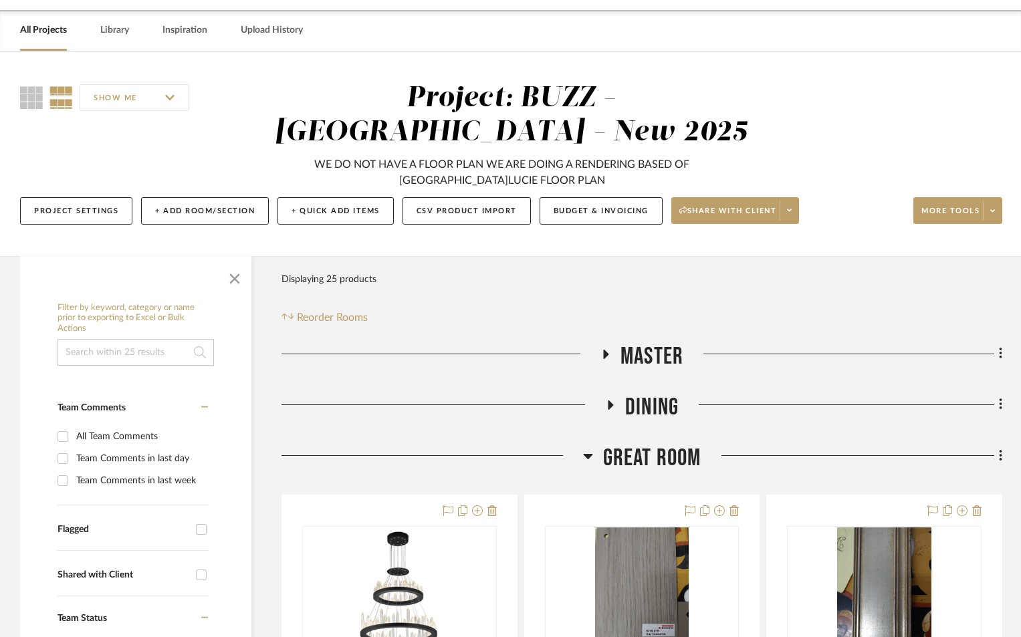
click at [589, 461] on icon at bounding box center [588, 456] width 10 height 16
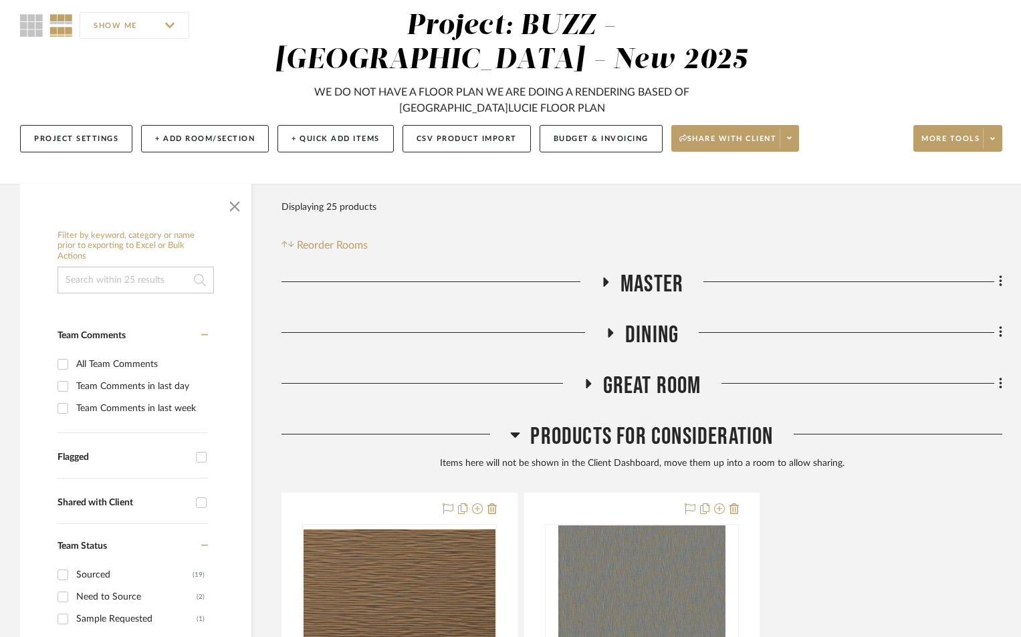
scroll to position [268, 0]
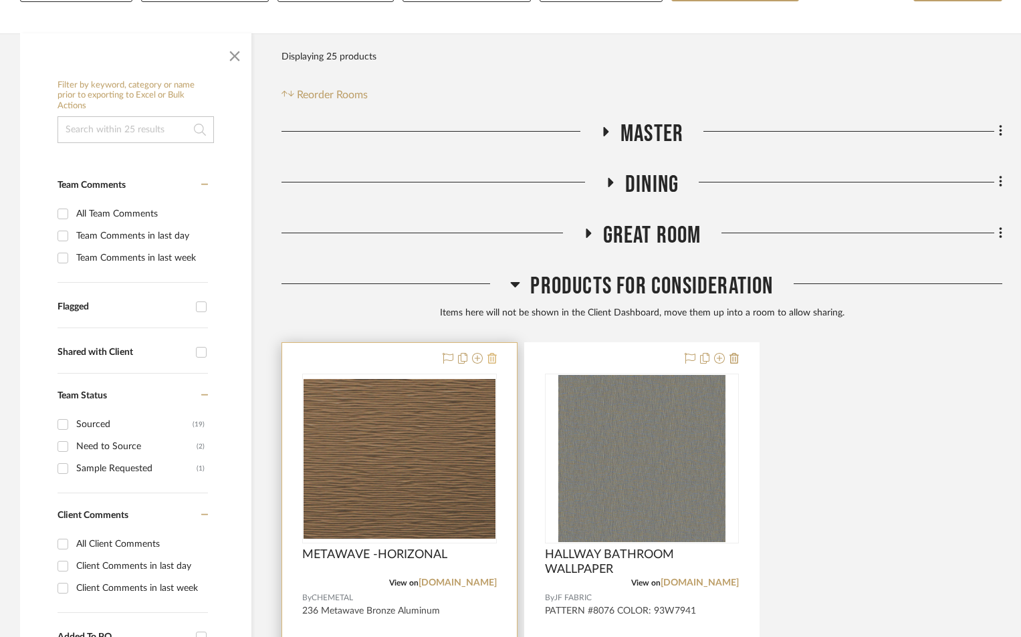
click at [493, 361] on icon at bounding box center [492, 358] width 9 height 11
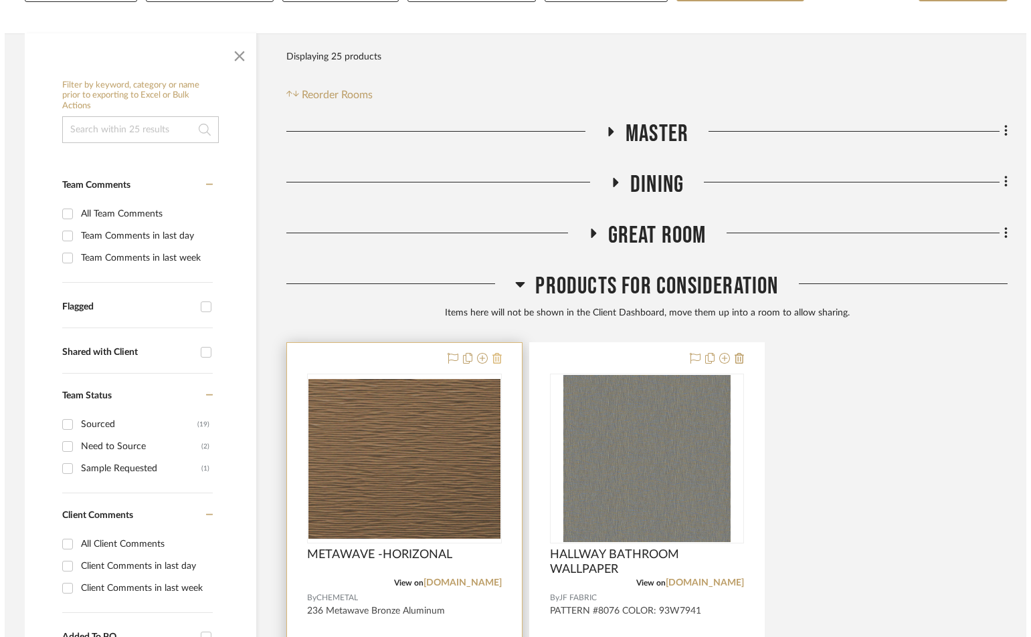
scroll to position [0, 0]
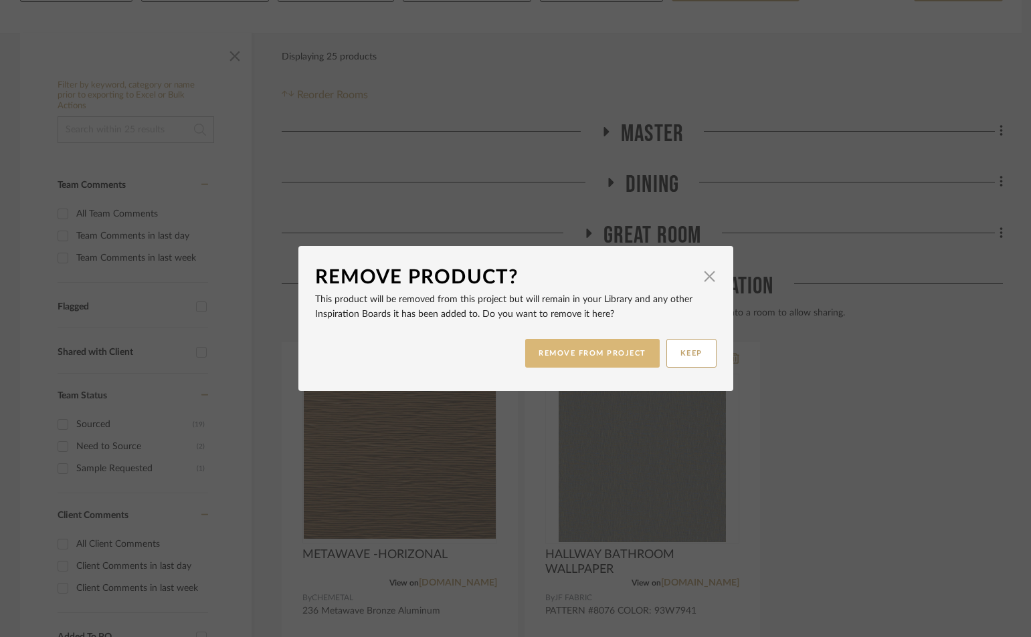
click at [576, 361] on button "REMOVE FROM PROJECT" at bounding box center [592, 353] width 134 height 29
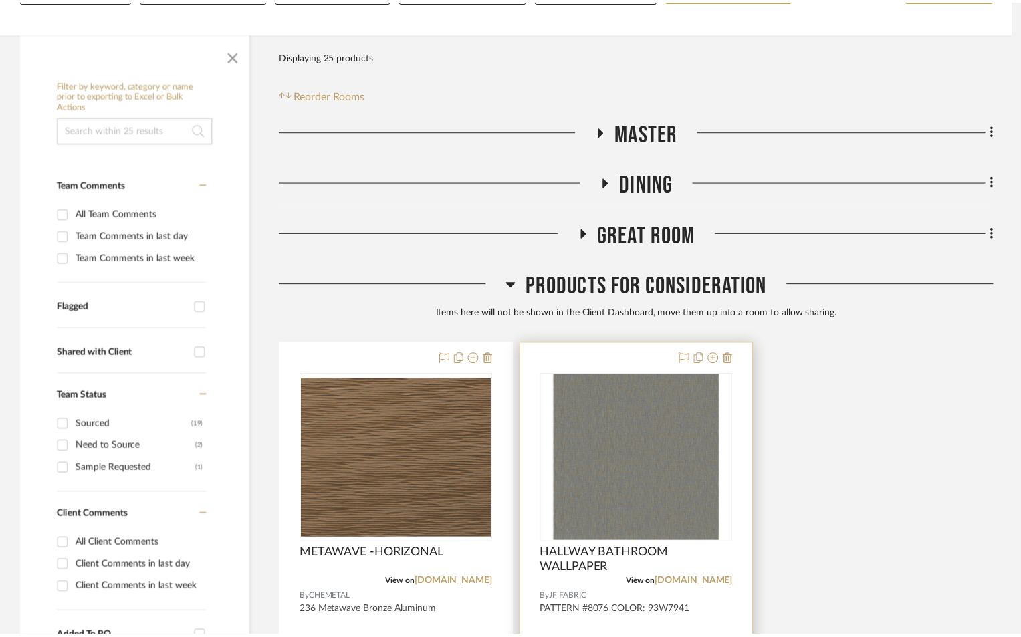
scroll to position [268, 0]
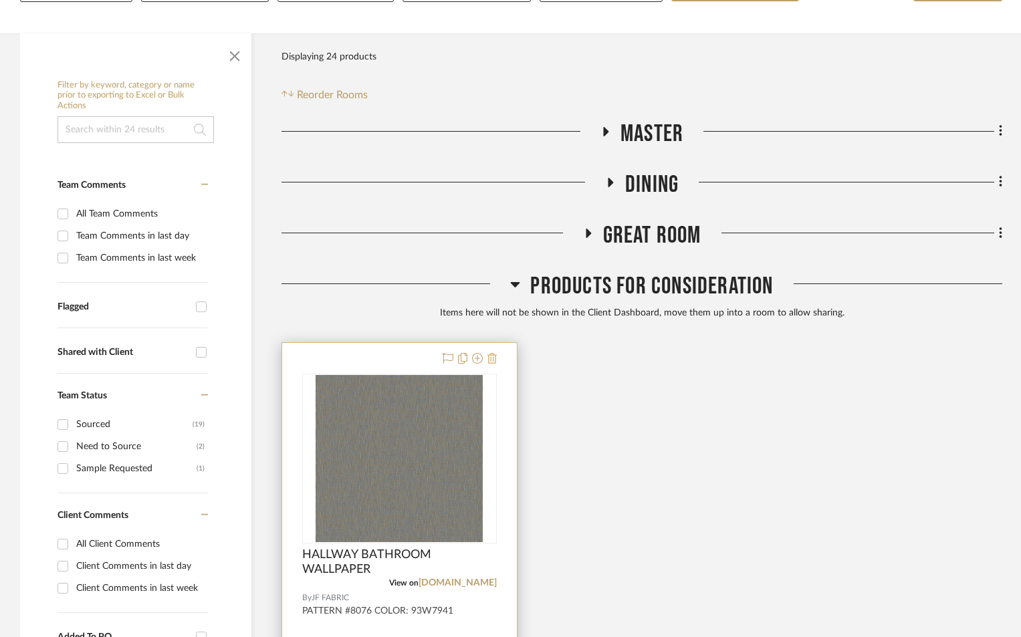
click at [489, 359] on icon at bounding box center [492, 358] width 9 height 11
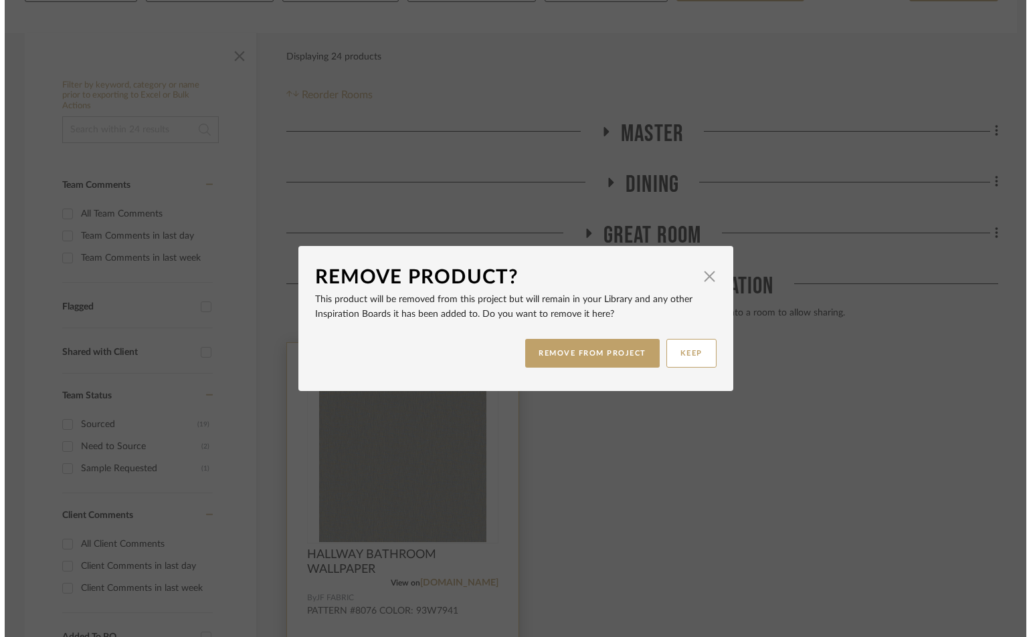
scroll to position [0, 0]
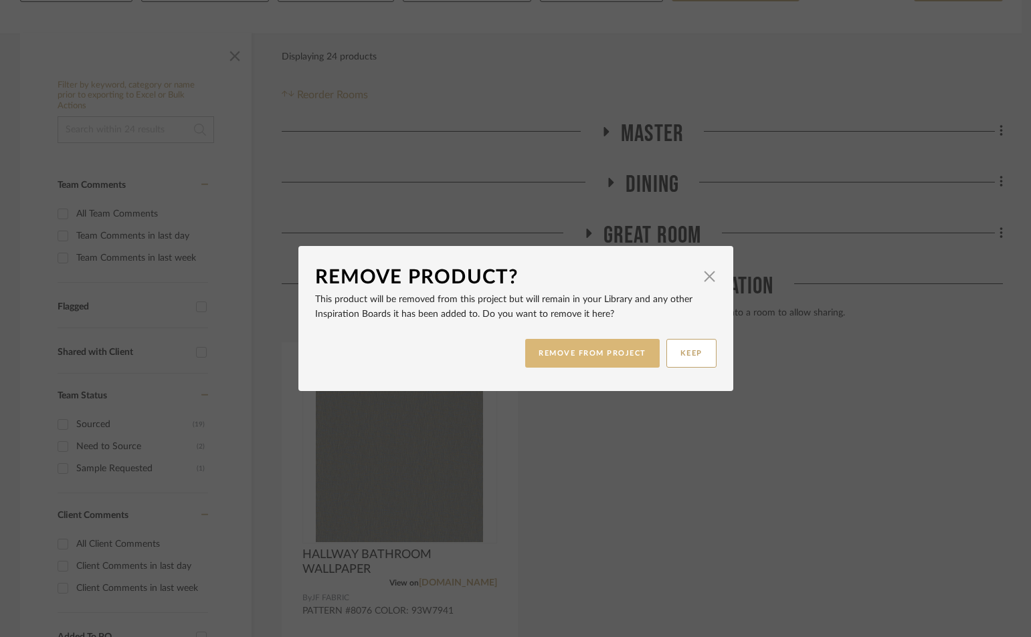
click at [545, 360] on button "REMOVE FROM PROJECT" at bounding box center [592, 353] width 134 height 29
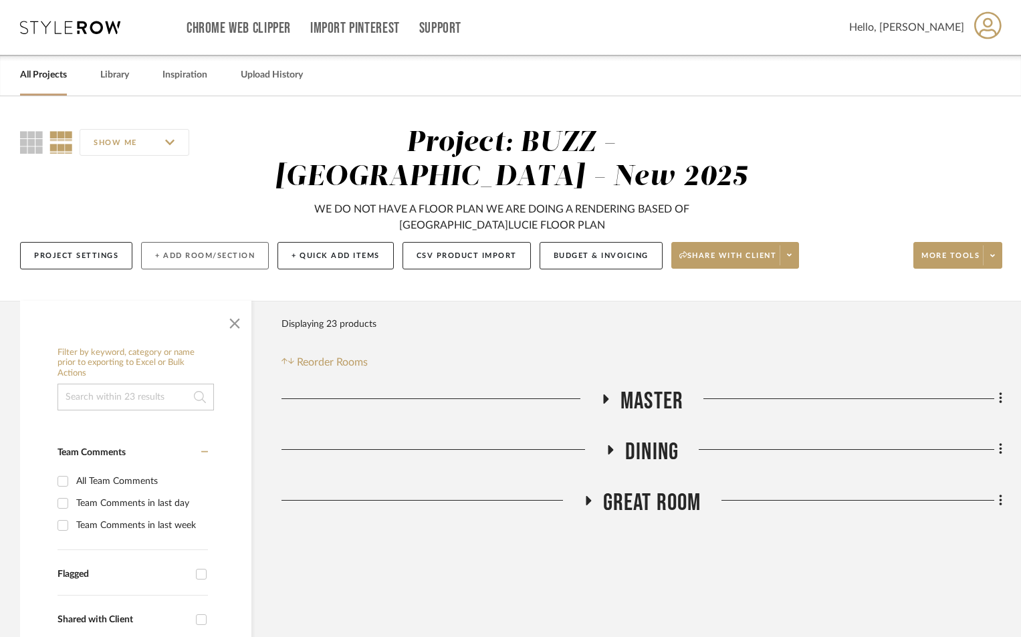
click at [219, 251] on button "+ Add Room/Section" at bounding box center [205, 255] width 128 height 27
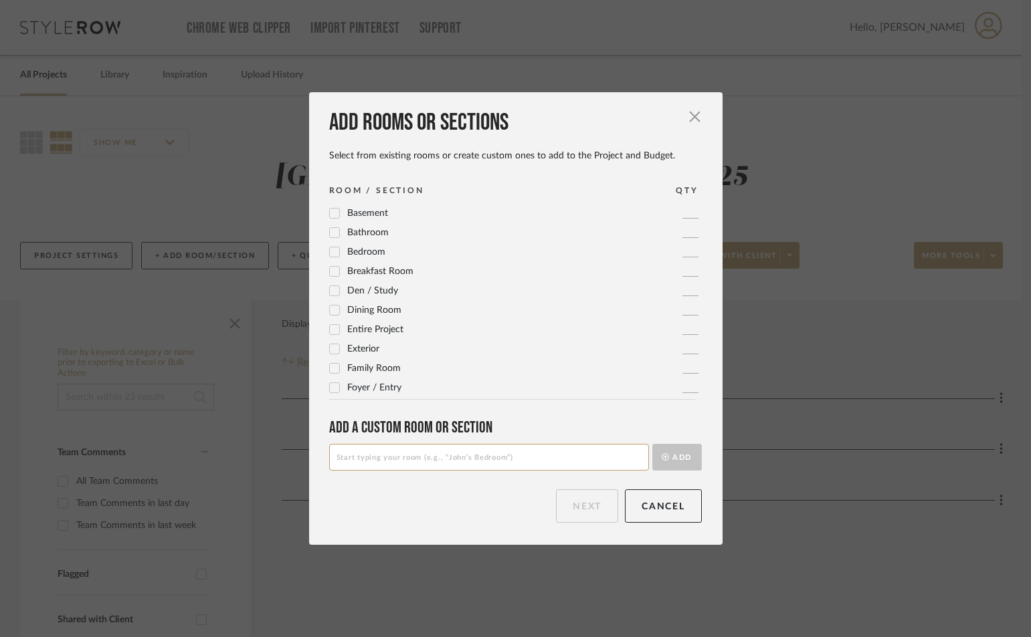
drag, startPoint x: 437, startPoint y: 462, endPoint x: 441, endPoint y: 456, distance: 7.1
click at [437, 460] on input at bounding box center [489, 457] width 320 height 27
type input "UPSTAIRS THEATRE"
click at [652, 444] on button "Add" at bounding box center [676, 457] width 49 height 27
click at [572, 499] on button "Next" at bounding box center [587, 506] width 62 height 33
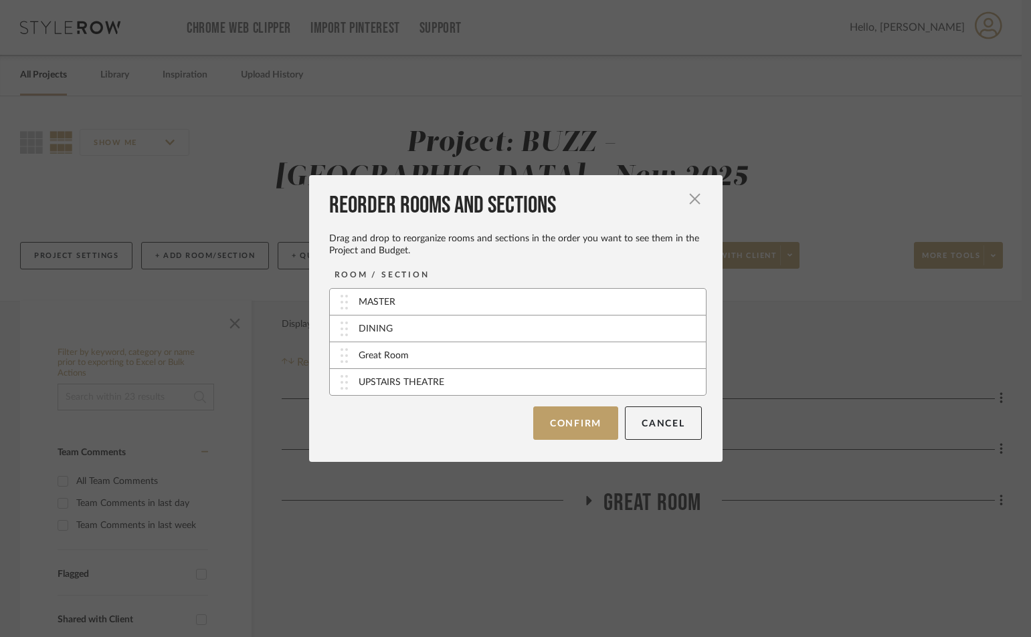
drag, startPoint x: 424, startPoint y: 396, endPoint x: 429, endPoint y: 322, distance: 73.7
click at [429, 322] on div "MASTER DINING Great Room UPSTAIRS THEATRE" at bounding box center [517, 342] width 377 height 108
drag, startPoint x: 436, startPoint y: 381, endPoint x: 435, endPoint y: 293, distance: 88.3
click at [581, 421] on button "Confirm" at bounding box center [575, 423] width 85 height 33
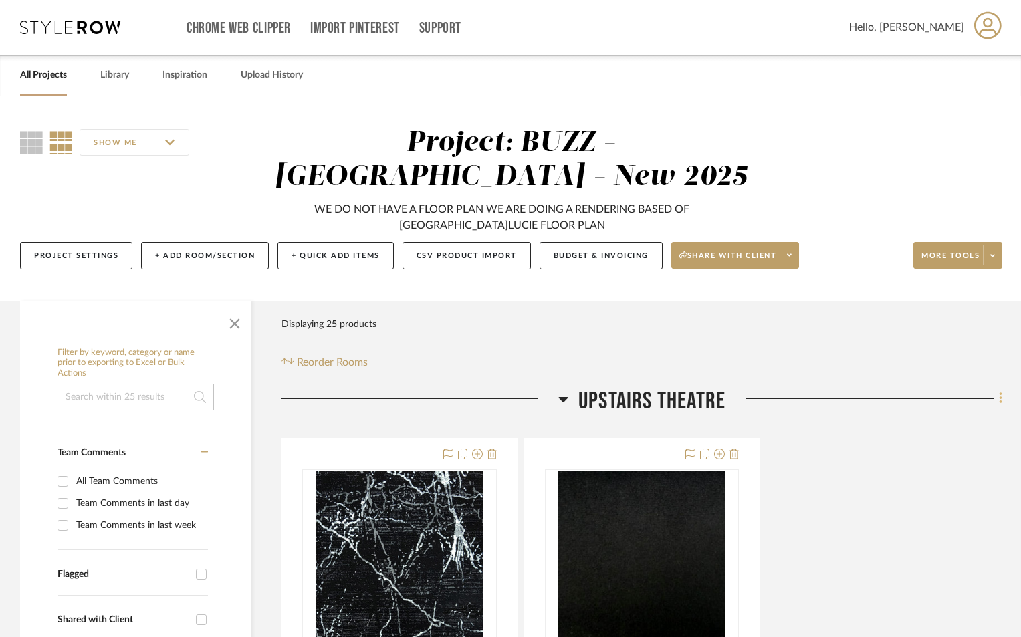
click at [999, 399] on icon at bounding box center [1001, 398] width 4 height 15
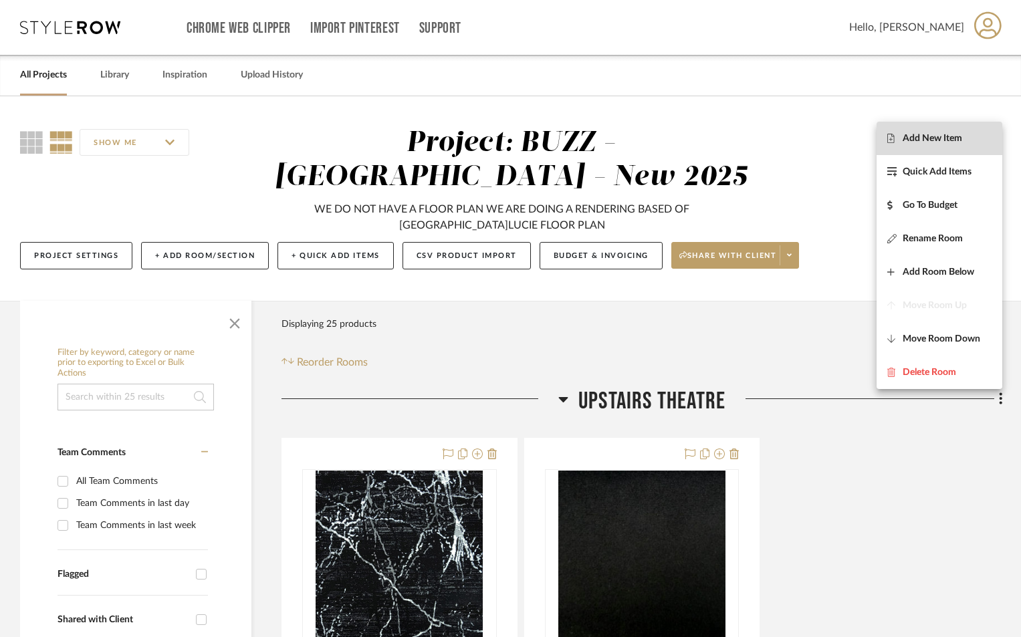
click at [935, 144] on span "Add New Item" at bounding box center [933, 137] width 60 height 11
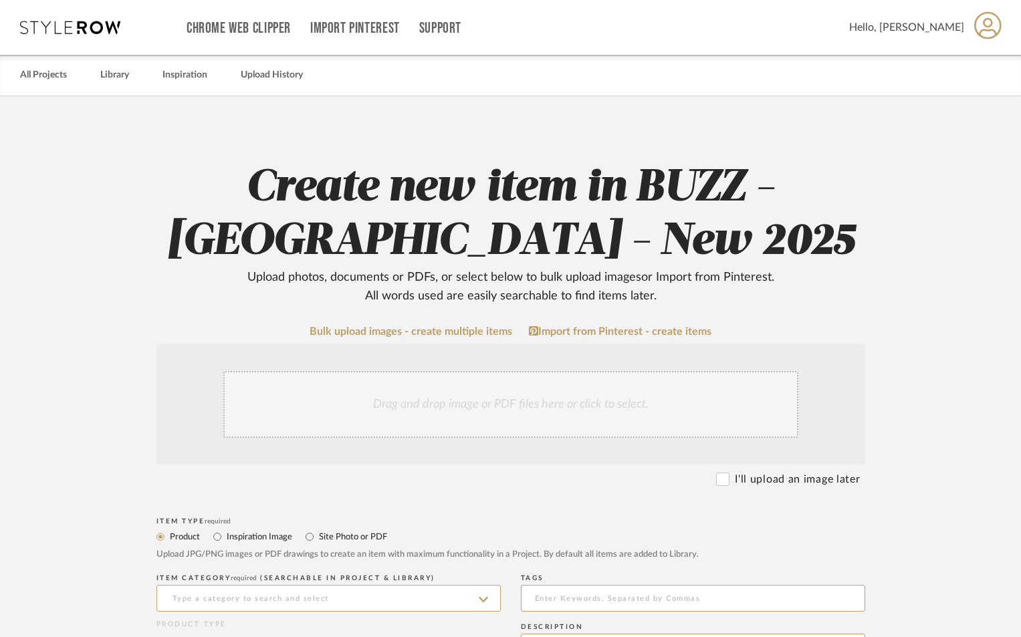
click at [480, 417] on div "Drag and drop image or PDF files here or click to select." at bounding box center [510, 404] width 575 height 67
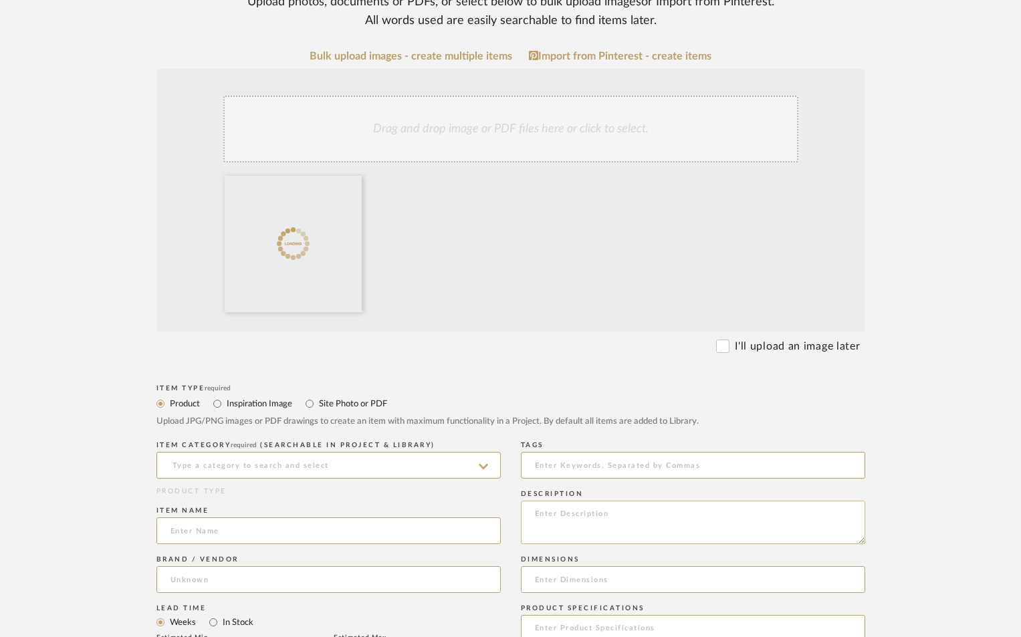
scroll to position [312, 0]
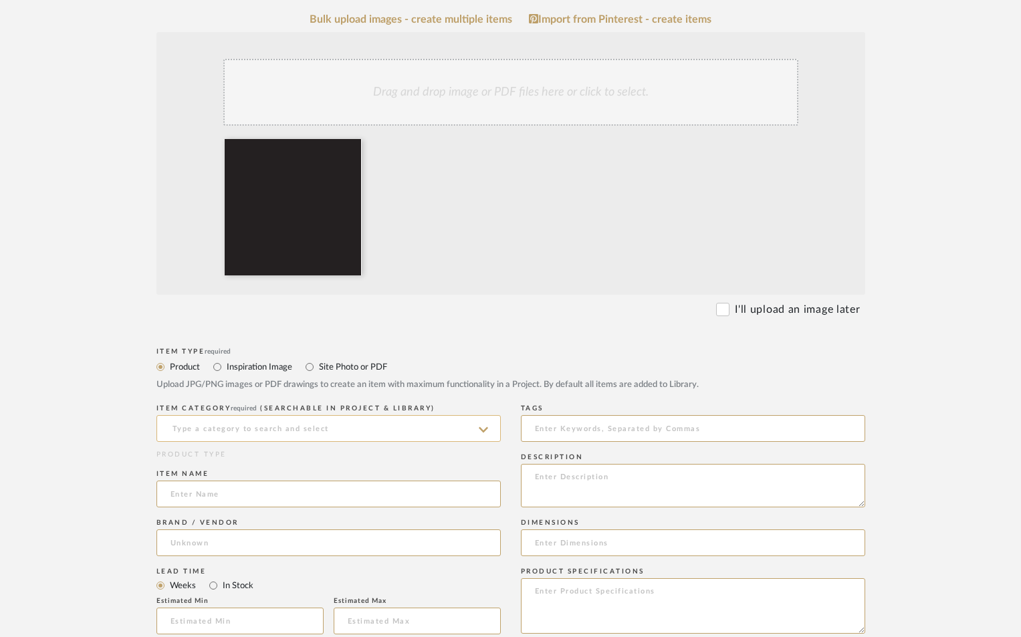
click at [322, 428] on input at bounding box center [329, 428] width 344 height 27
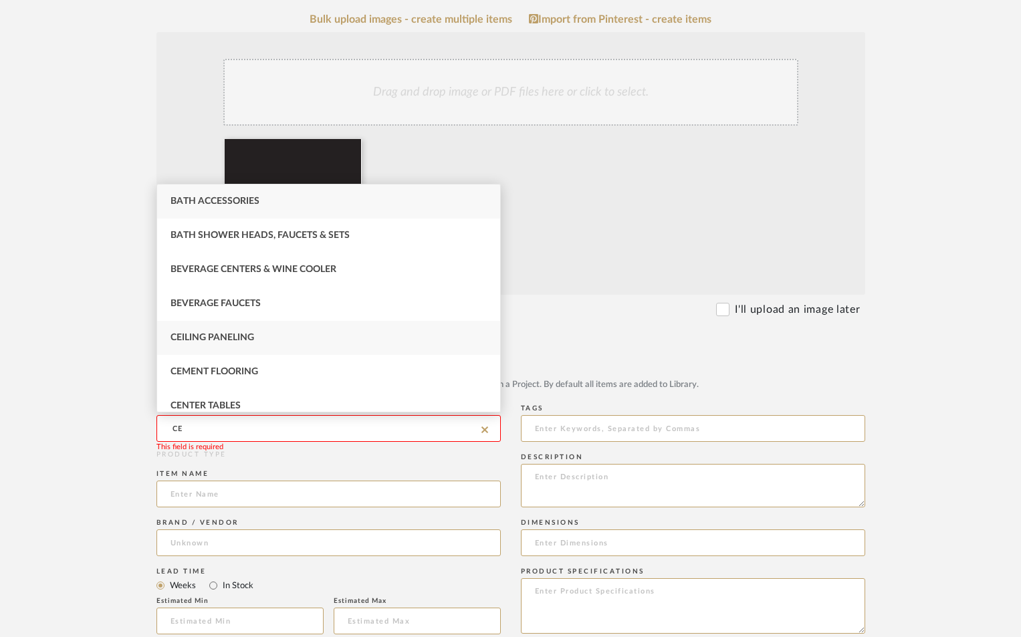
click at [265, 338] on div "Ceiling Paneling" at bounding box center [328, 338] width 343 height 34
type input "Ceiling Paneling"
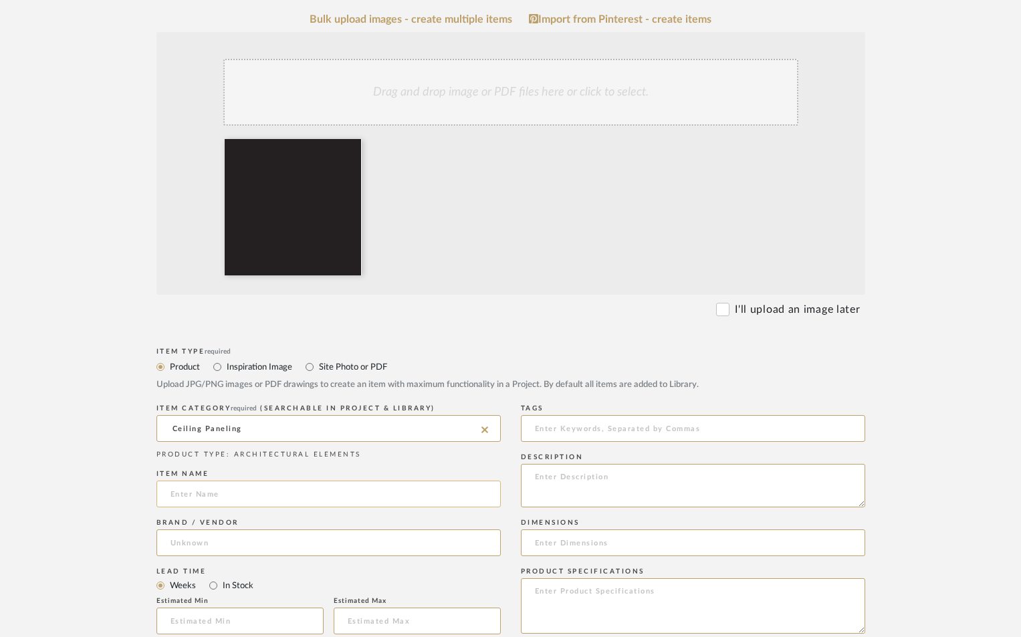
drag, startPoint x: 242, startPoint y: 496, endPoint x: 246, endPoint y: 485, distance: 11.4
click at [244, 494] on input at bounding box center [329, 494] width 344 height 27
type input "GLOSS SUPER BLACK STRETCH CEILING"
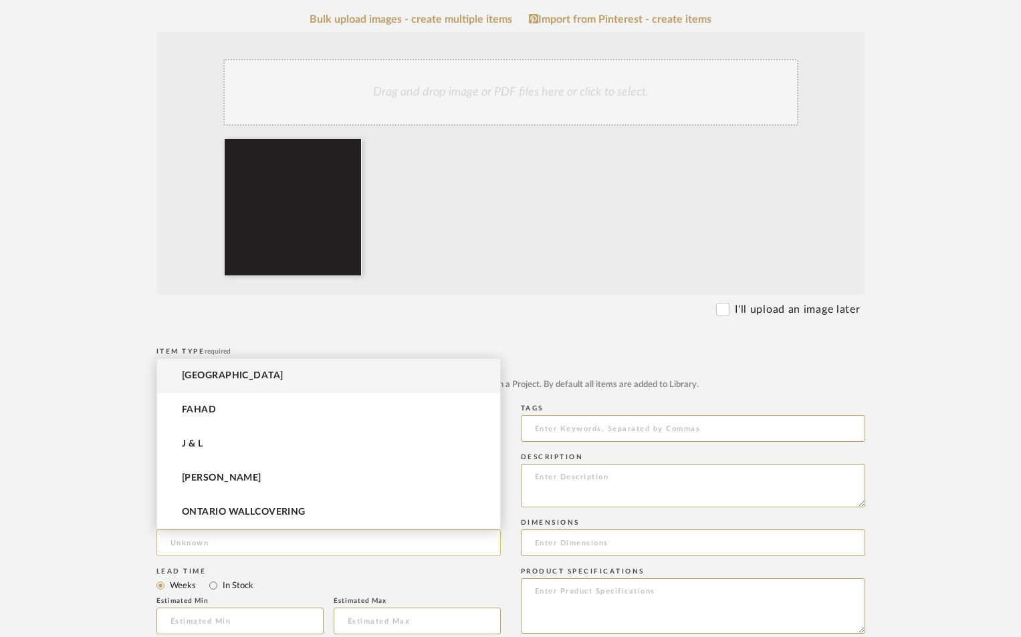
click at [386, 536] on input at bounding box center [329, 543] width 344 height 27
click at [981, 490] on upload-items "Create new item in BUZZ - [GEOGRAPHIC_DATA] - New 2025 Upload photos, documents…" at bounding box center [510, 471] width 1021 height 1375
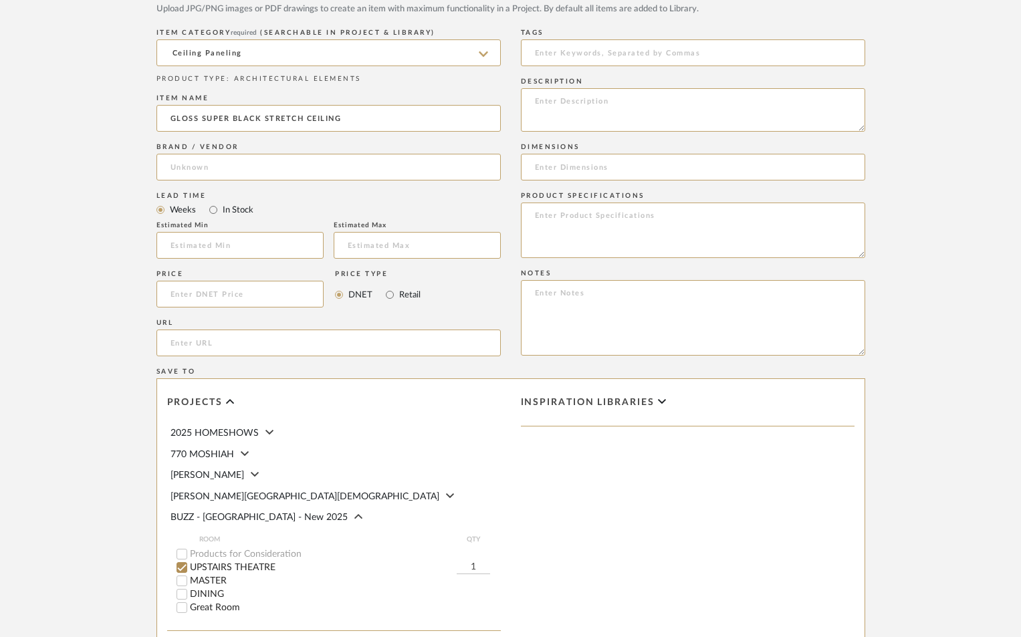
scroll to position [847, 0]
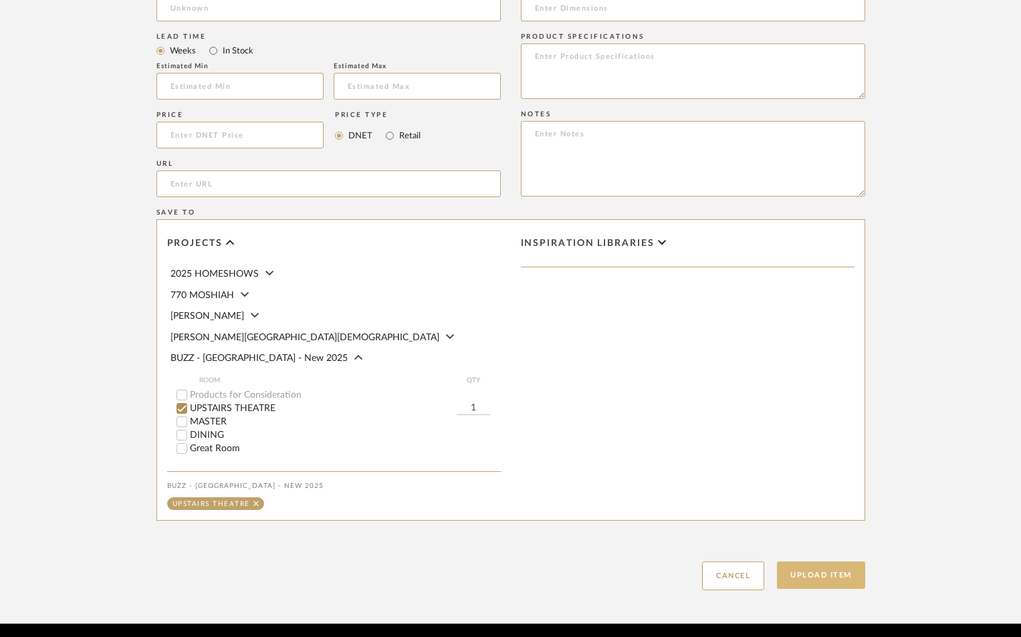
click at [826, 578] on button "Upload Item" at bounding box center [821, 575] width 88 height 27
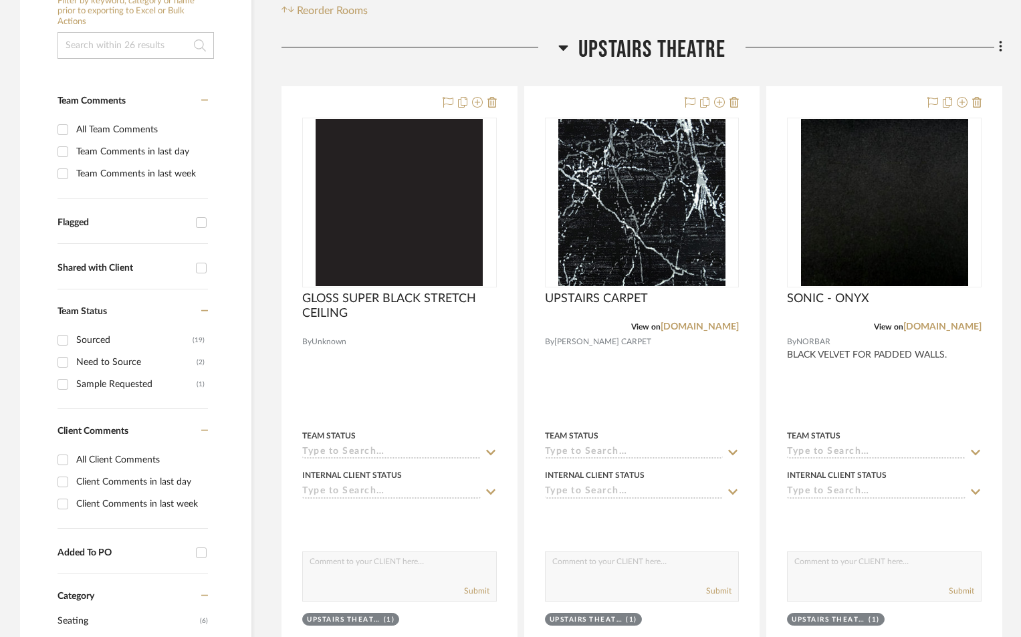
scroll to position [387, 0]
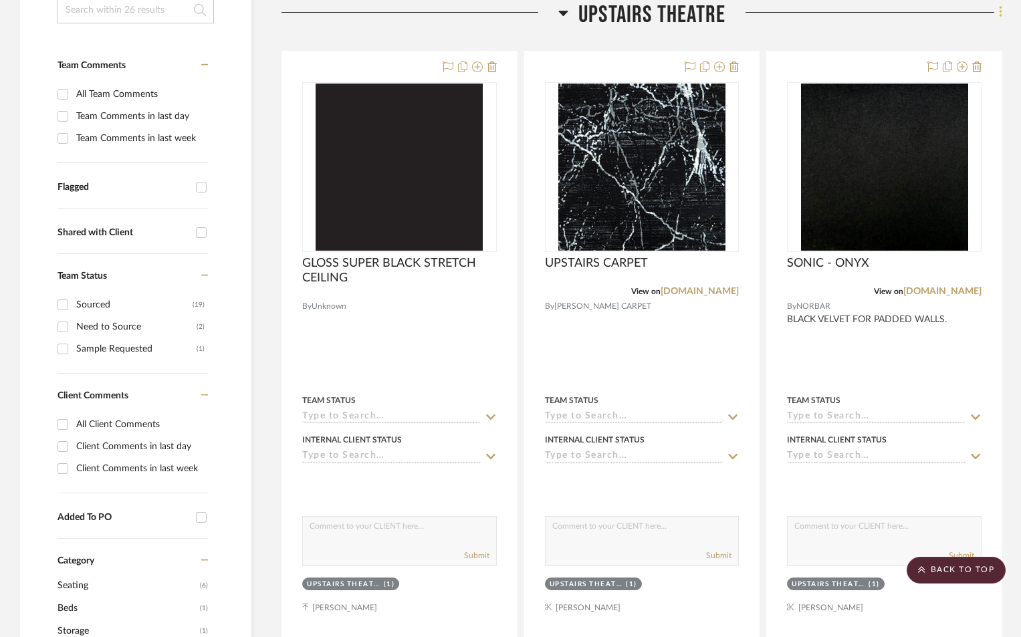
click at [1000, 14] on icon at bounding box center [1001, 12] width 4 height 15
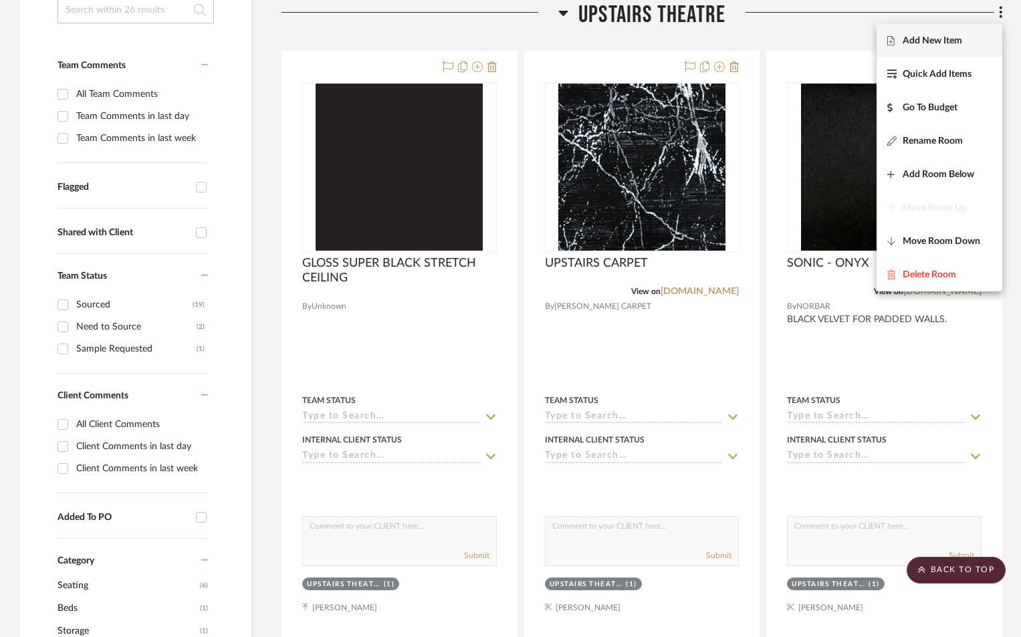
click at [966, 39] on span "Add New Item" at bounding box center [940, 40] width 104 height 11
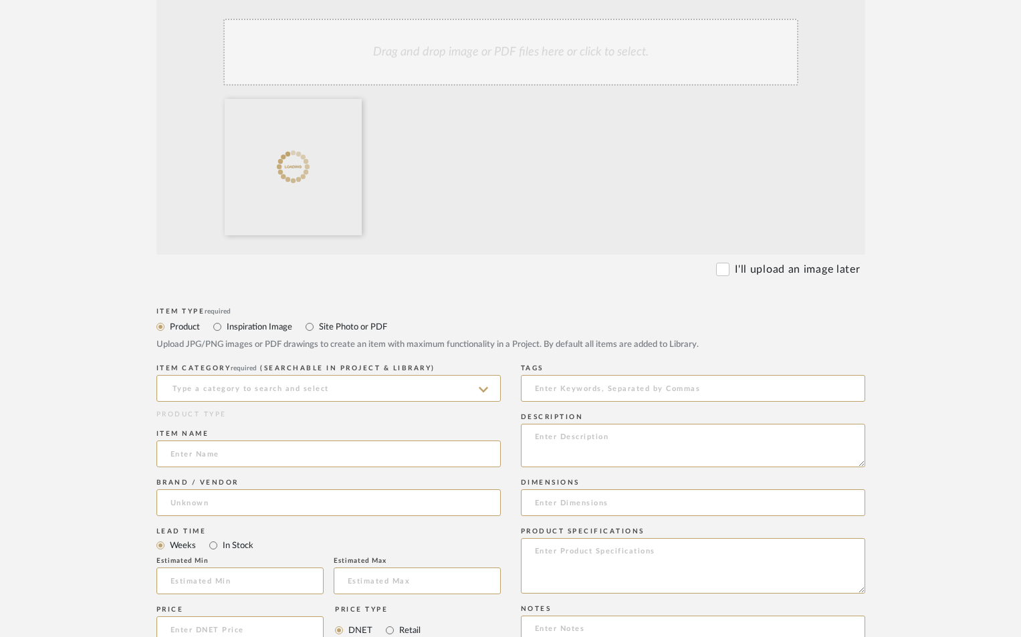
scroll to position [356, 0]
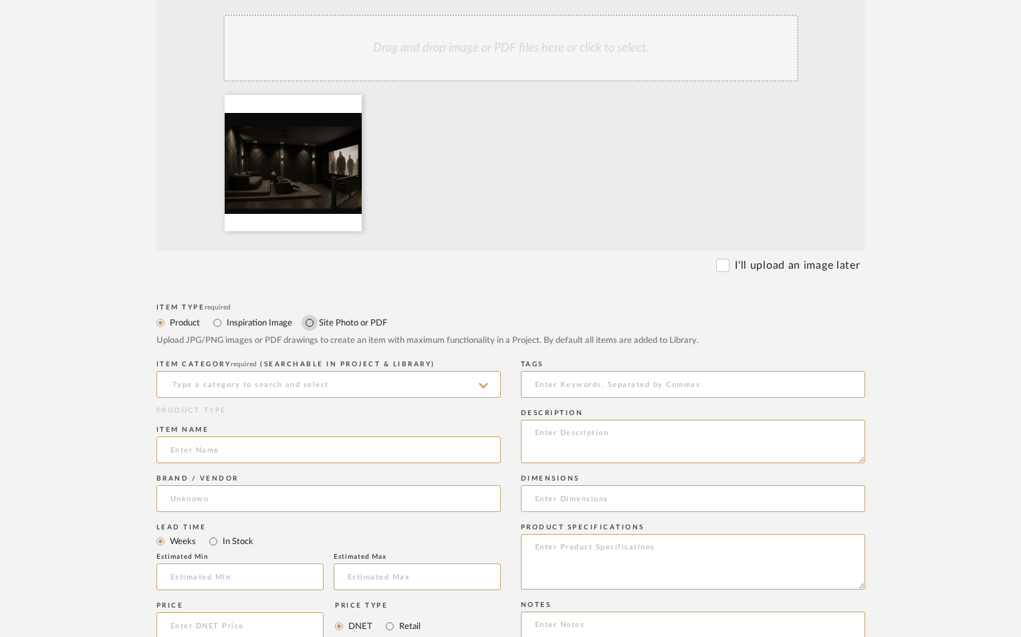
click at [313, 322] on input "Site Photo or PDF" at bounding box center [310, 323] width 16 height 16
radio input "true"
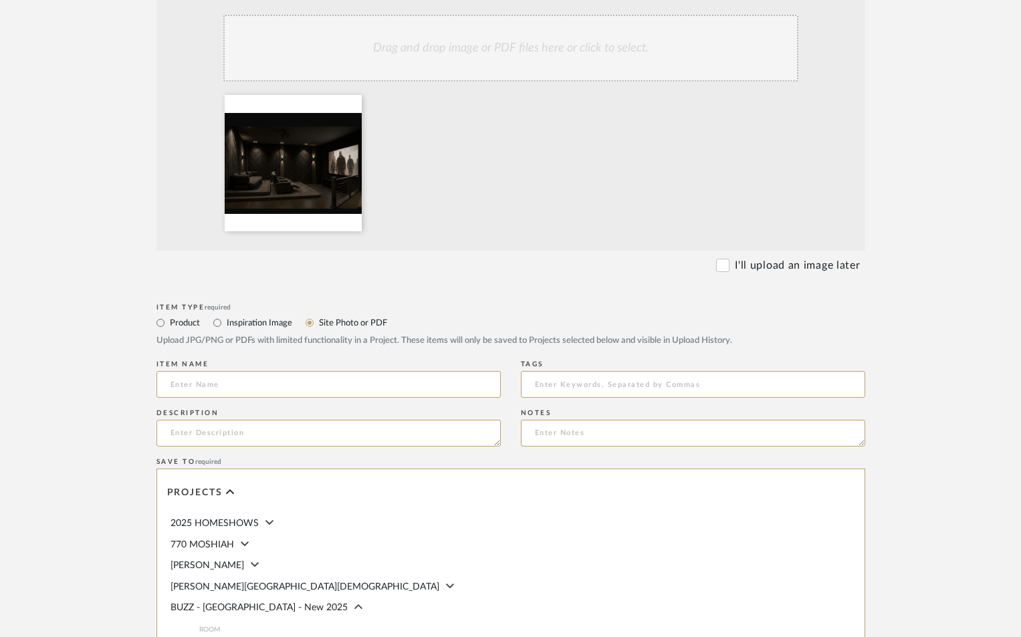
click at [266, 325] on label "Inspiration Image" at bounding box center [258, 323] width 67 height 15
click at [225, 325] on input "Inspiration Image" at bounding box center [217, 323] width 16 height 16
radio input "true"
drag, startPoint x: 213, startPoint y: 380, endPoint x: 245, endPoint y: 320, distance: 67.6
click at [213, 379] on input at bounding box center [329, 384] width 344 height 27
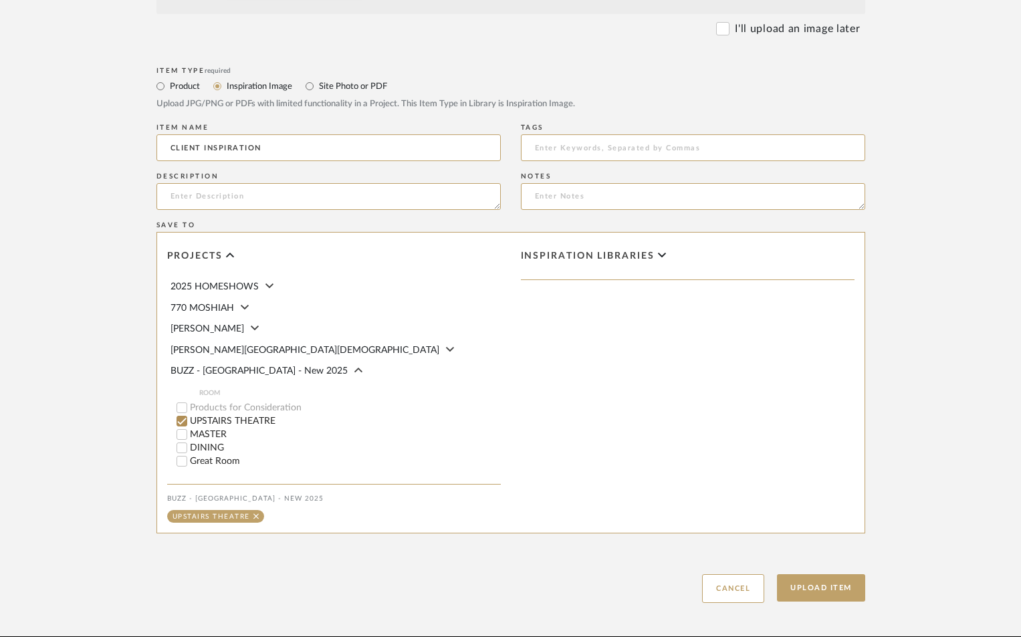
scroll to position [654, 0]
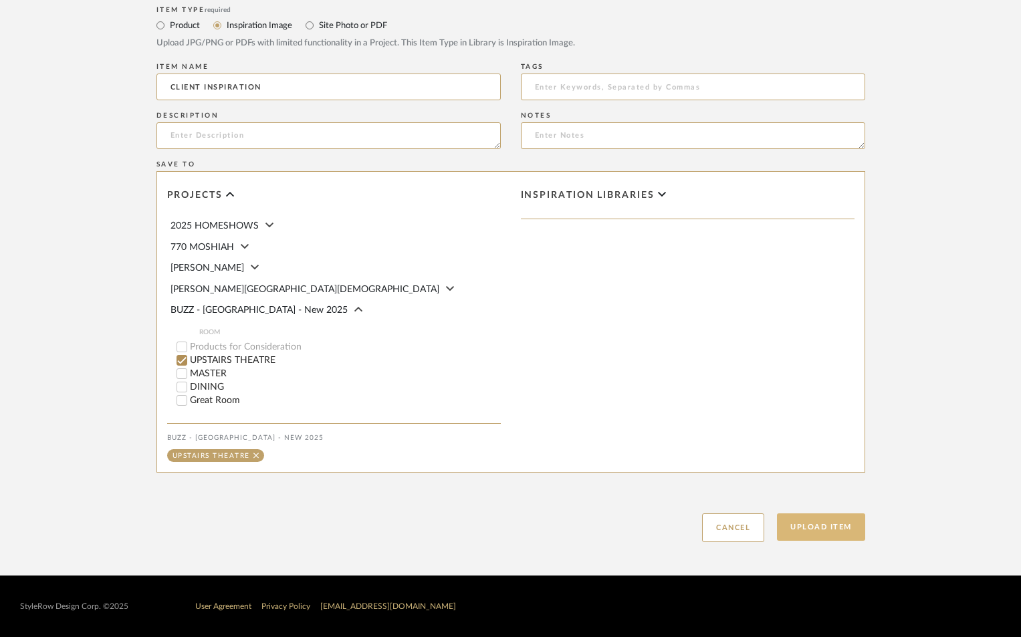
type input "CLIENT INSPIRATION"
click at [849, 532] on button "Upload Item" at bounding box center [821, 527] width 88 height 27
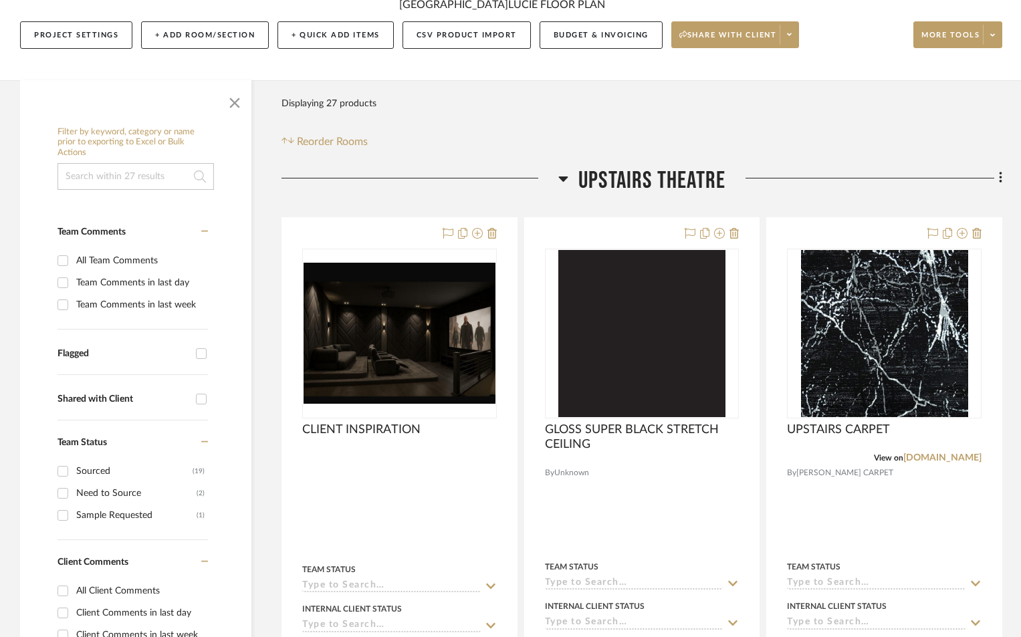
scroll to position [387, 0]
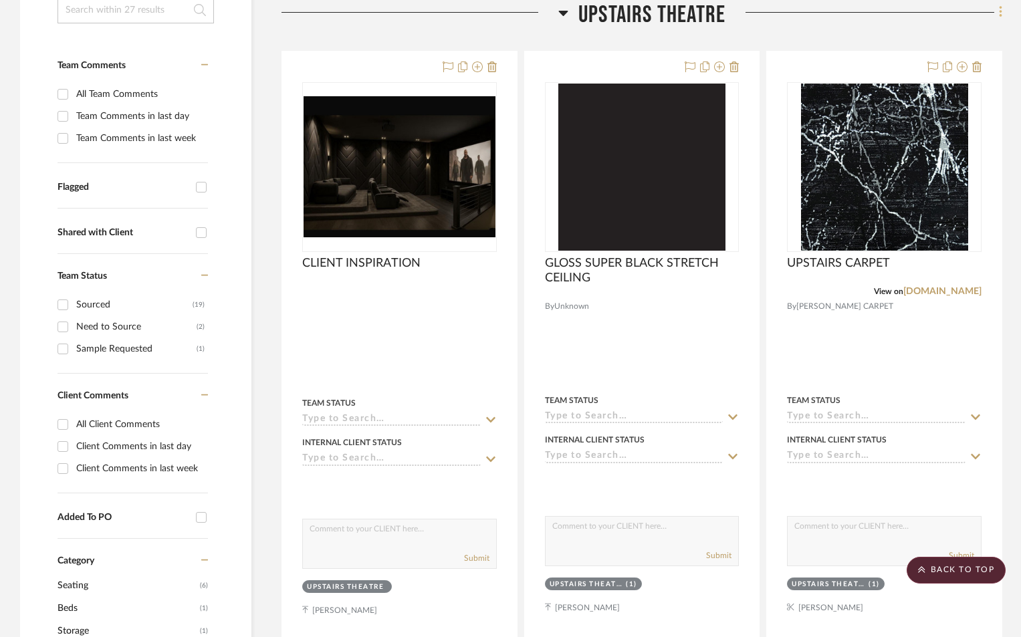
click at [1002, 13] on icon at bounding box center [1001, 12] width 4 height 15
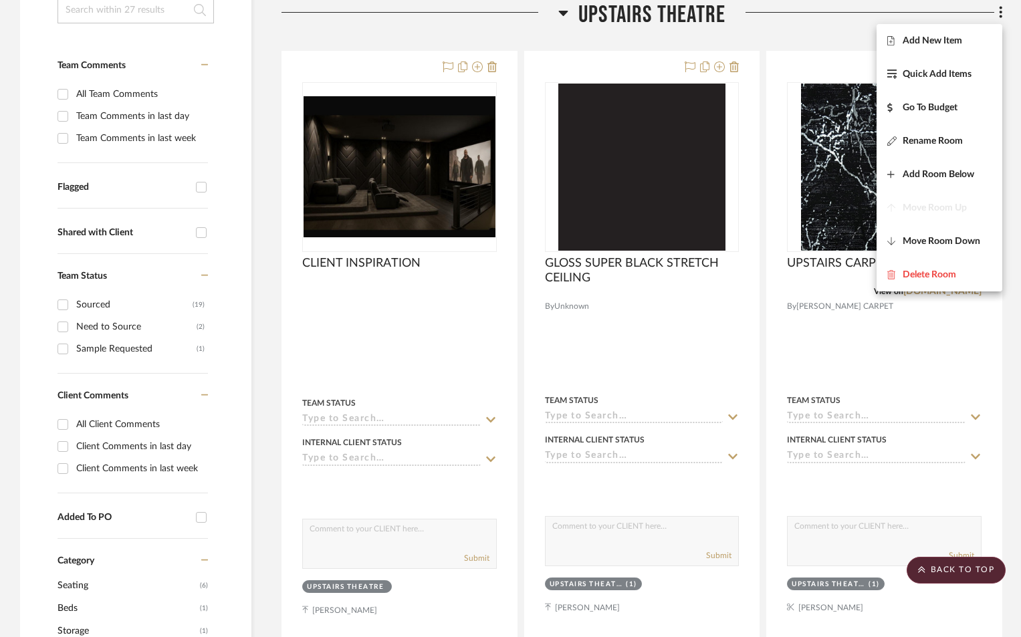
click at [952, 43] on span "Add New Item" at bounding box center [933, 40] width 60 height 11
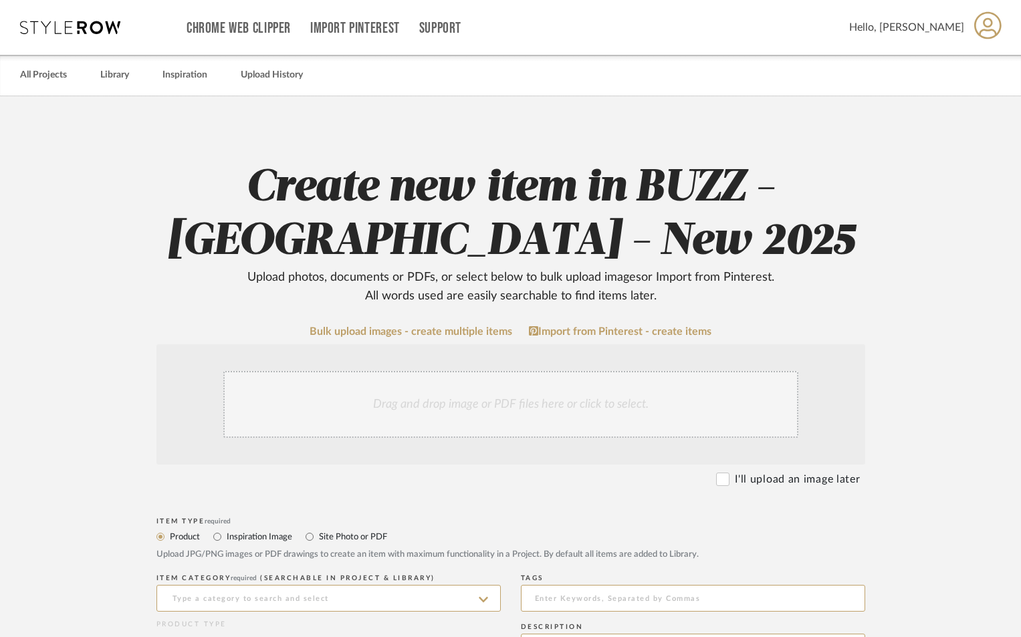
click at [436, 405] on div "Drag and drop image or PDF files here or click to select." at bounding box center [510, 404] width 575 height 67
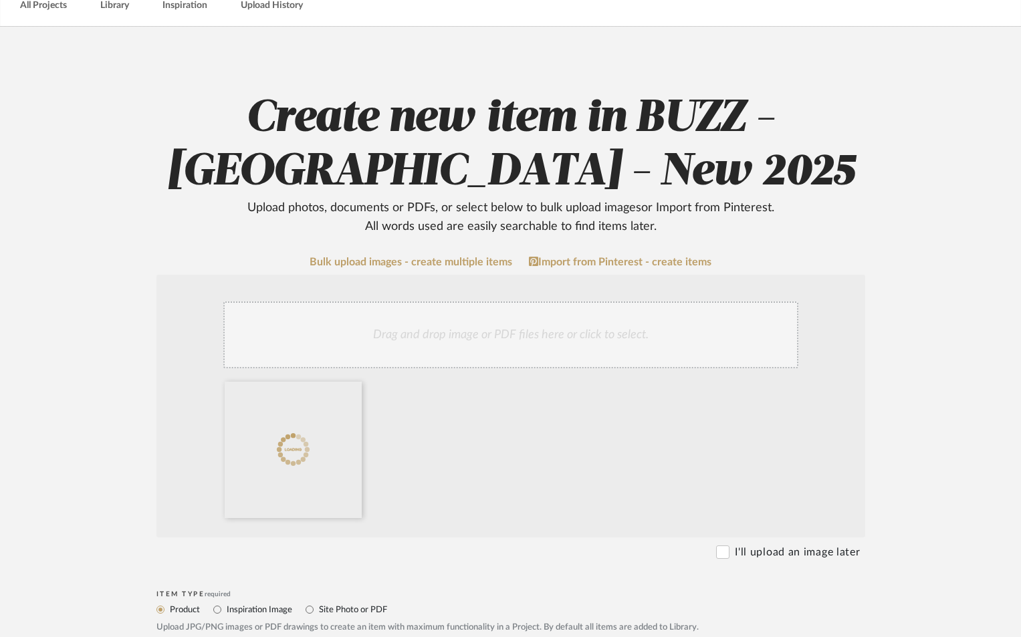
scroll to position [179, 0]
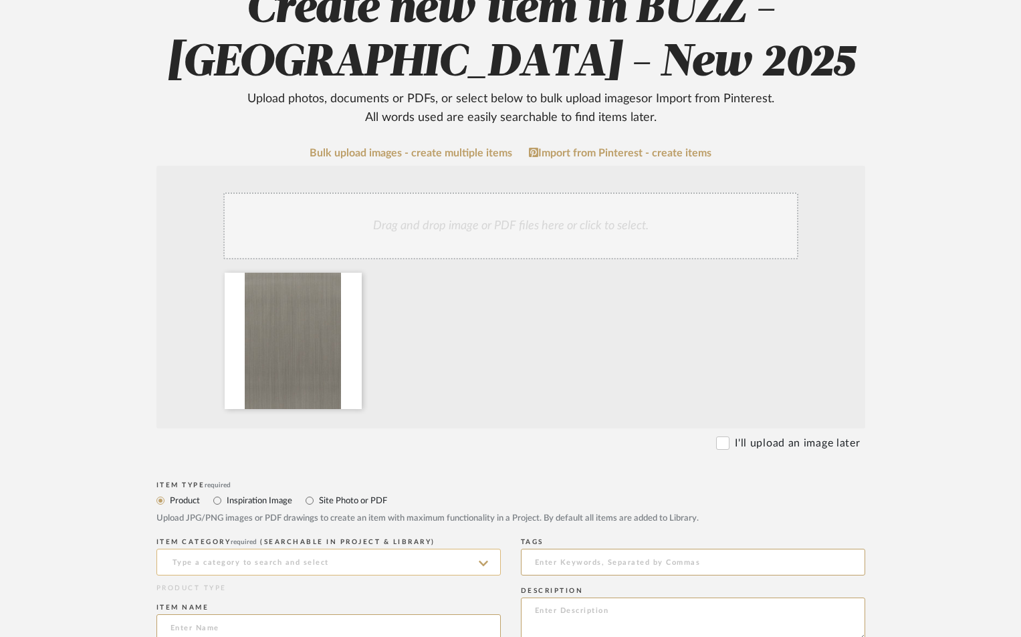
click at [310, 559] on input at bounding box center [329, 562] width 344 height 27
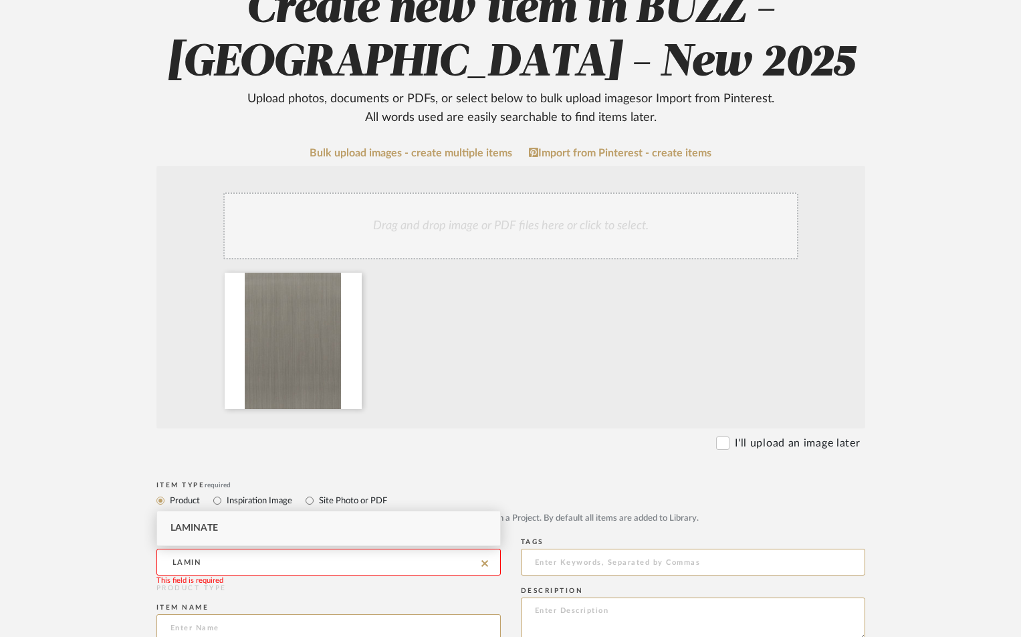
drag, startPoint x: 311, startPoint y: 536, endPoint x: 297, endPoint y: 542, distance: 15.6
click at [312, 536] on div "Laminate" at bounding box center [328, 529] width 343 height 34
type input "Laminate"
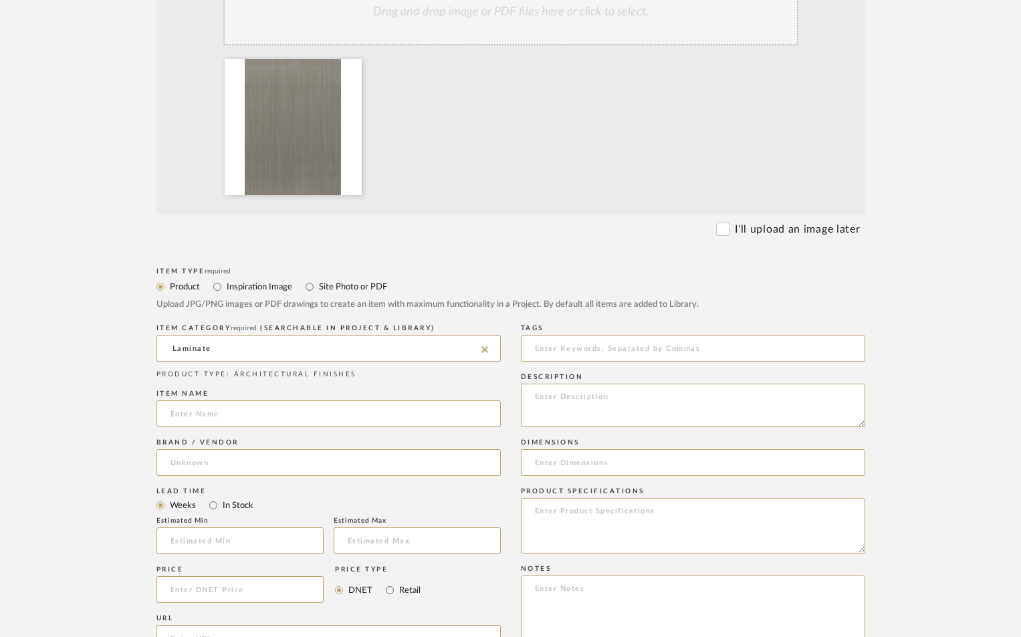
scroll to position [401, 0]
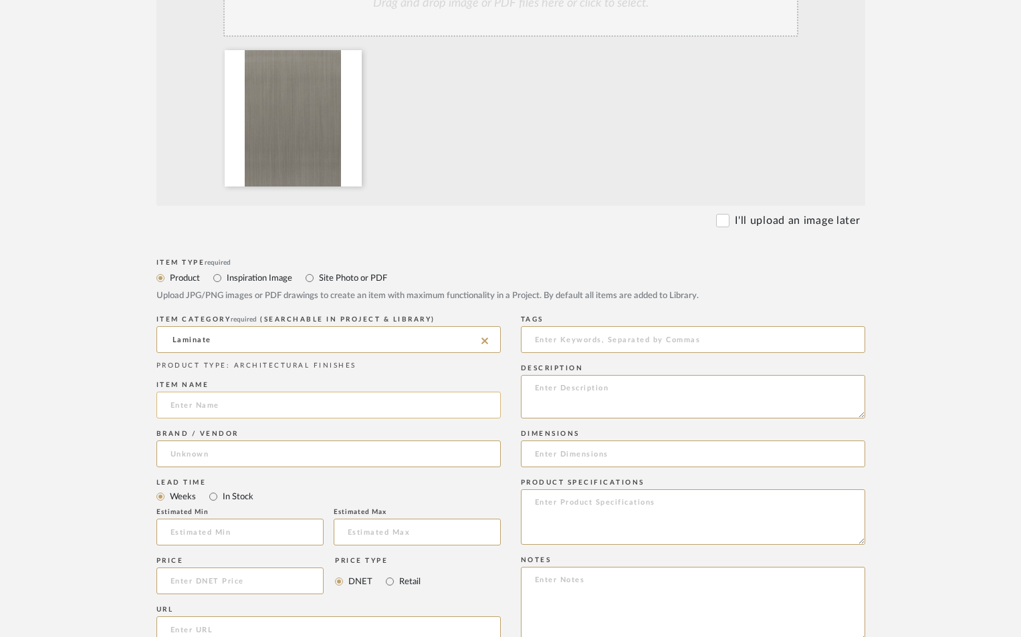
click at [269, 408] on input at bounding box center [329, 405] width 344 height 27
type input "WIRED MERCURY MATTE COLUMNS"
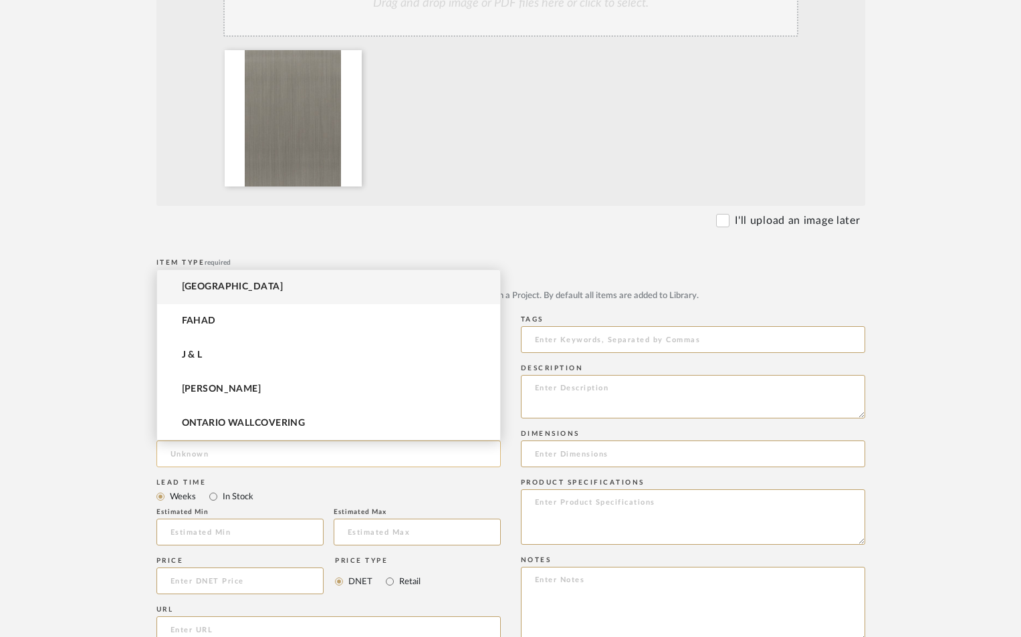
click at [265, 464] on input at bounding box center [329, 454] width 344 height 27
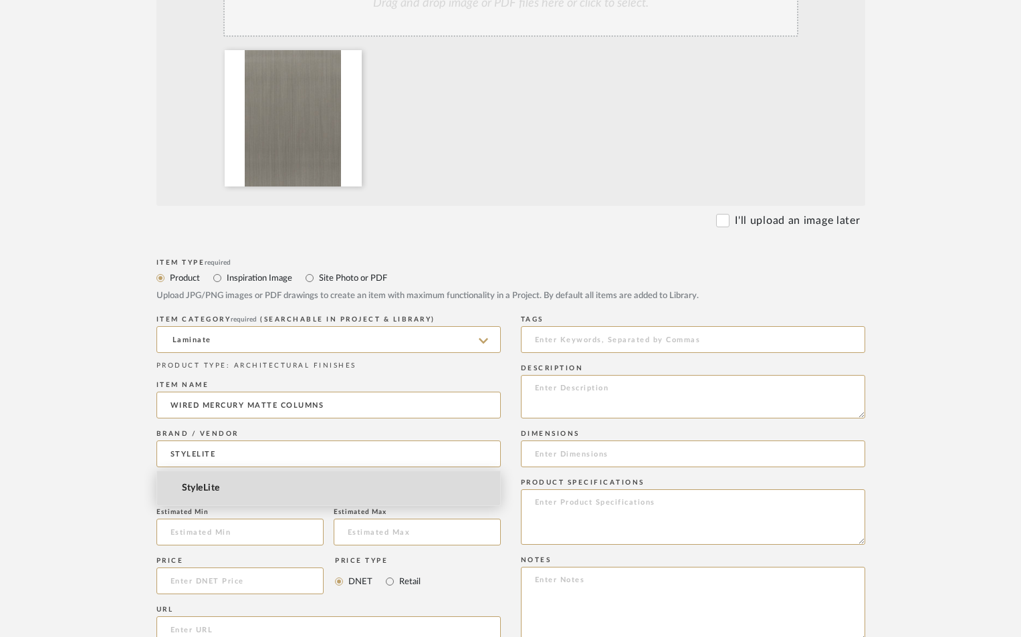
click at [225, 486] on mat-option "StyleLite" at bounding box center [328, 489] width 343 height 34
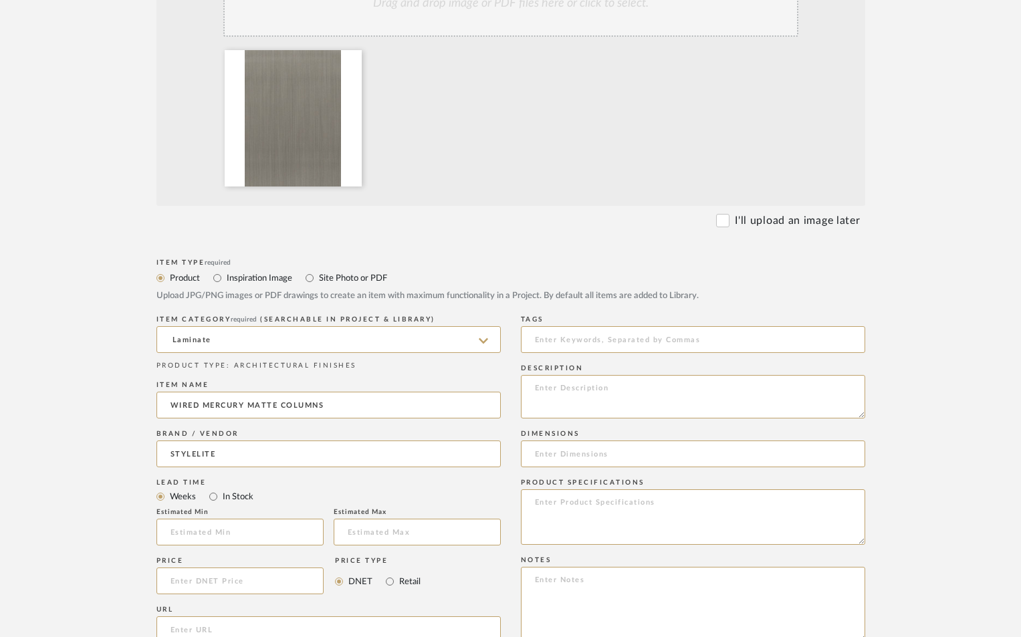
type input "StyleLite"
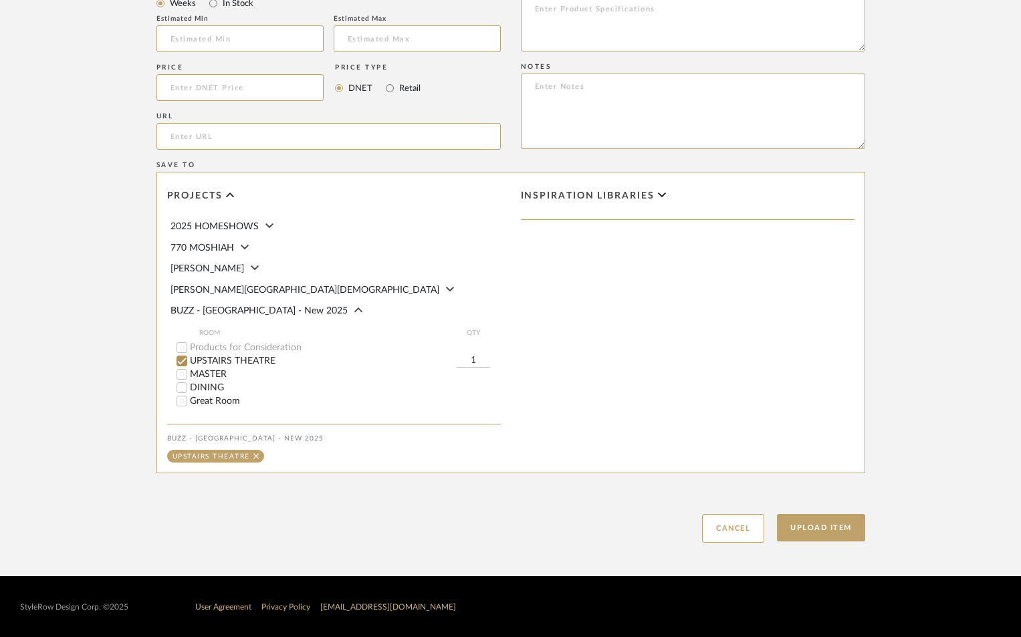
scroll to position [896, 0]
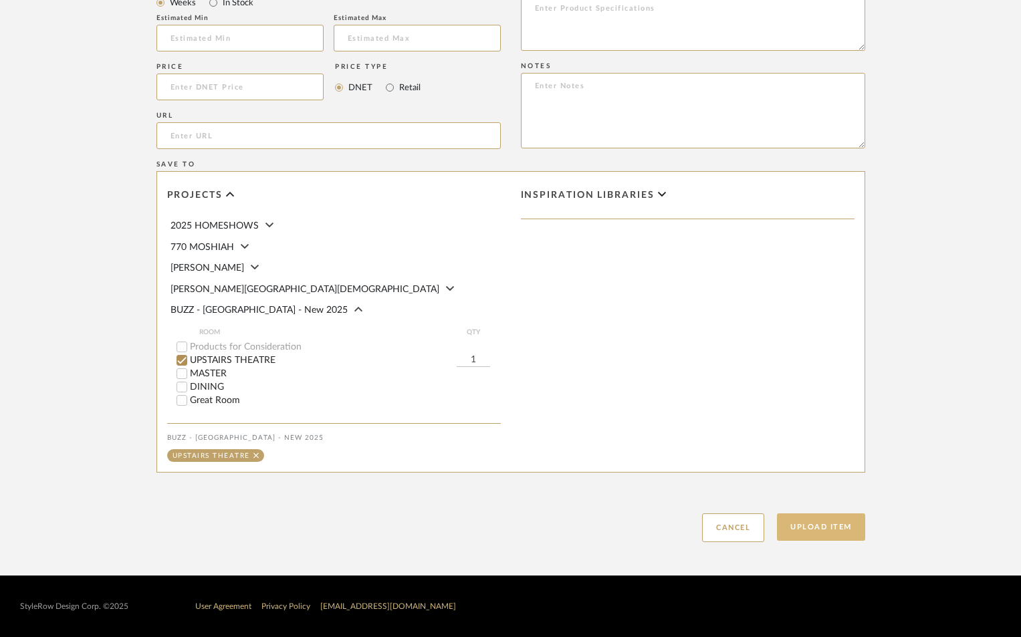
click at [811, 524] on button "Upload Item" at bounding box center [821, 527] width 88 height 27
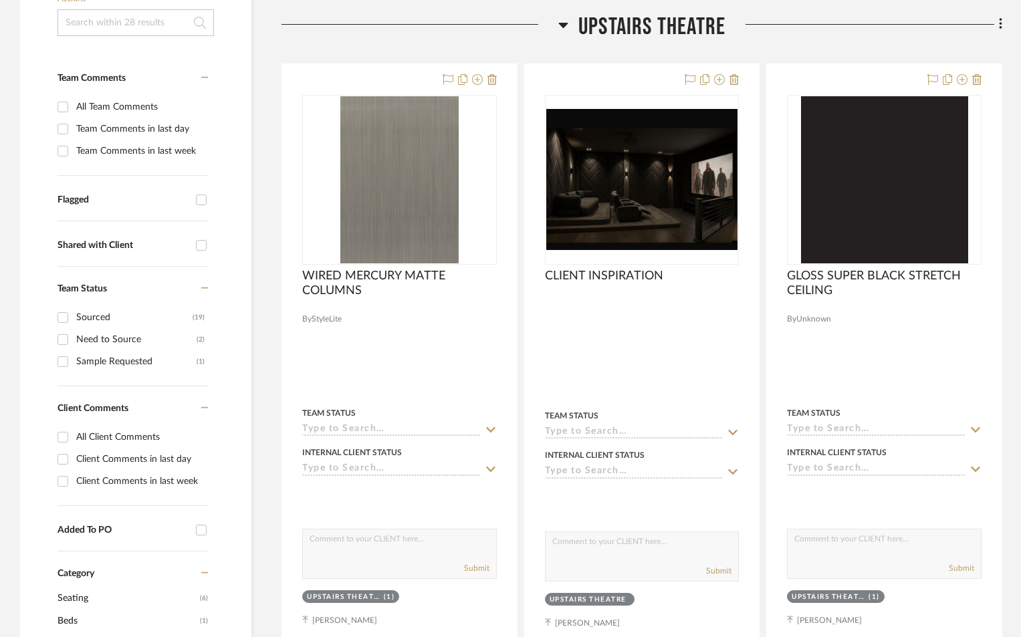
scroll to position [387, 0]
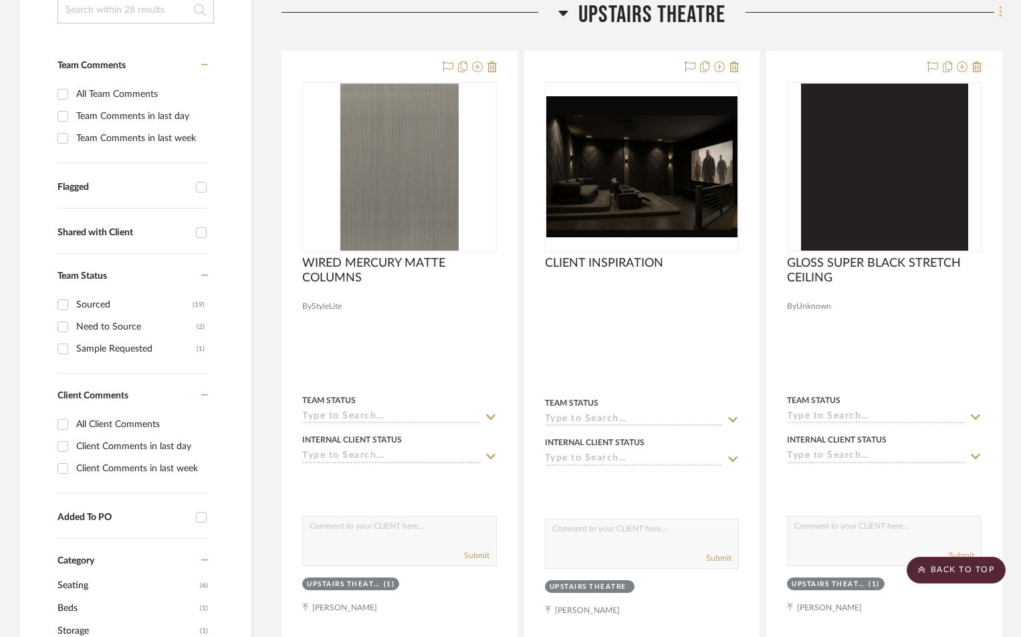
click at [996, 14] on fa-icon at bounding box center [999, 13] width 9 height 22
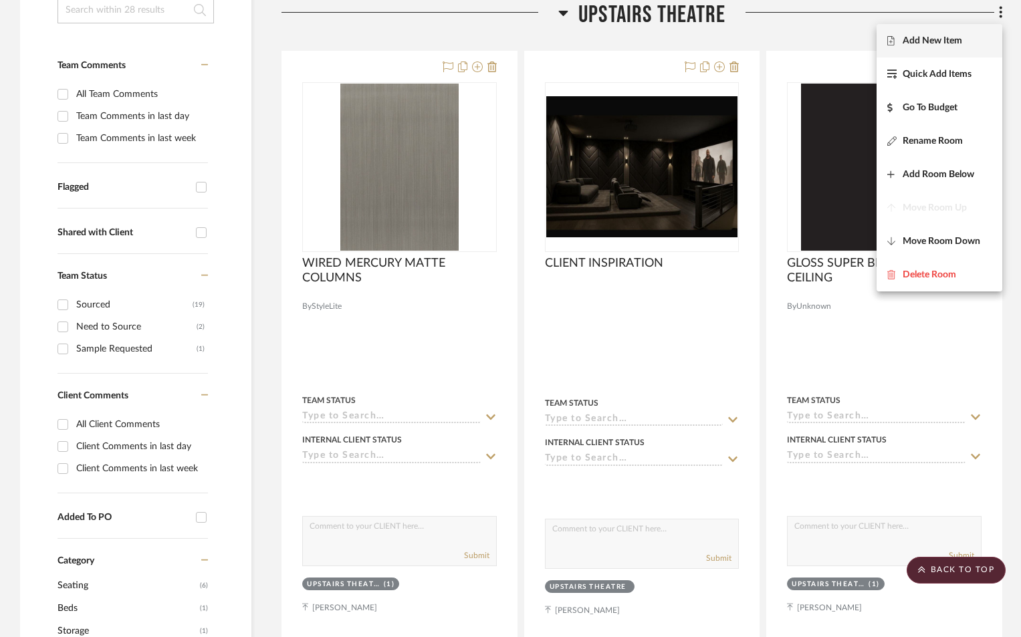
click at [940, 44] on span "Add New Item" at bounding box center [933, 40] width 60 height 11
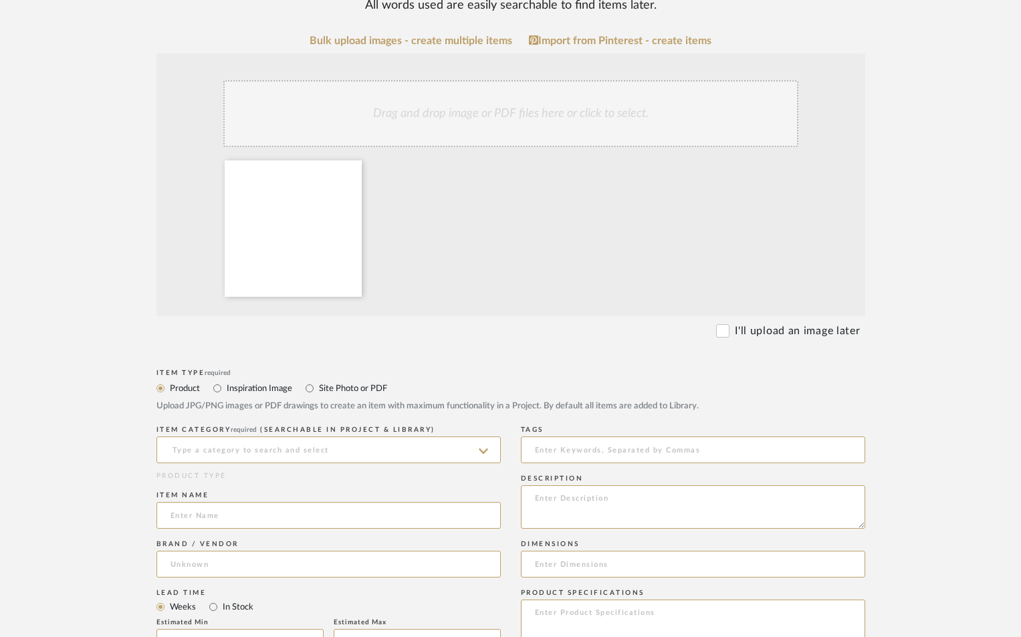
scroll to position [312, 0]
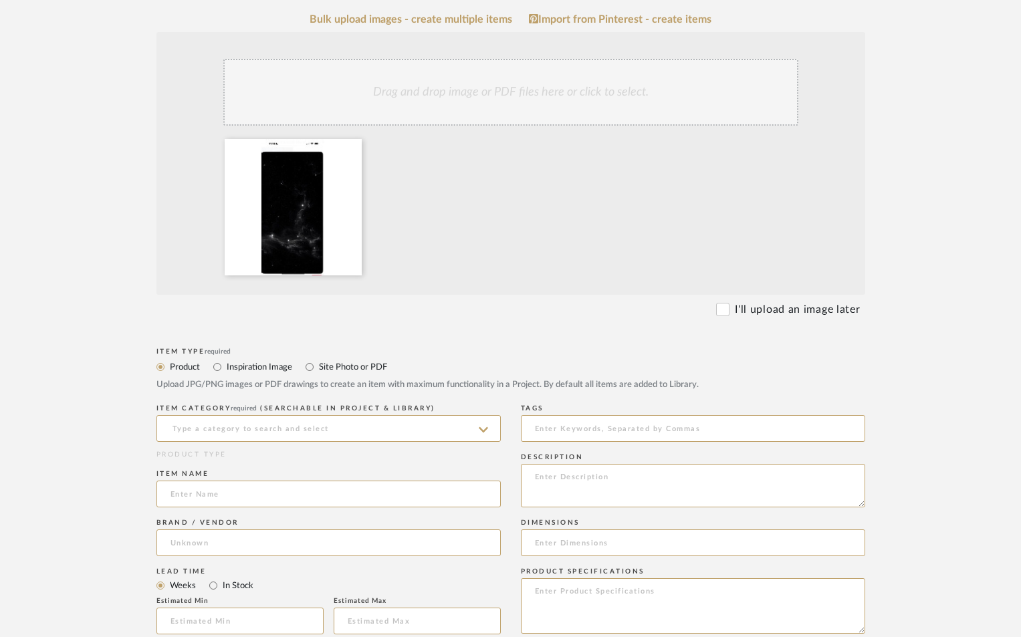
drag, startPoint x: 359, startPoint y: 425, endPoint x: 365, endPoint y: 409, distance: 17.8
click at [363, 415] on div "ITEM CATEGORY required (Searchable in Project & Library)" at bounding box center [329, 425] width 344 height 49
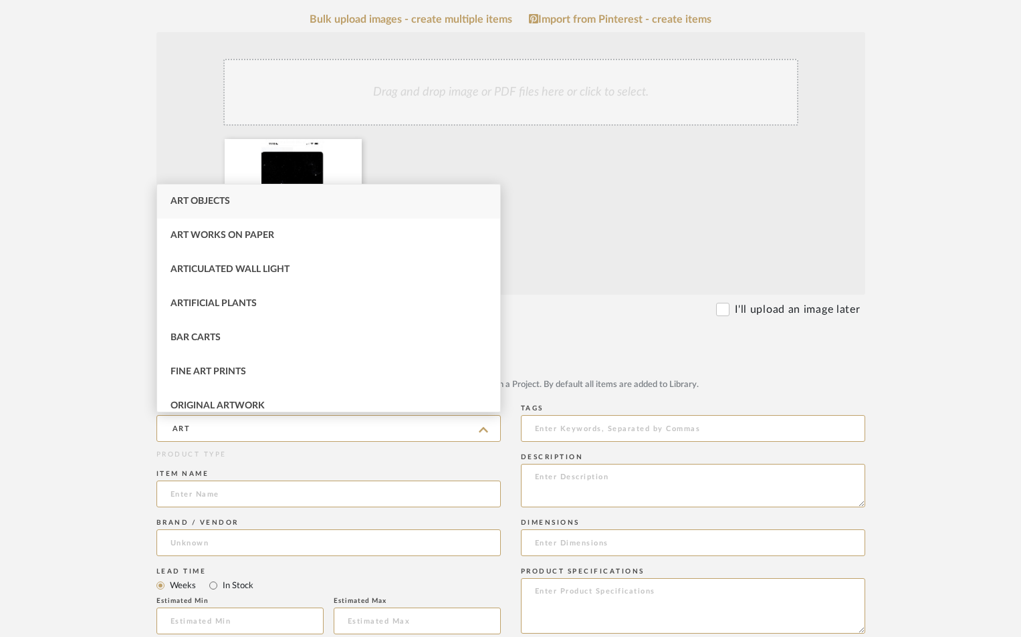
click at [234, 208] on div "Art Objects" at bounding box center [328, 202] width 343 height 34
type input "Art Objects"
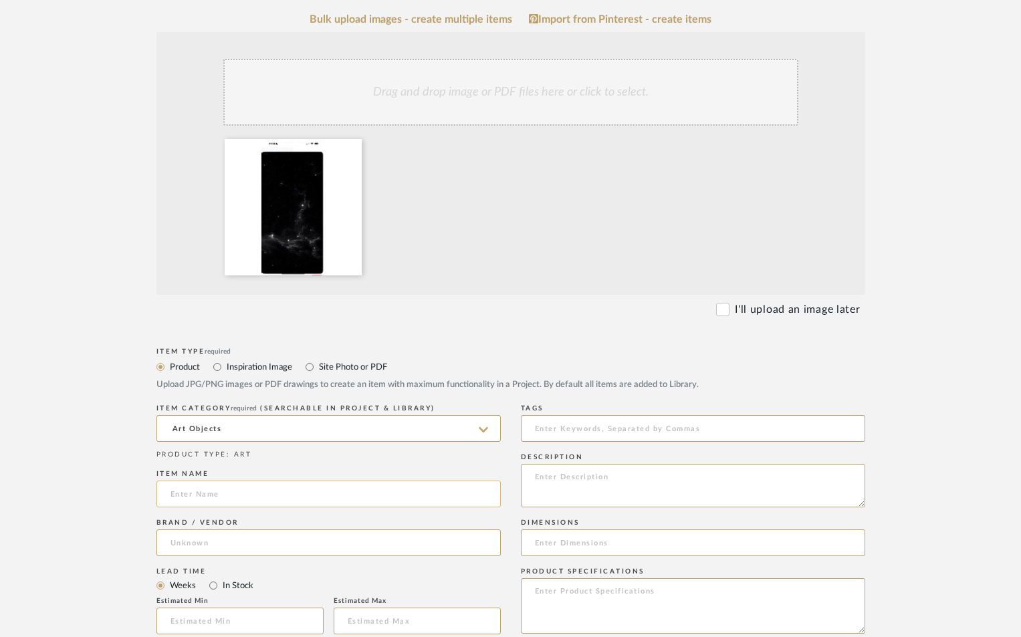
drag, startPoint x: 262, startPoint y: 508, endPoint x: 260, endPoint y: 500, distance: 7.6
click at [260, 501] on input at bounding box center [329, 494] width 344 height 27
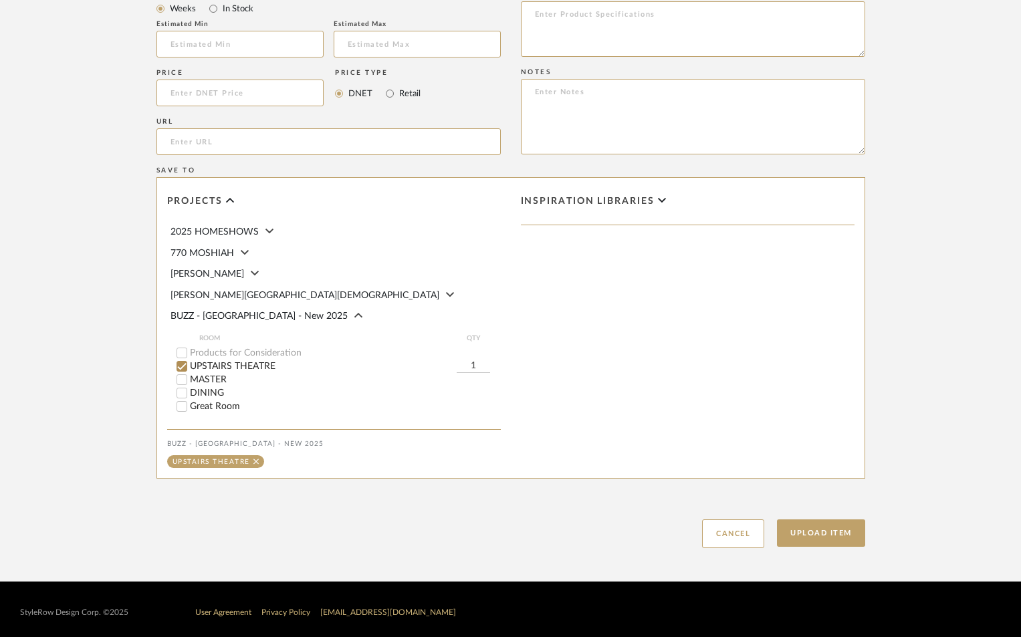
scroll to position [892, 0]
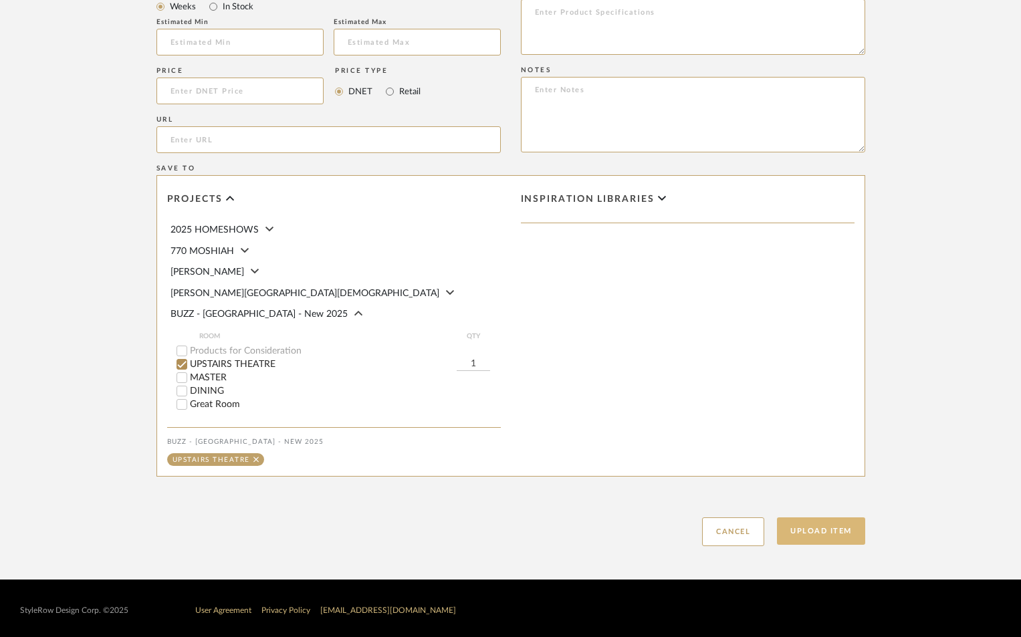
type input "PENDING LIGHTBOX IMAGE"
click at [823, 529] on button "Upload Item" at bounding box center [821, 531] width 88 height 27
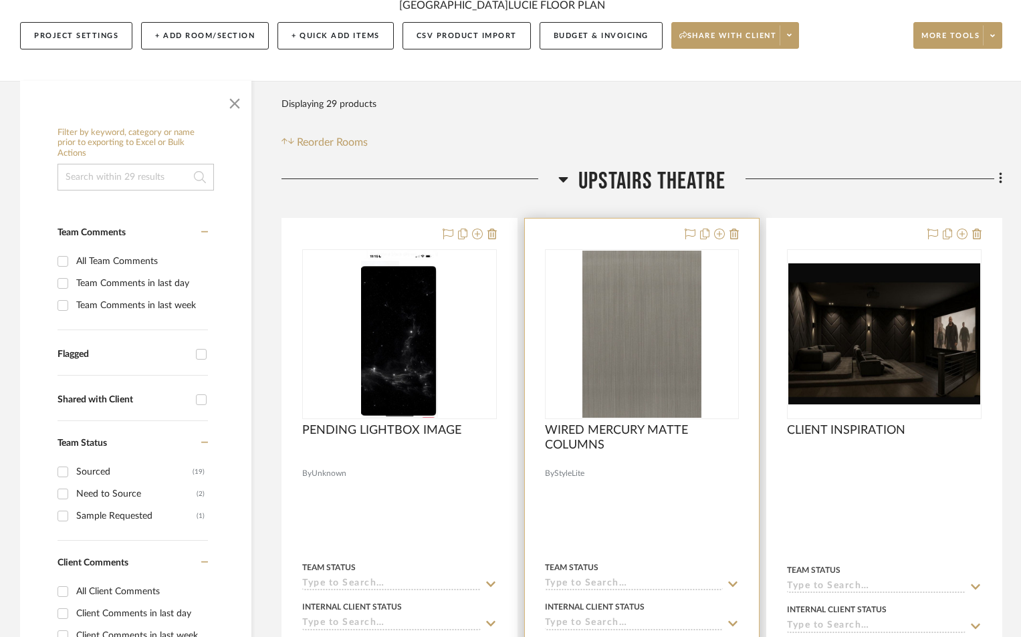
scroll to position [387, 0]
